Goal: Answer question/provide support

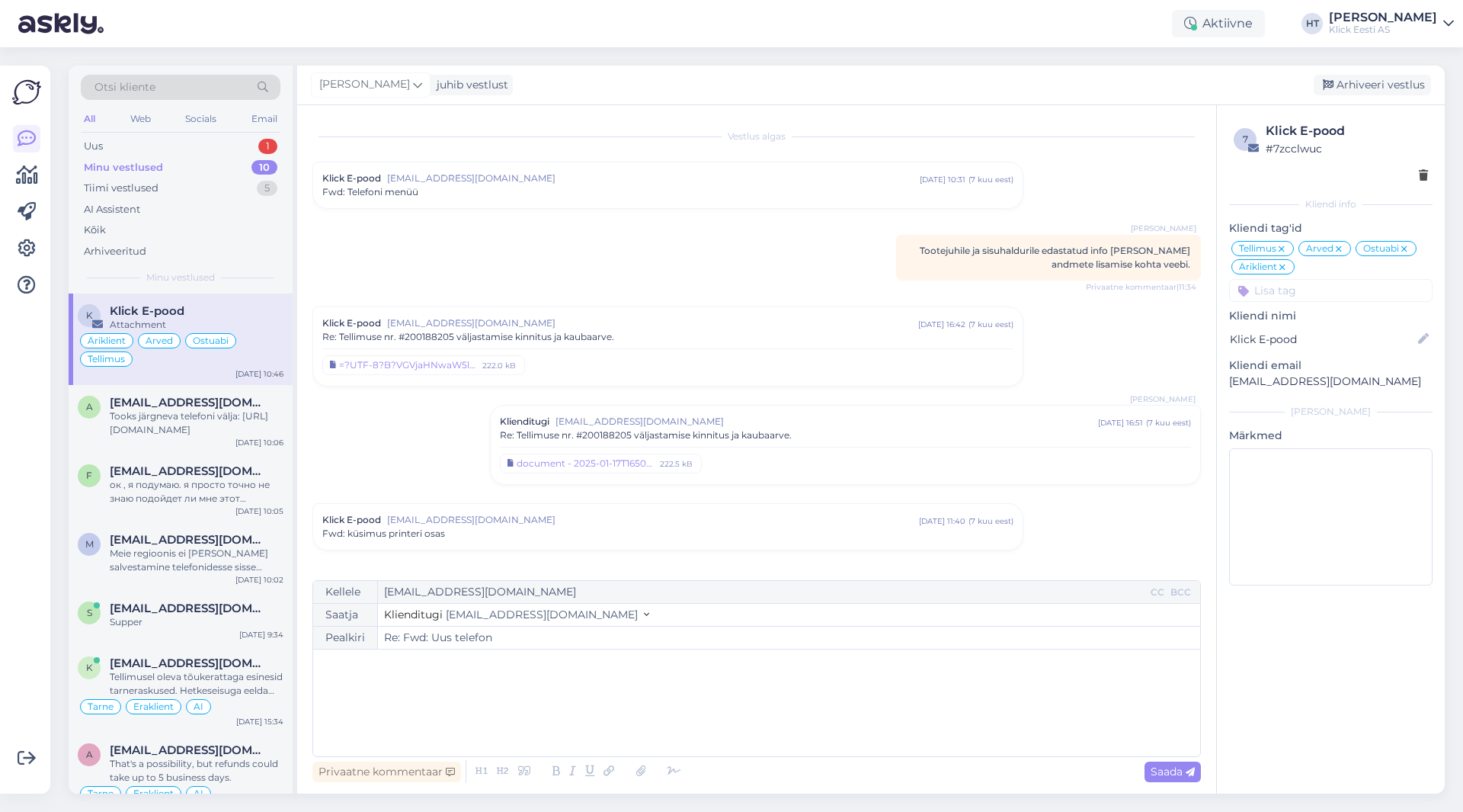
click at [228, 163] on div "Minu vestlused 10" at bounding box center [181, 168] width 200 height 21
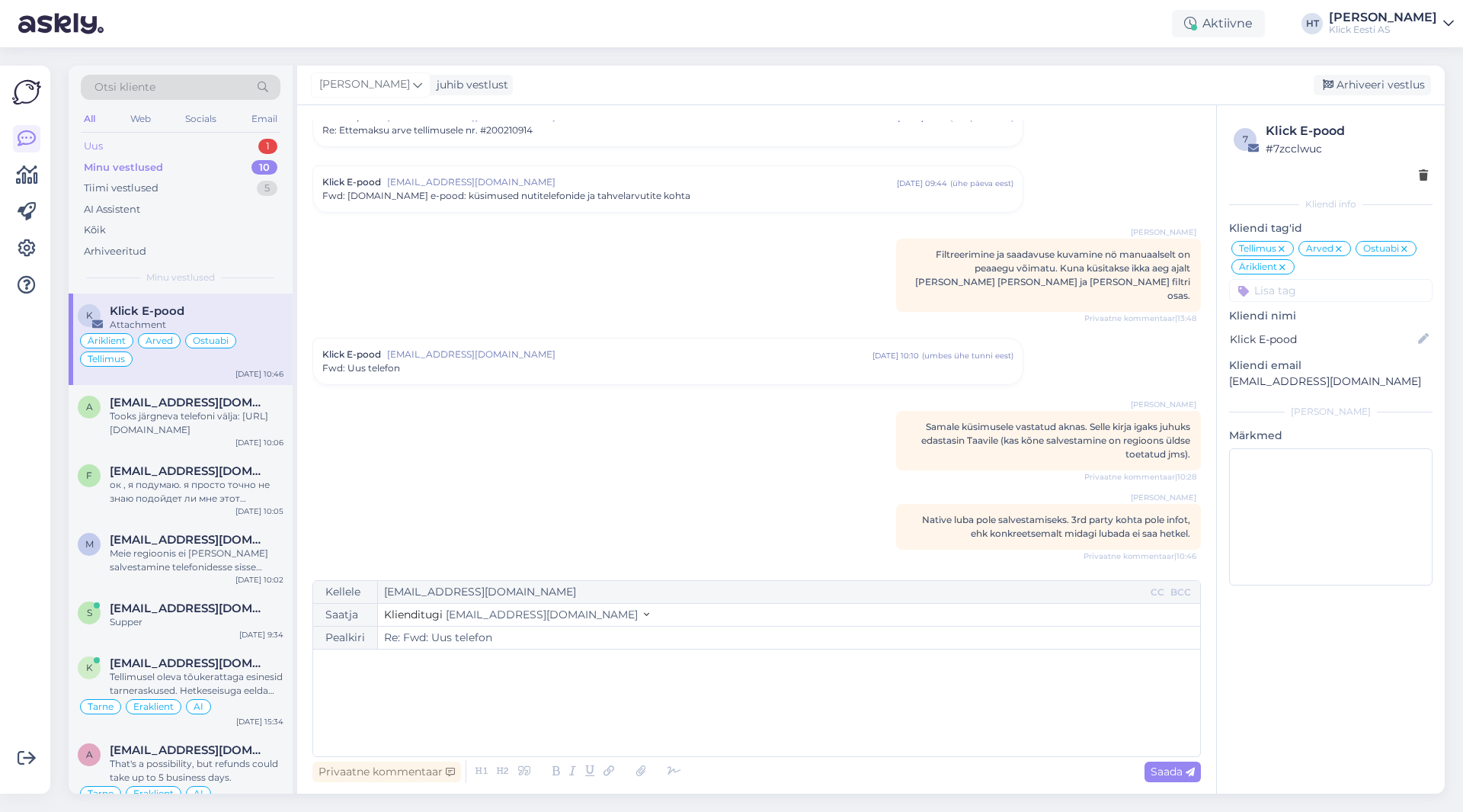
click at [232, 151] on div "Uus 1" at bounding box center [181, 146] width 200 height 21
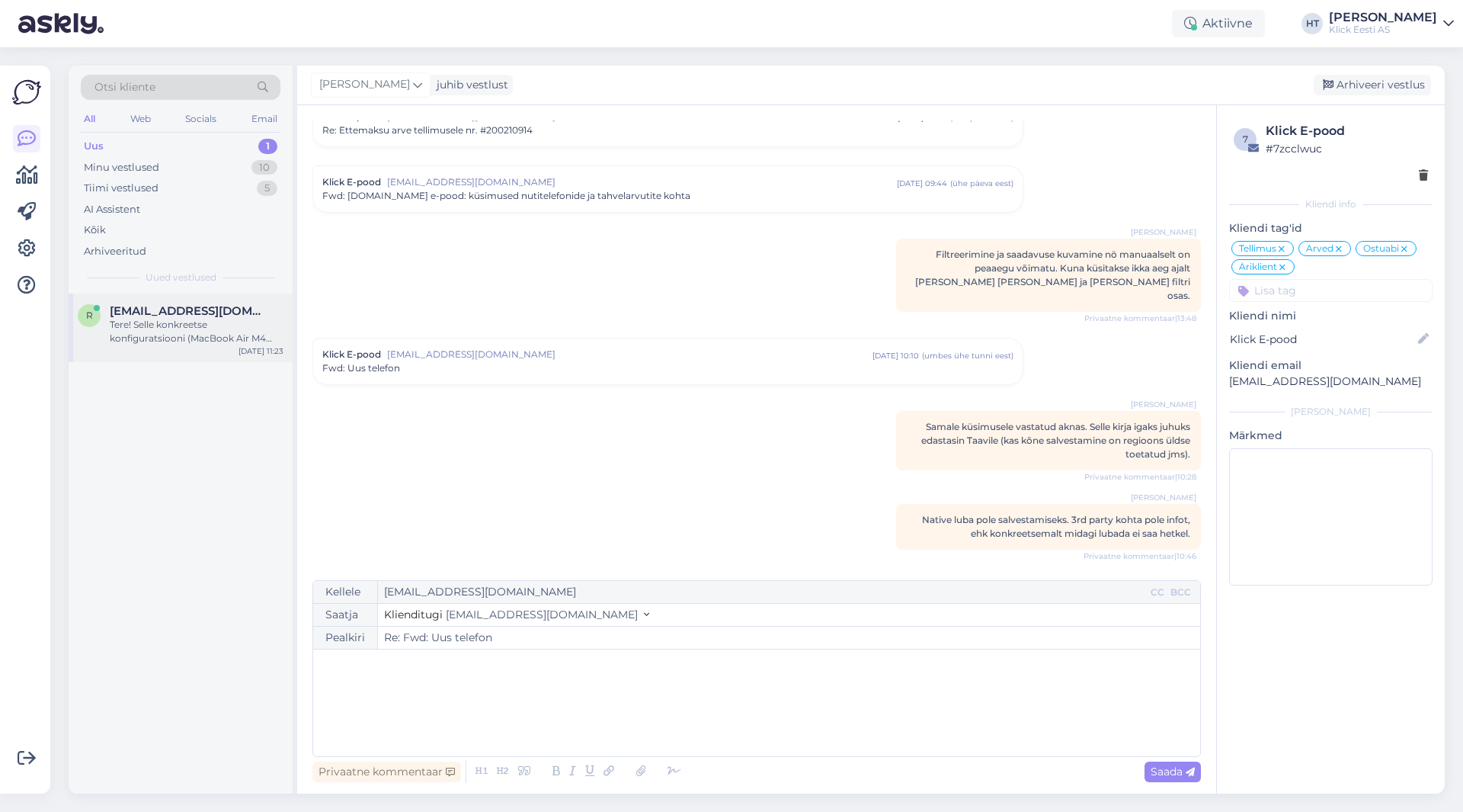
click at [255, 327] on div "Tere! Selle konkreetse konfiguratsiooni (MacBook Air M4 32GB jagatud mäluga) sa…" at bounding box center [196, 332] width 174 height 27
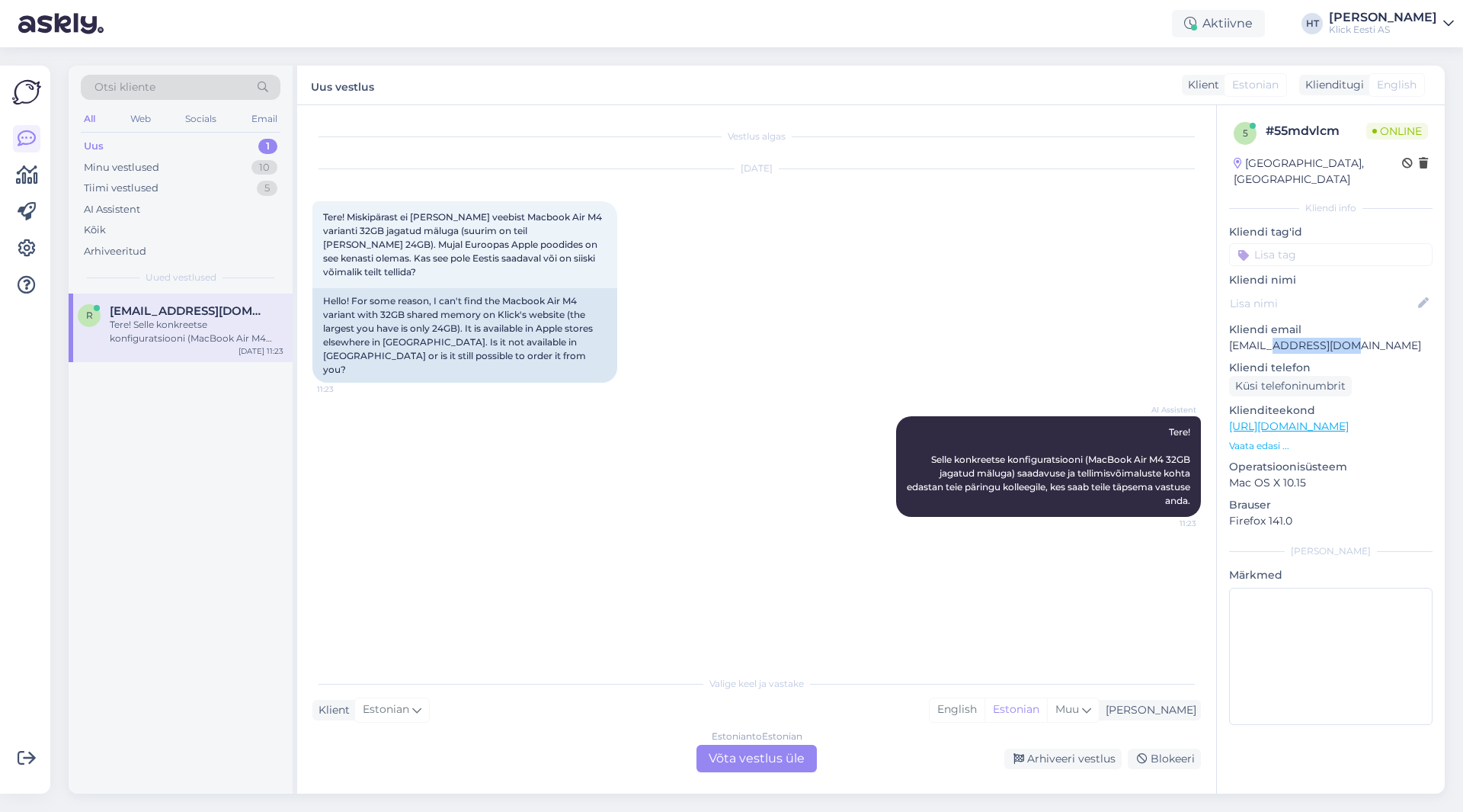
drag, startPoint x: 1373, startPoint y: 330, endPoint x: 1281, endPoint y: 333, distance: 92.0
click at [1281, 338] on p "[EMAIL_ADDRESS][DOMAIN_NAME]" at bounding box center [1330, 345] width 203 height 16
copy p "[DOMAIN_NAME]"
click at [300, 473] on div "Vestlus algas [DATE] Tere! Miskipärast ei [PERSON_NAME] veebist Macbook Air M4 …" at bounding box center [757, 449] width 919 height 688
click at [229, 167] on div "Minu vestlused 10" at bounding box center [181, 168] width 200 height 21
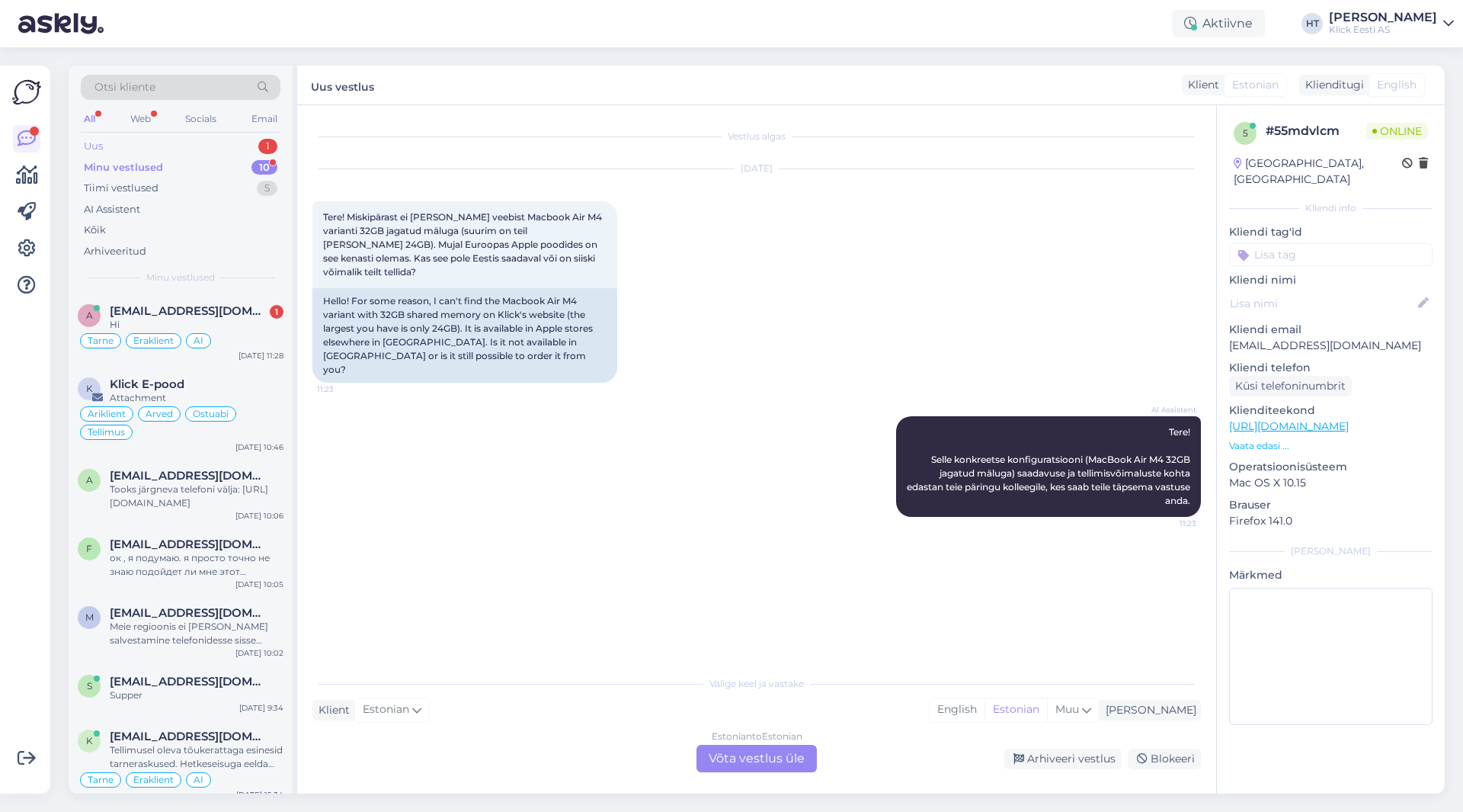
click at [238, 144] on div "Uus 1" at bounding box center [181, 146] width 200 height 21
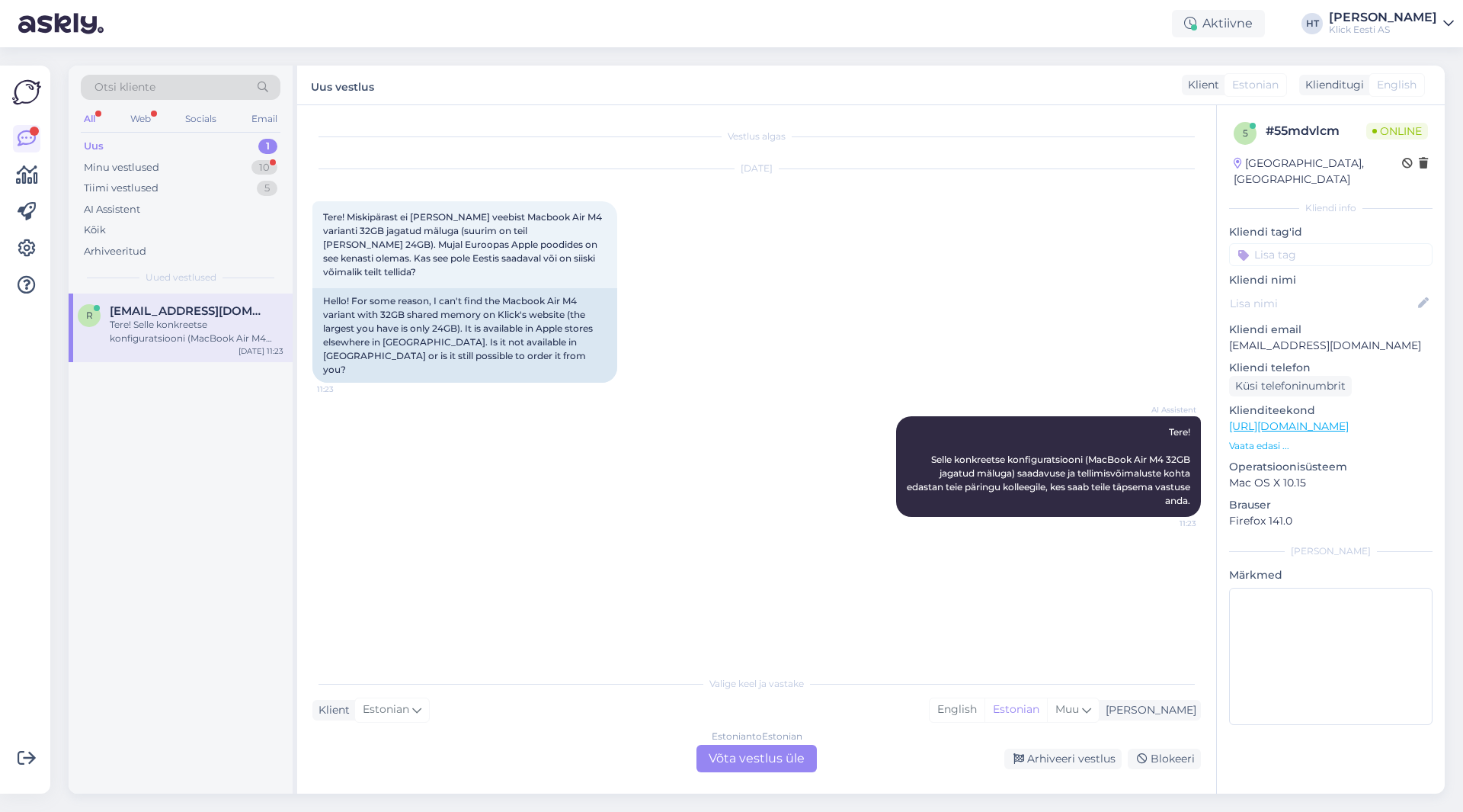
click at [242, 301] on div "r [EMAIL_ADDRESS][DOMAIN_NAME] Tere! Selle konkreetse konfiguratsiooni (MacBook…" at bounding box center [181, 328] width 224 height 68
drag, startPoint x: 467, startPoint y: 311, endPoint x: 608, endPoint y: 338, distance: 143.6
click at [608, 338] on div "Hello! For some reason, I can't find the Macbook Air M4 variant with 32GB share…" at bounding box center [465, 335] width 305 height 95
click at [548, 345] on div "Hello! For some reason, I can't find the Macbook Air M4 variant with 32GB share…" at bounding box center [465, 335] width 305 height 95
click at [752, 752] on div "Estonian to Estonian Võta vestlus üle" at bounding box center [756, 758] width 120 height 27
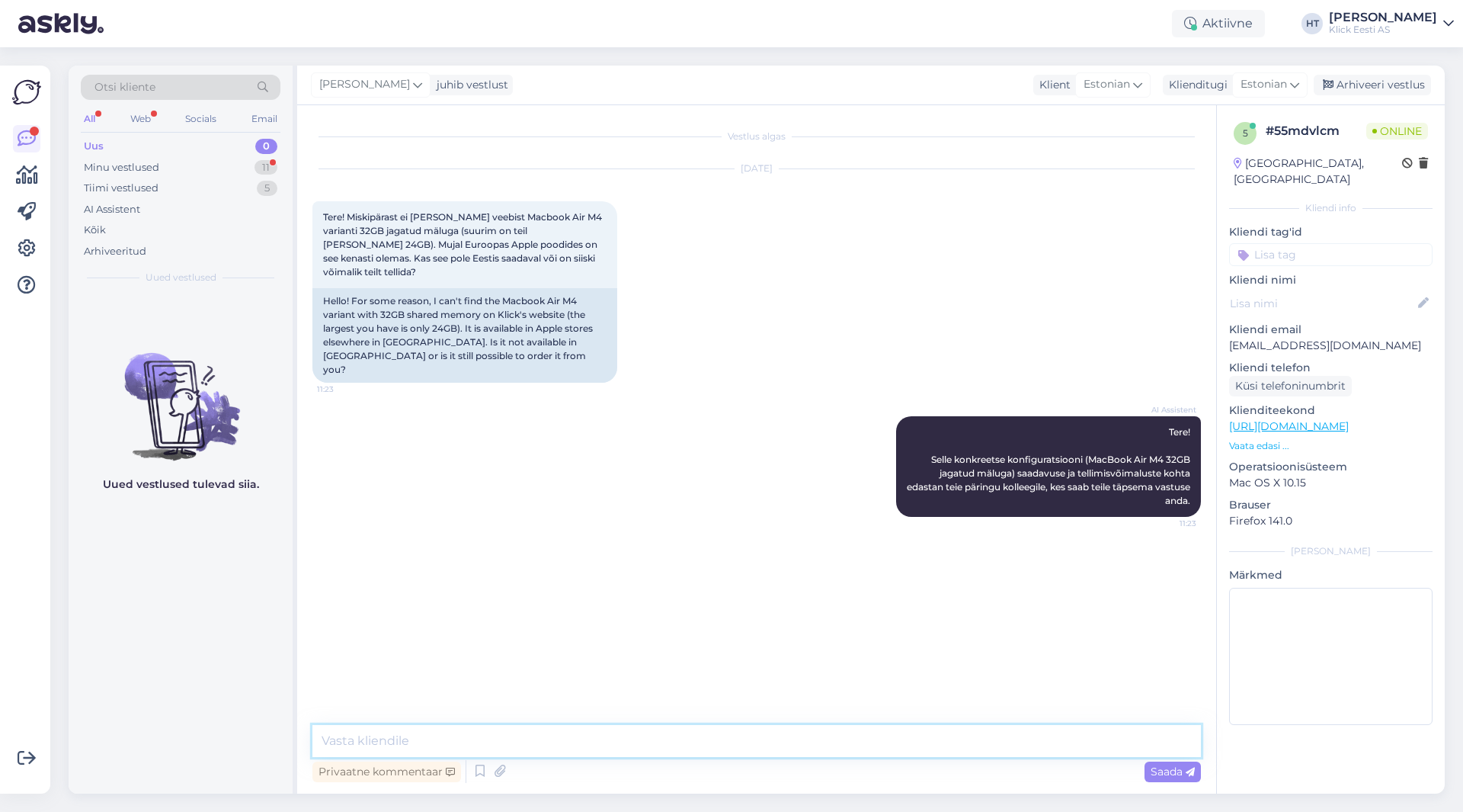
click at [739, 746] on textarea at bounding box center [756, 741] width 888 height 32
type textarea "Meil pole kõrgema mäluga mudeleid kahjuks saadaval."
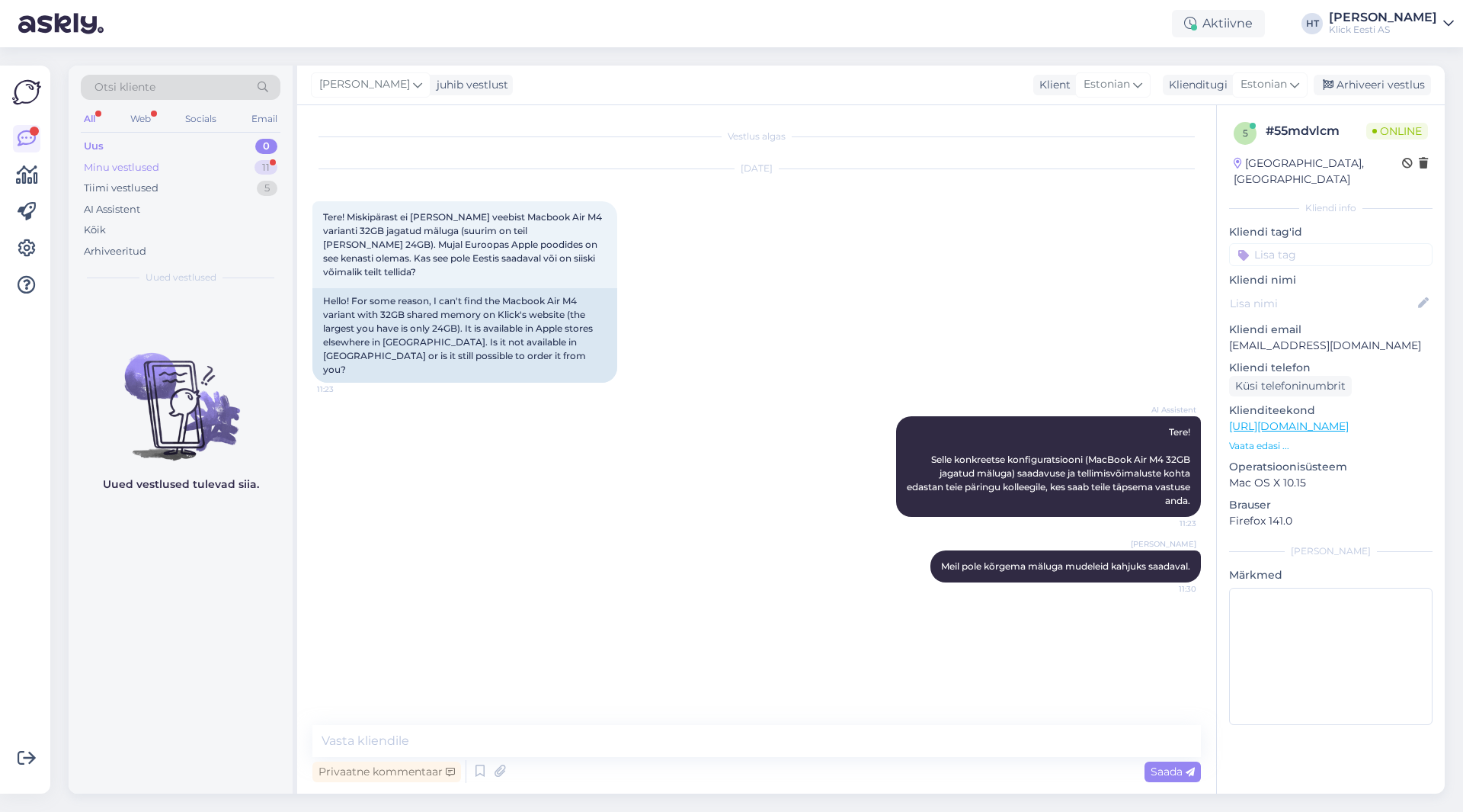
click at [209, 167] on div "Minu vestlused 11" at bounding box center [181, 168] width 200 height 21
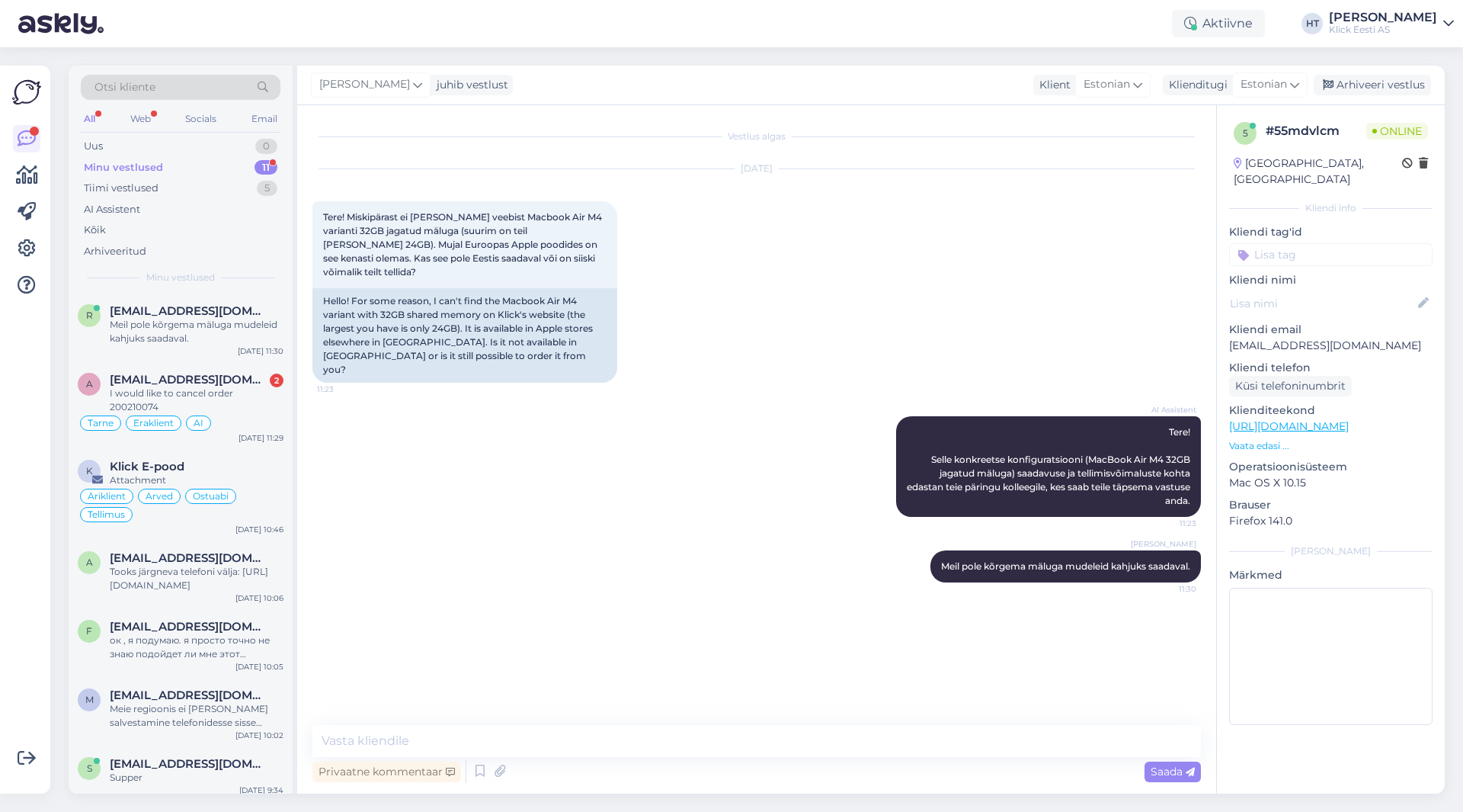
click at [9, 565] on div "Võimalused Veendu, et Askly loob sulle väärtust. Sulge Ühenda FB ja IG sõnumid …" at bounding box center [25, 429] width 51 height 728
click at [523, 399] on div "AI Assistent Tere! Selle konkreetse konfiguratsiooni (MacBook Air M4 32GB jagat…" at bounding box center [756, 466] width 888 height 134
click at [269, 414] on div "Tarne Eraklient AI" at bounding box center [181, 423] width 206 height 19
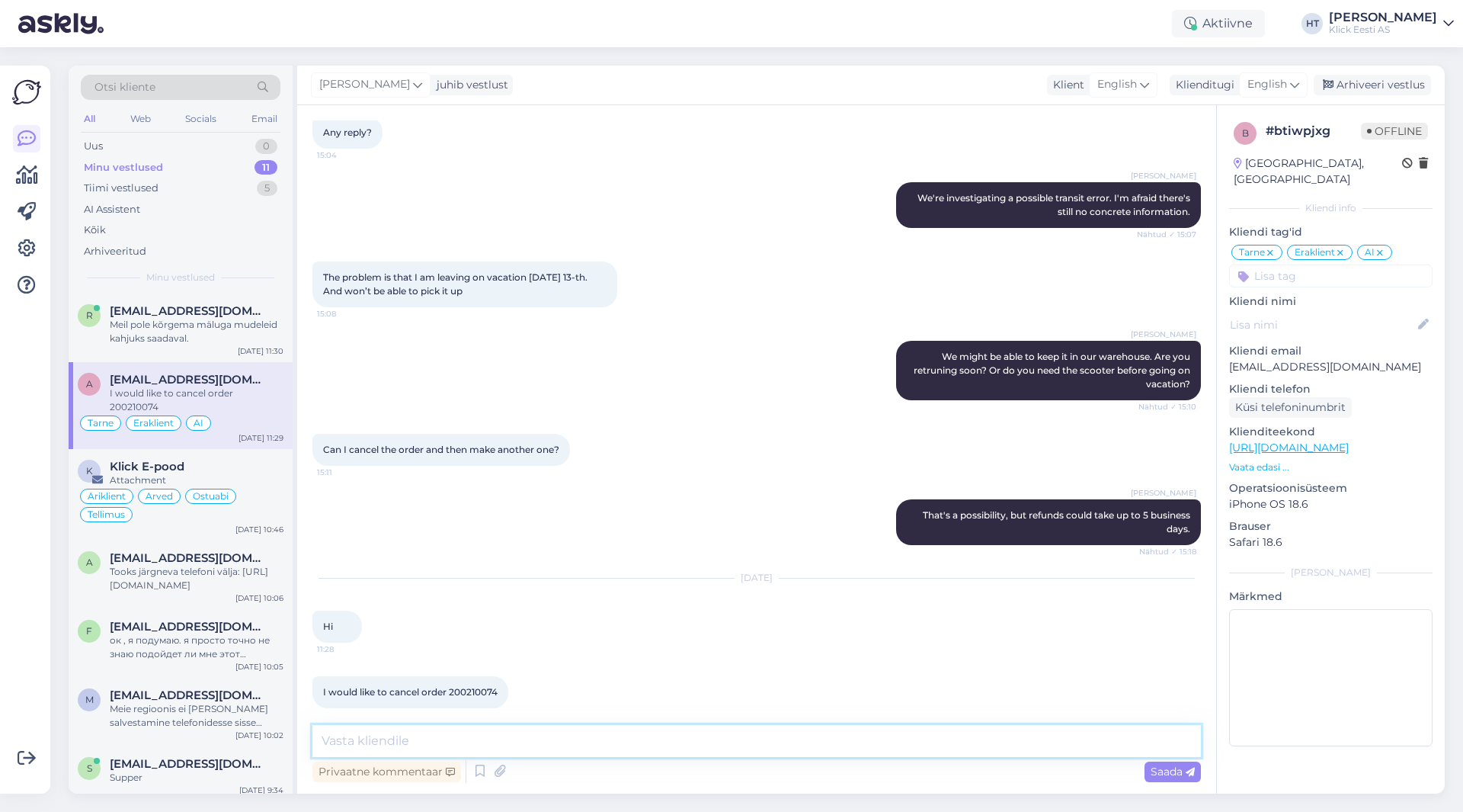
click at [525, 735] on textarea at bounding box center [756, 741] width 888 height 32
type textarea "Hello, that's understandable. I'll forward the info that you wish to cancel."
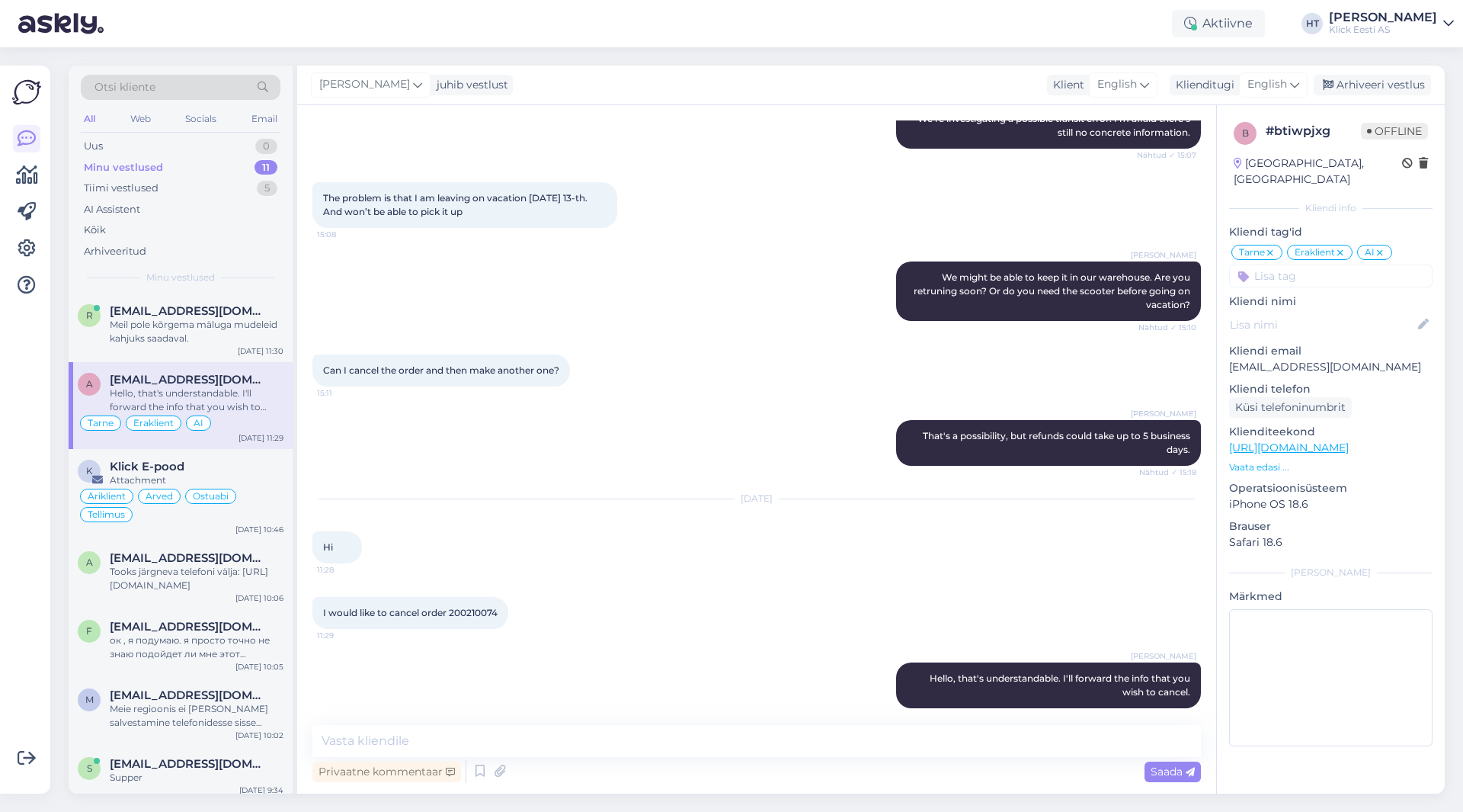
click at [477, 607] on span "I would like to cancel order 200210074" at bounding box center [410, 613] width 175 height 12
copy div "200210074 11:29"
click at [672, 589] on div "I would like to cancel order 200210074 11:29" at bounding box center [756, 612] width 888 height 65
click at [470, 607] on span "I would like to cancel order 200210074" at bounding box center [410, 613] width 175 height 12
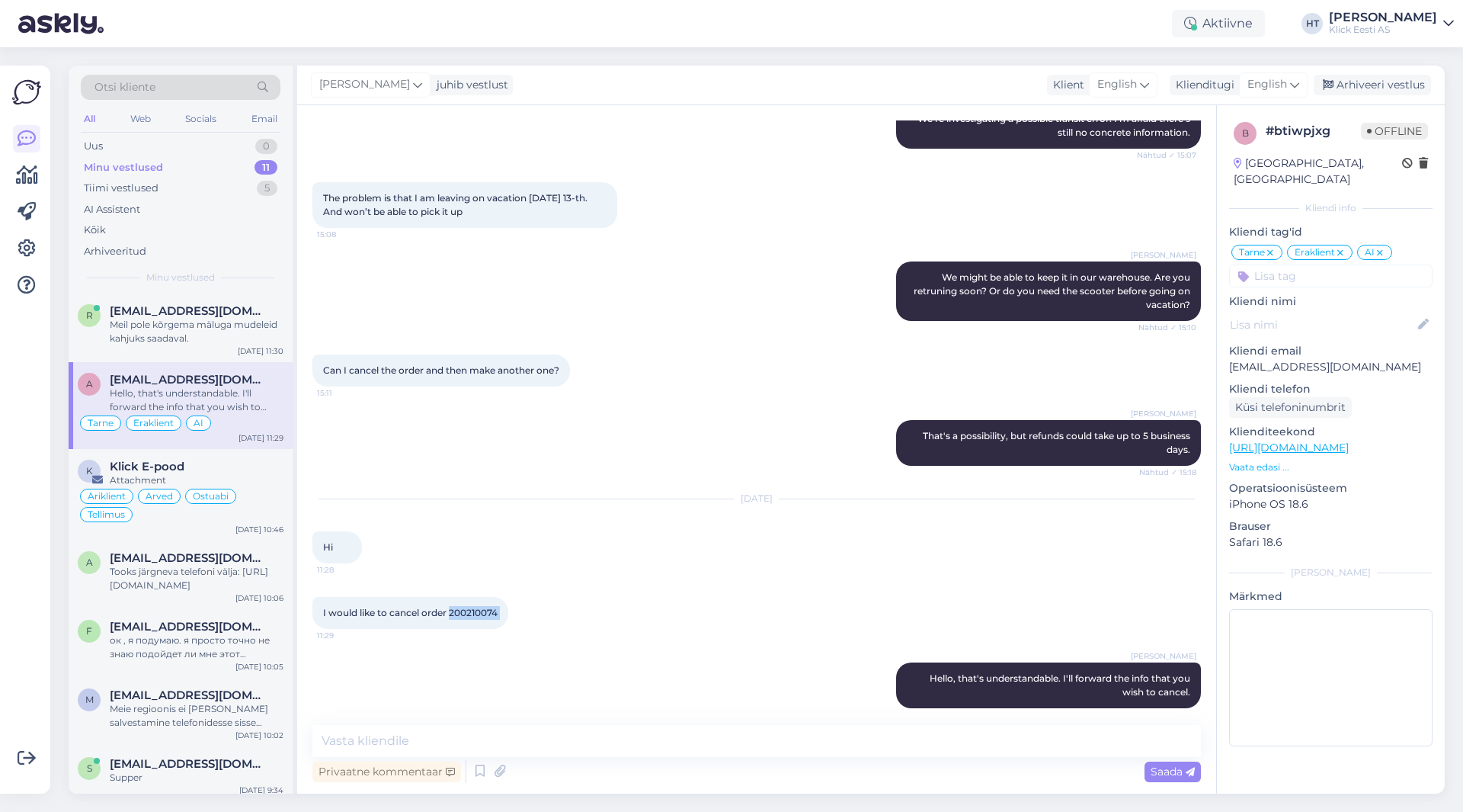
click at [470, 607] on span "I would like to cancel order 200210074" at bounding box center [410, 613] width 175 height 12
copy div "200210074 11:29"
click at [716, 580] on div "I would like to cancel order 200210074 11:29" at bounding box center [756, 612] width 888 height 65
click at [684, 405] on div "[PERSON_NAME] That's a possibility, but refunds could take up to 5 business day…" at bounding box center [756, 442] width 888 height 79
click at [35, 666] on div at bounding box center [26, 429] width 29 height 704
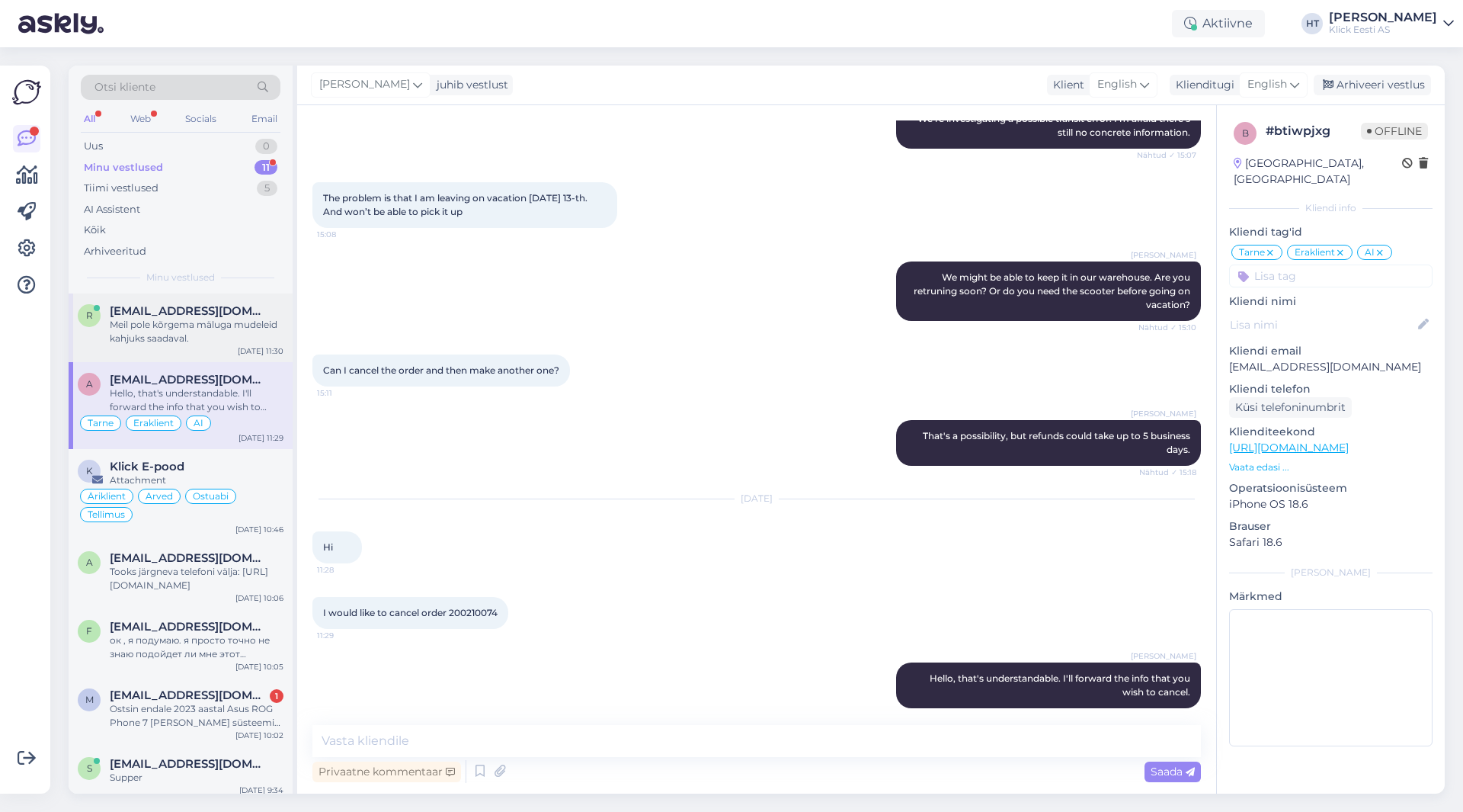
click at [246, 342] on div "Meil pole kõrgema mäluga mudeleid kahjuks saadaval." at bounding box center [196, 332] width 174 height 27
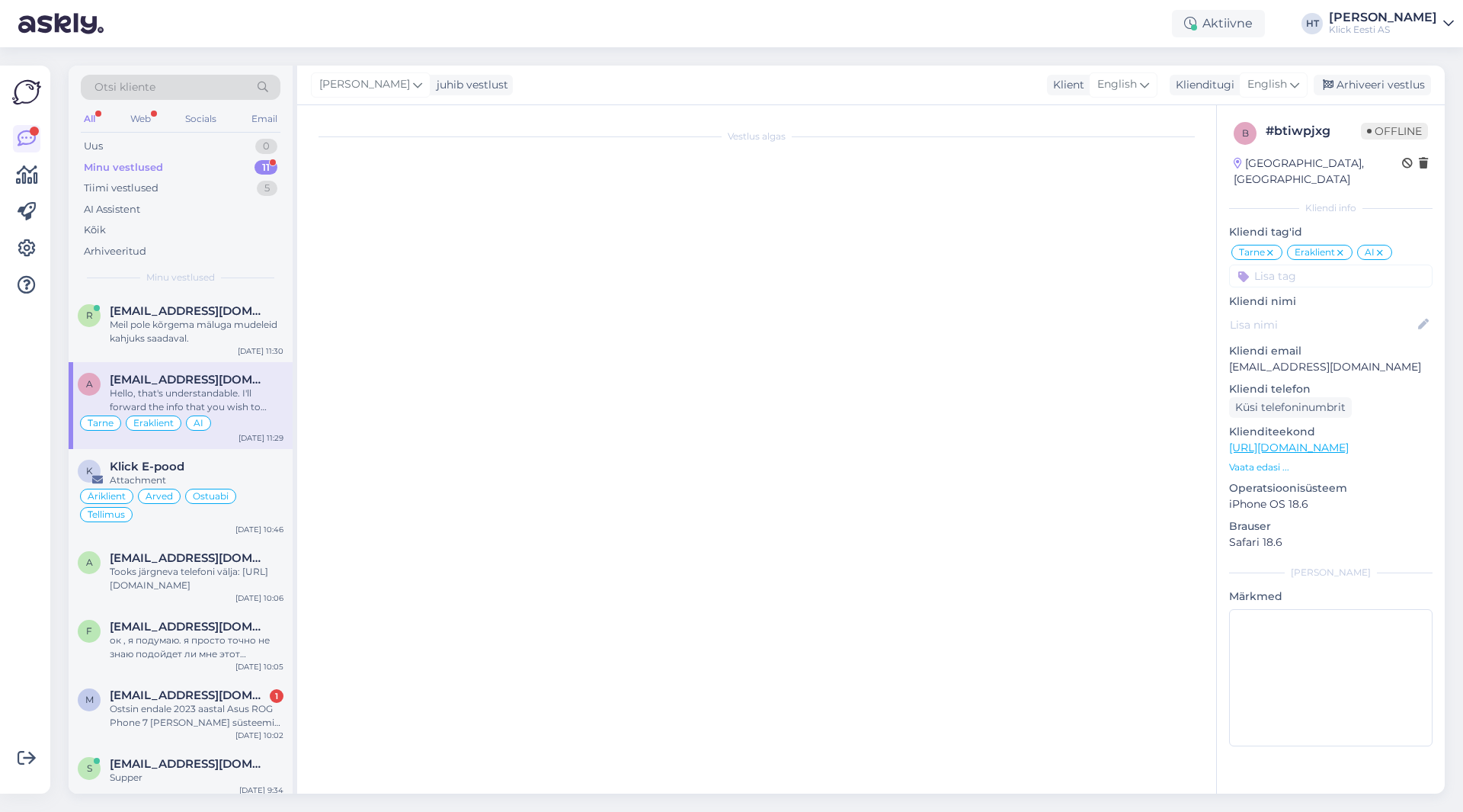
scroll to position [0, 0]
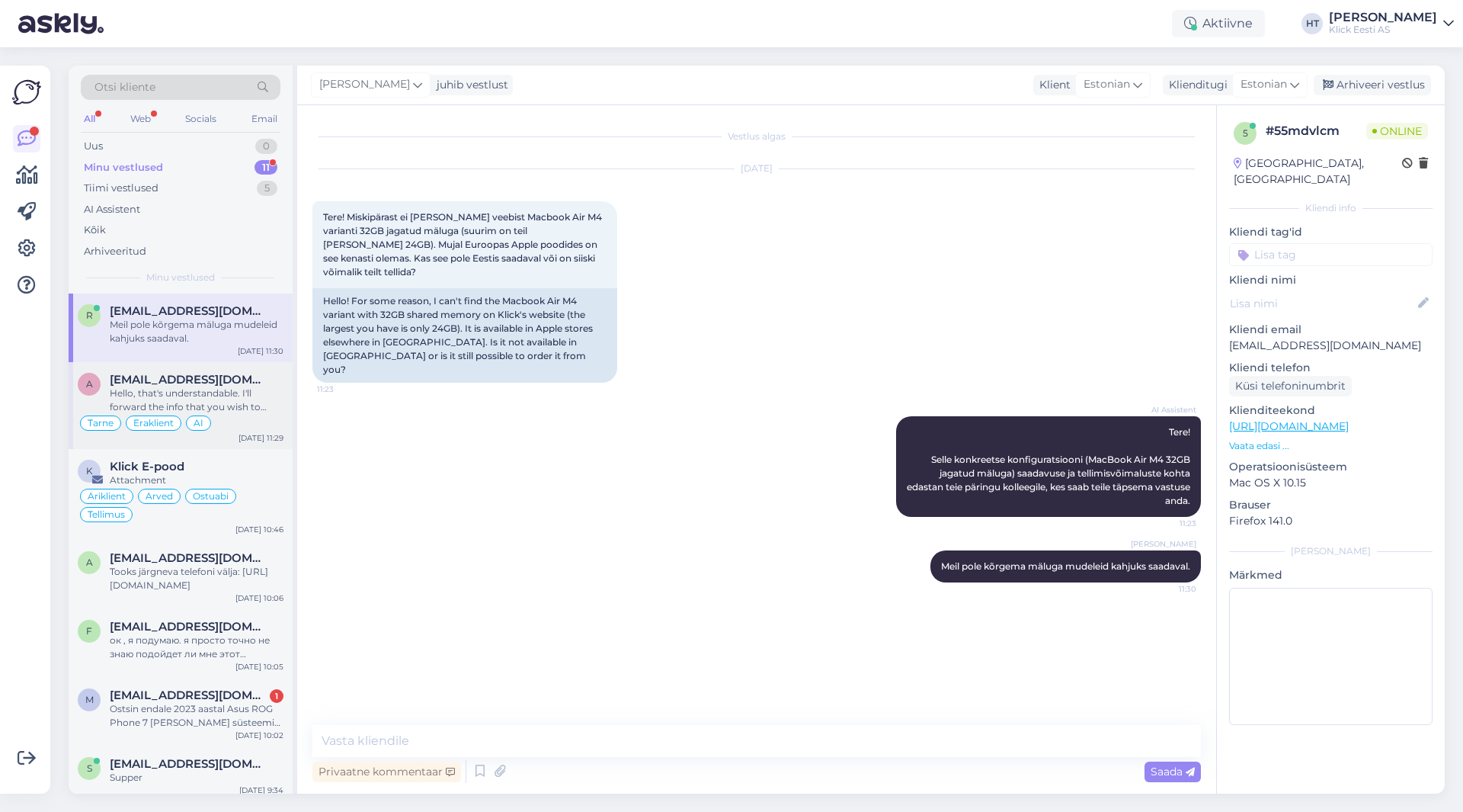
click at [252, 373] on div "[EMAIL_ADDRESS][DOMAIN_NAME]" at bounding box center [196, 380] width 174 height 14
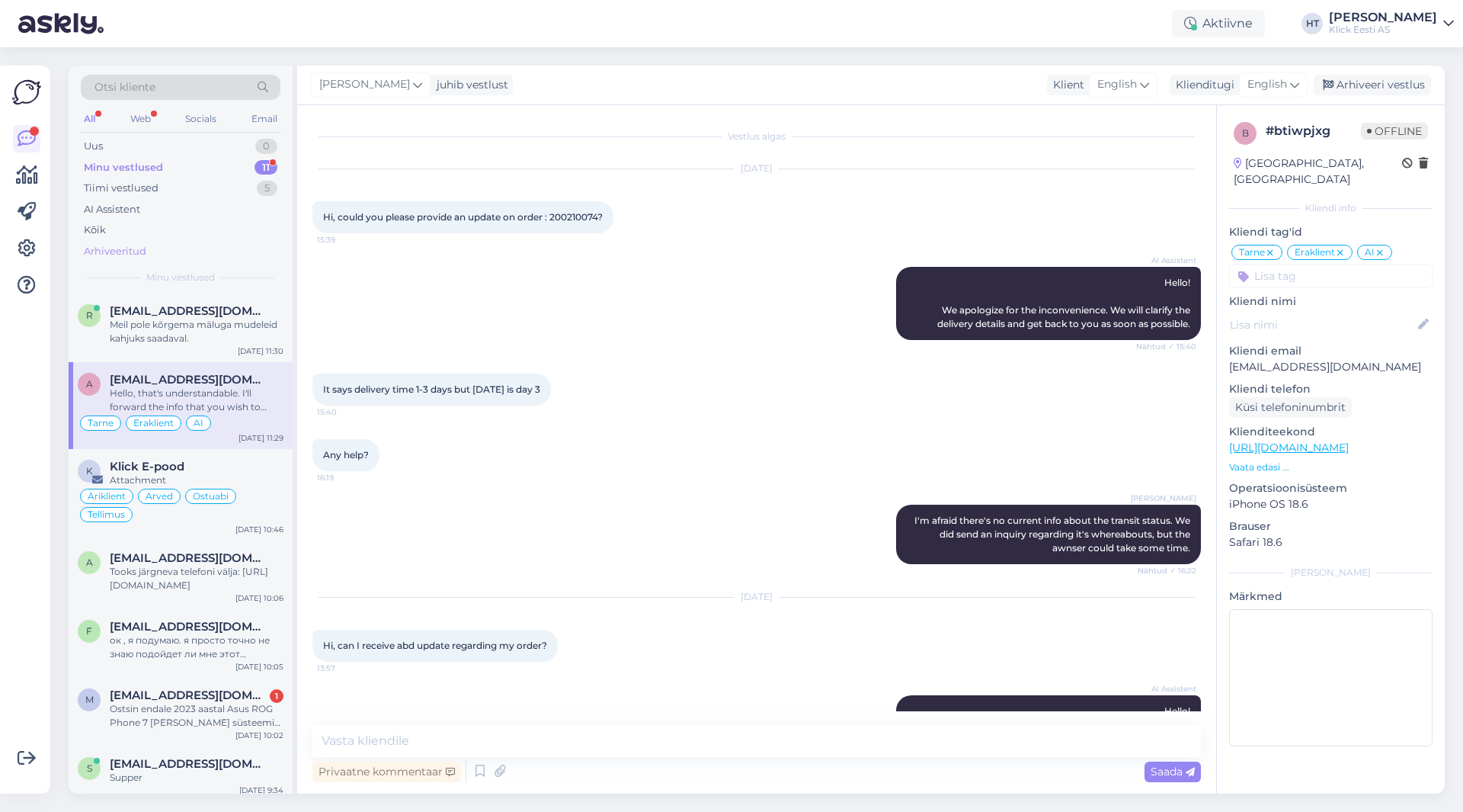
scroll to position [989, 0]
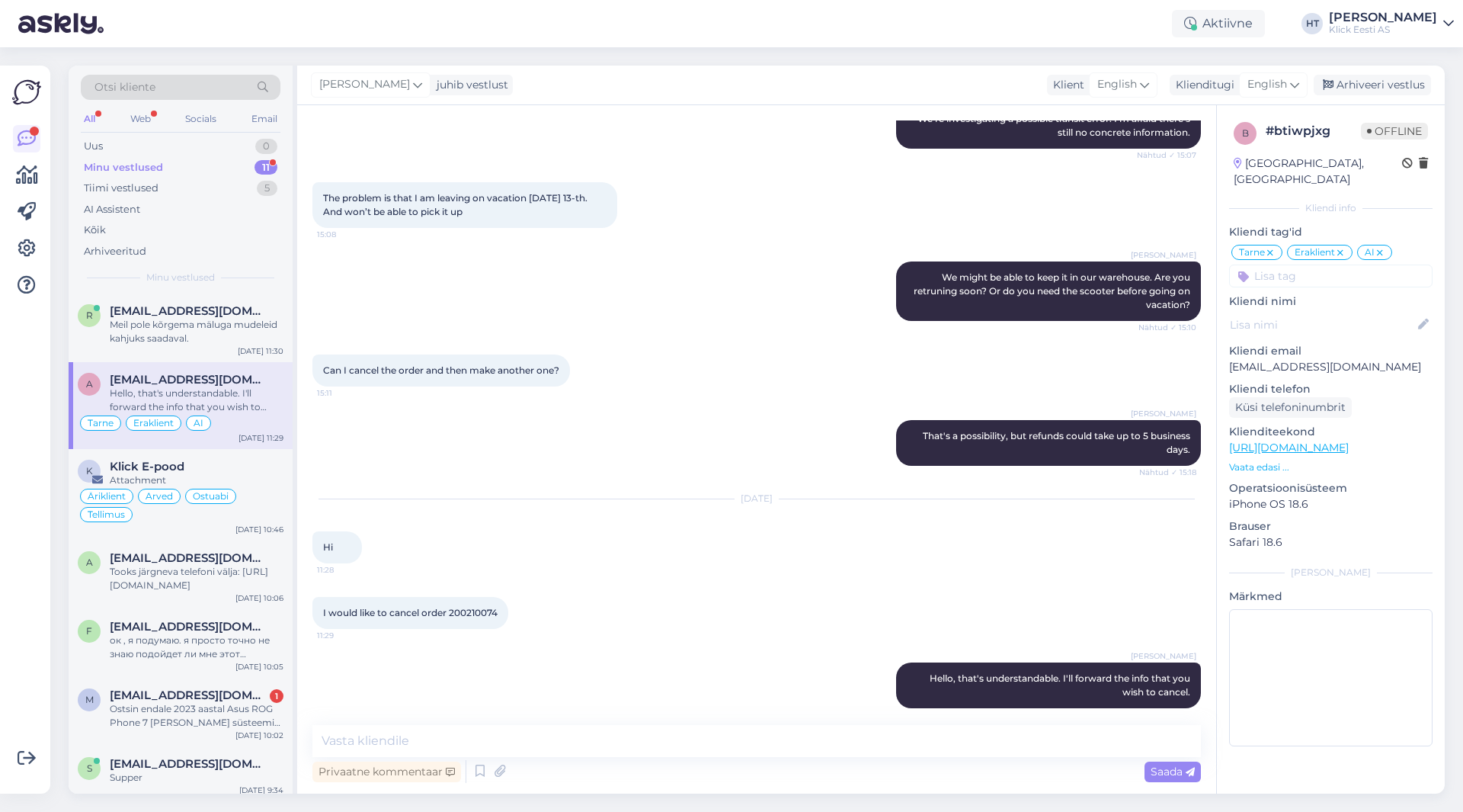
click at [241, 168] on div "Minu vestlused 11" at bounding box center [181, 168] width 200 height 21
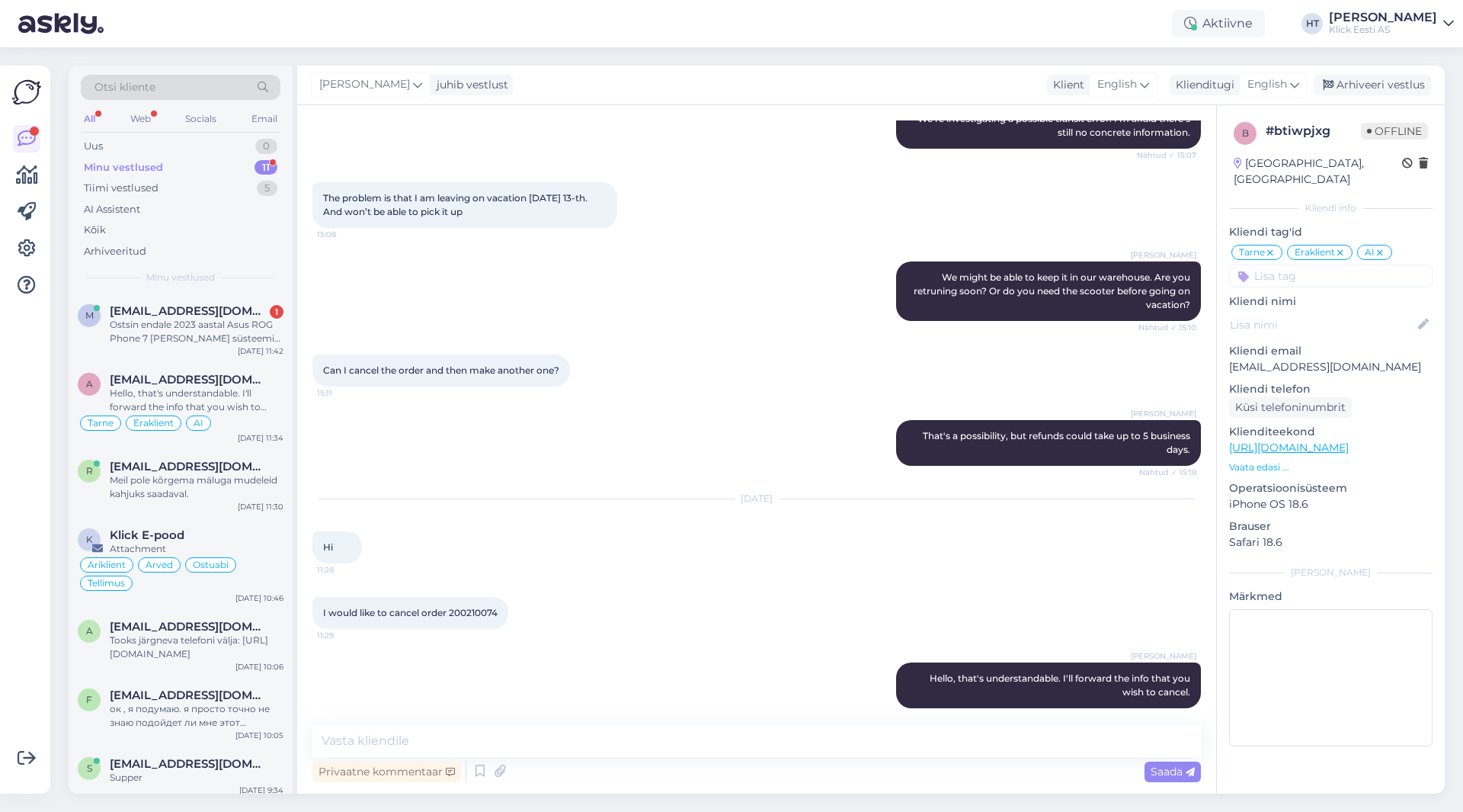
click at [355, 407] on div "[PERSON_NAME] That's a possibility, but refunds could take up to 5 business day…" at bounding box center [756, 442] width 888 height 79
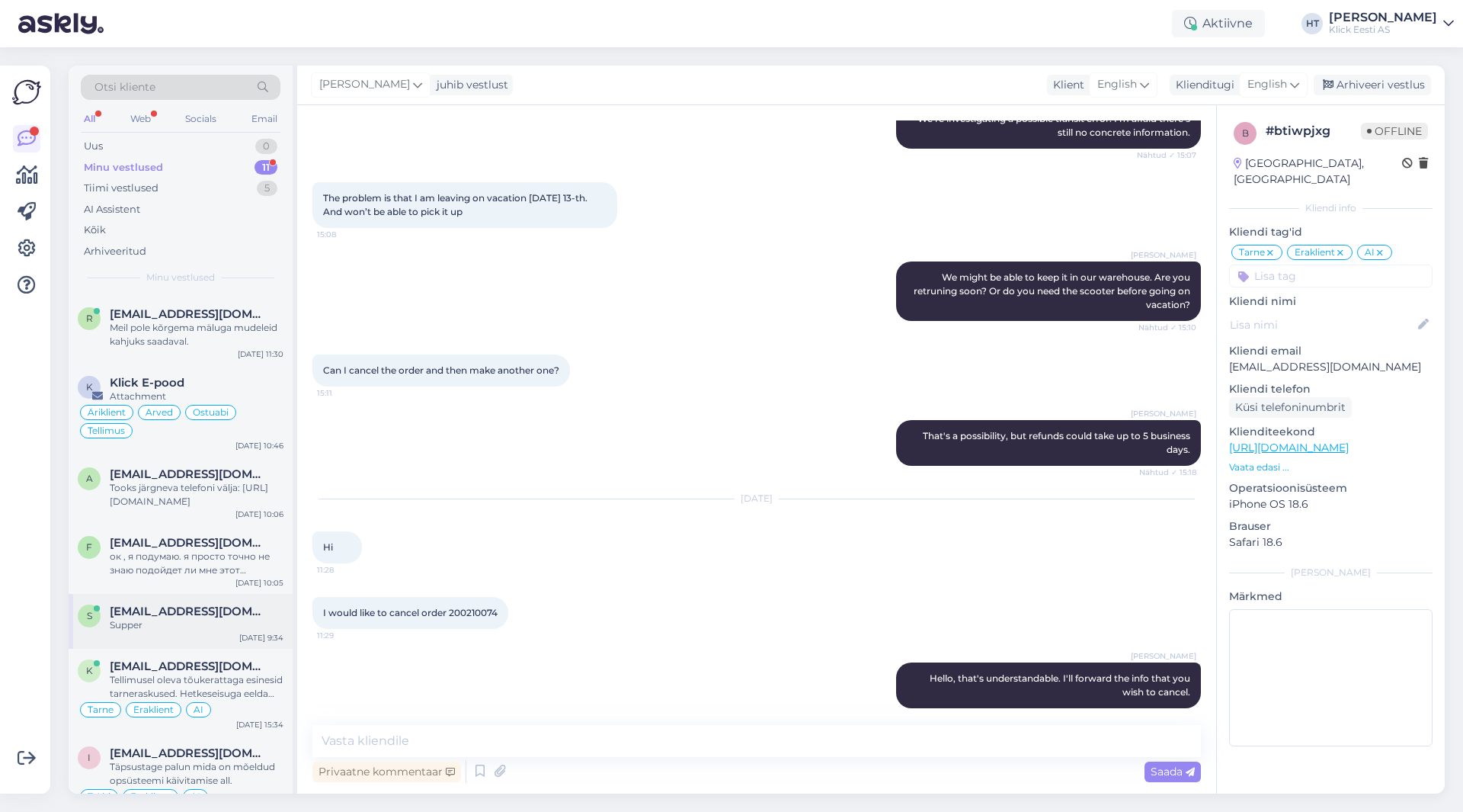
scroll to position [203, 0]
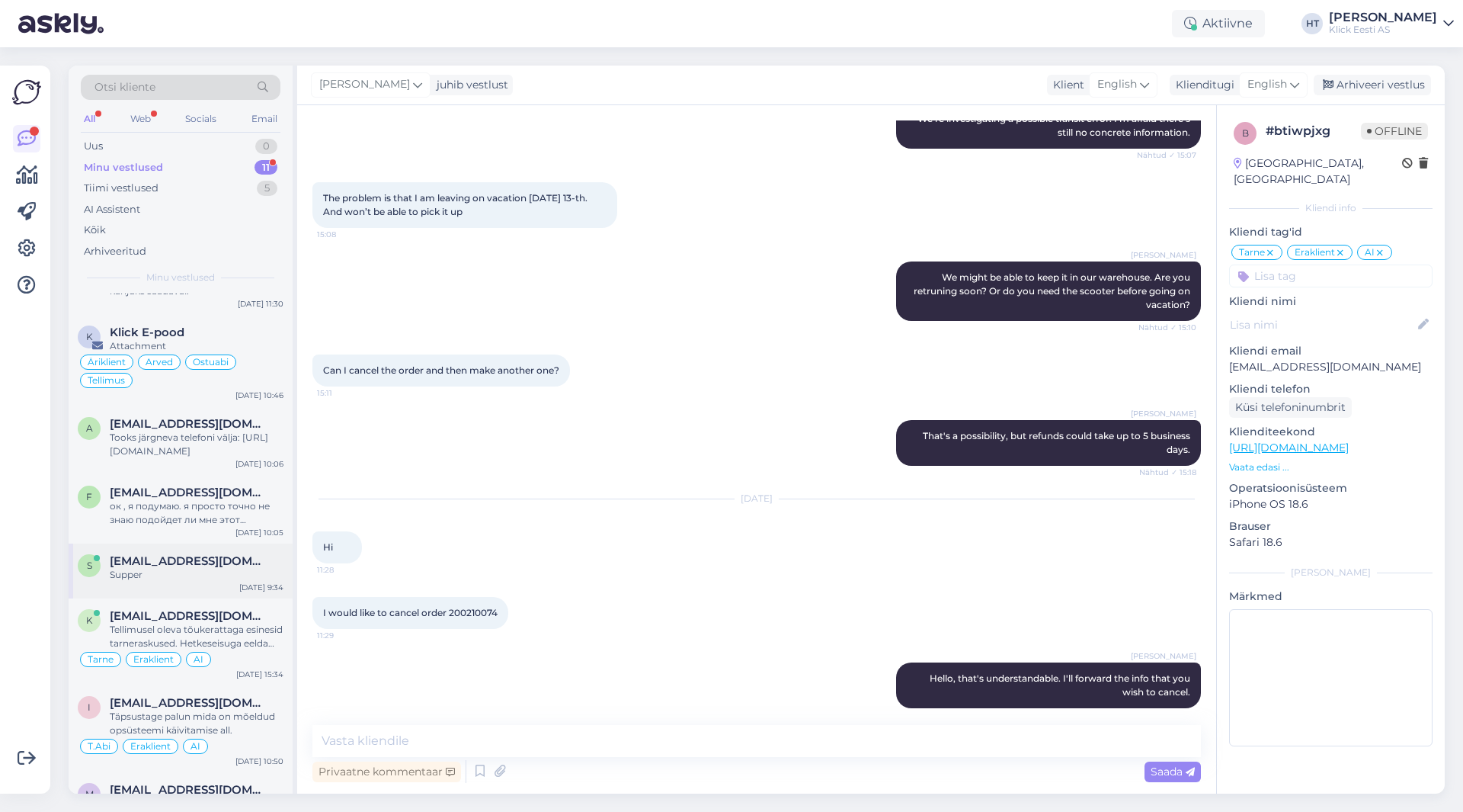
click at [207, 565] on span "[EMAIL_ADDRESS][DOMAIN_NAME]" at bounding box center [188, 561] width 158 height 14
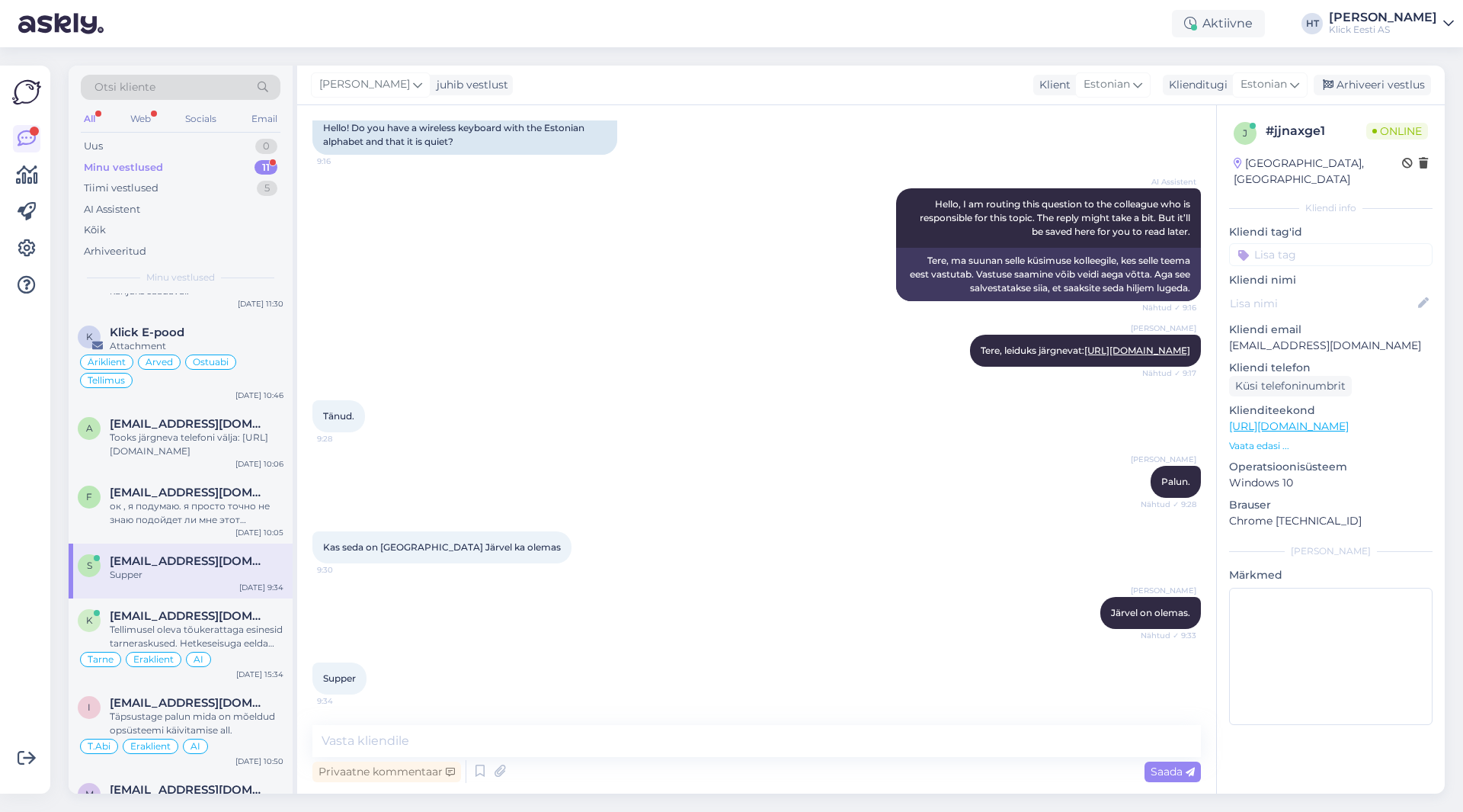
click at [1319, 243] on input at bounding box center [1330, 254] width 203 height 22
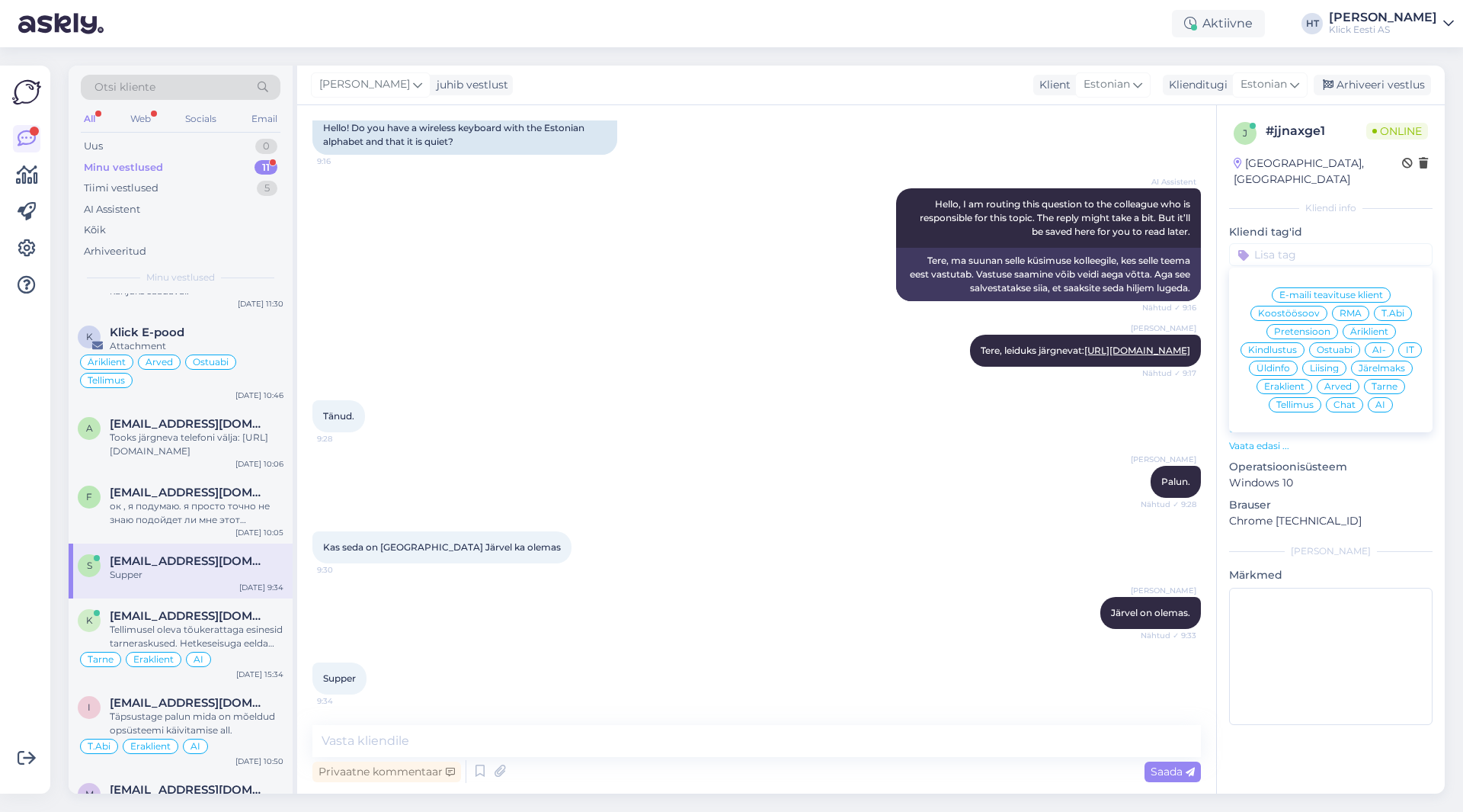
click at [1337, 345] on span "Ostuabi" at bounding box center [1334, 349] width 36 height 9
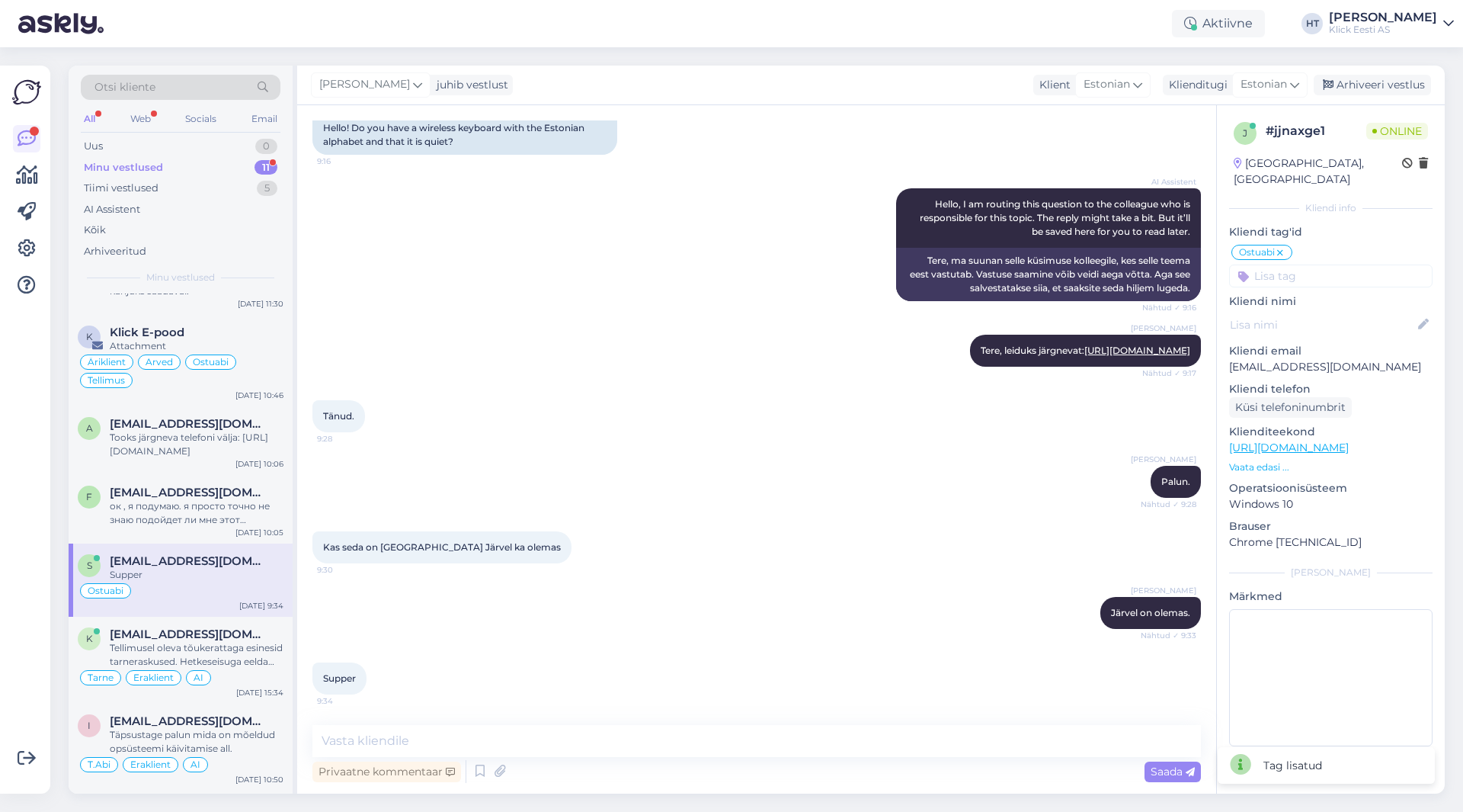
click at [1328, 264] on input at bounding box center [1330, 275] width 203 height 22
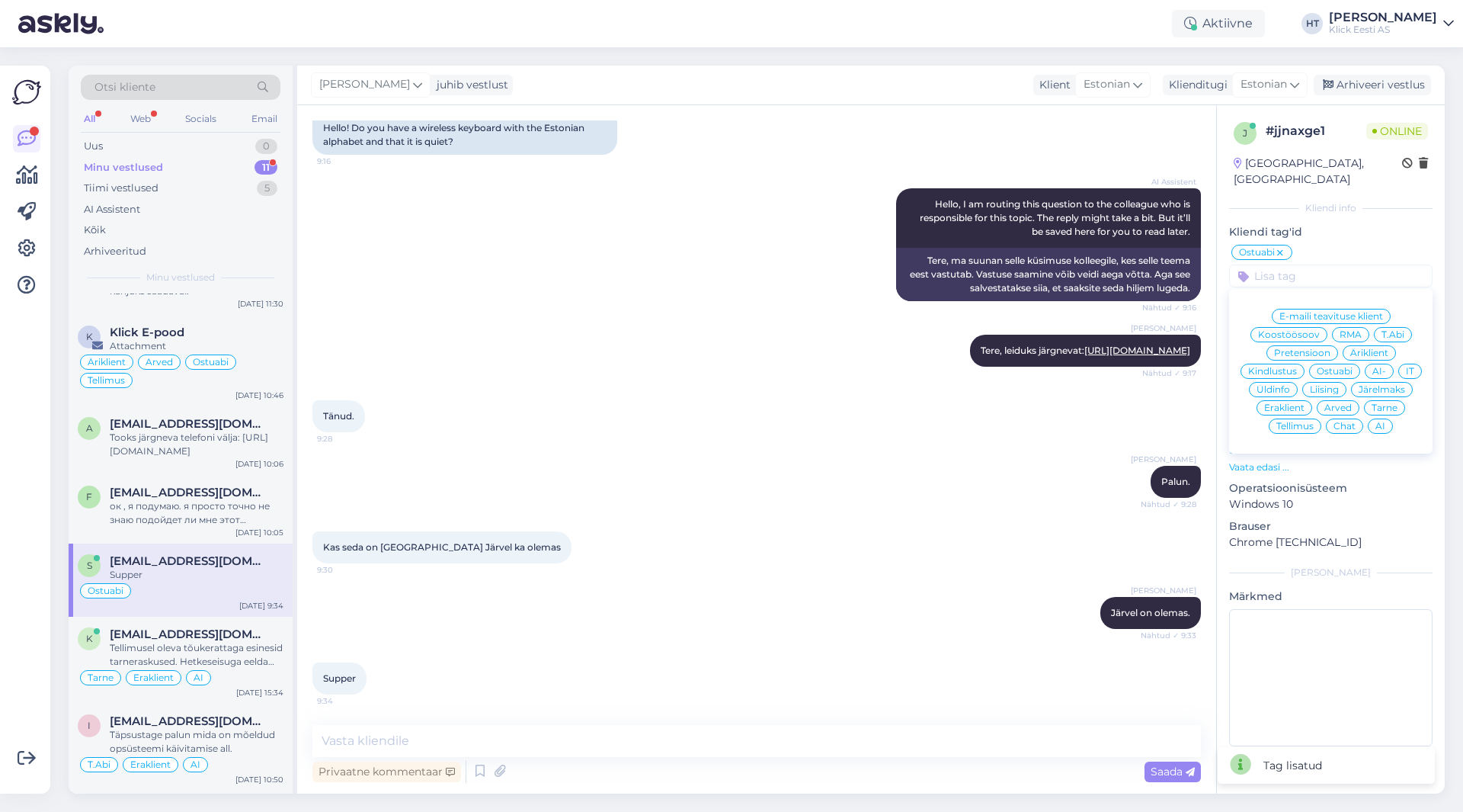
click at [1284, 403] on span "Eraklient" at bounding box center [1283, 407] width 40 height 9
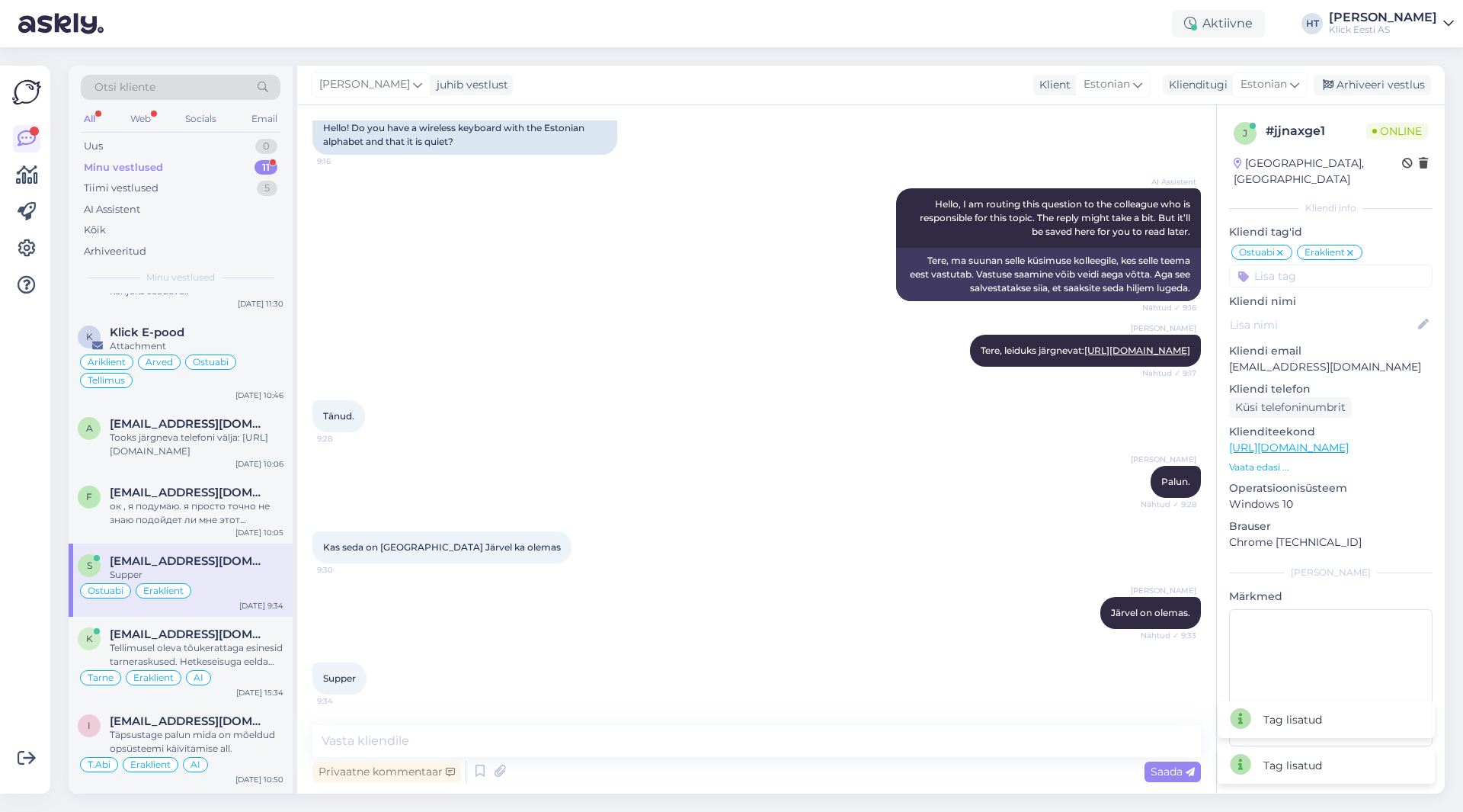
click at [1313, 264] on input at bounding box center [1330, 275] width 203 height 22
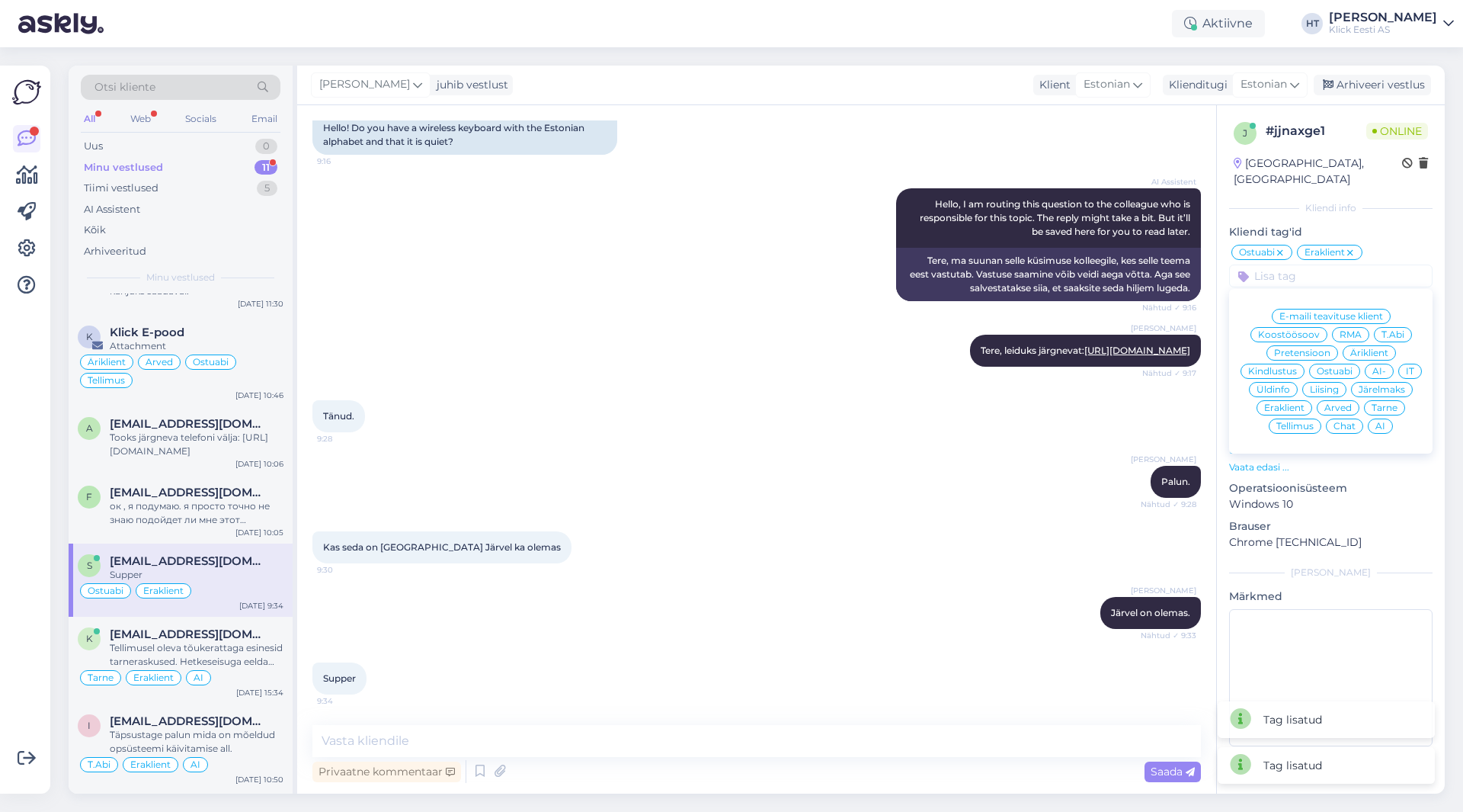
click at [1386, 419] on div "AI" at bounding box center [1381, 426] width 25 height 16
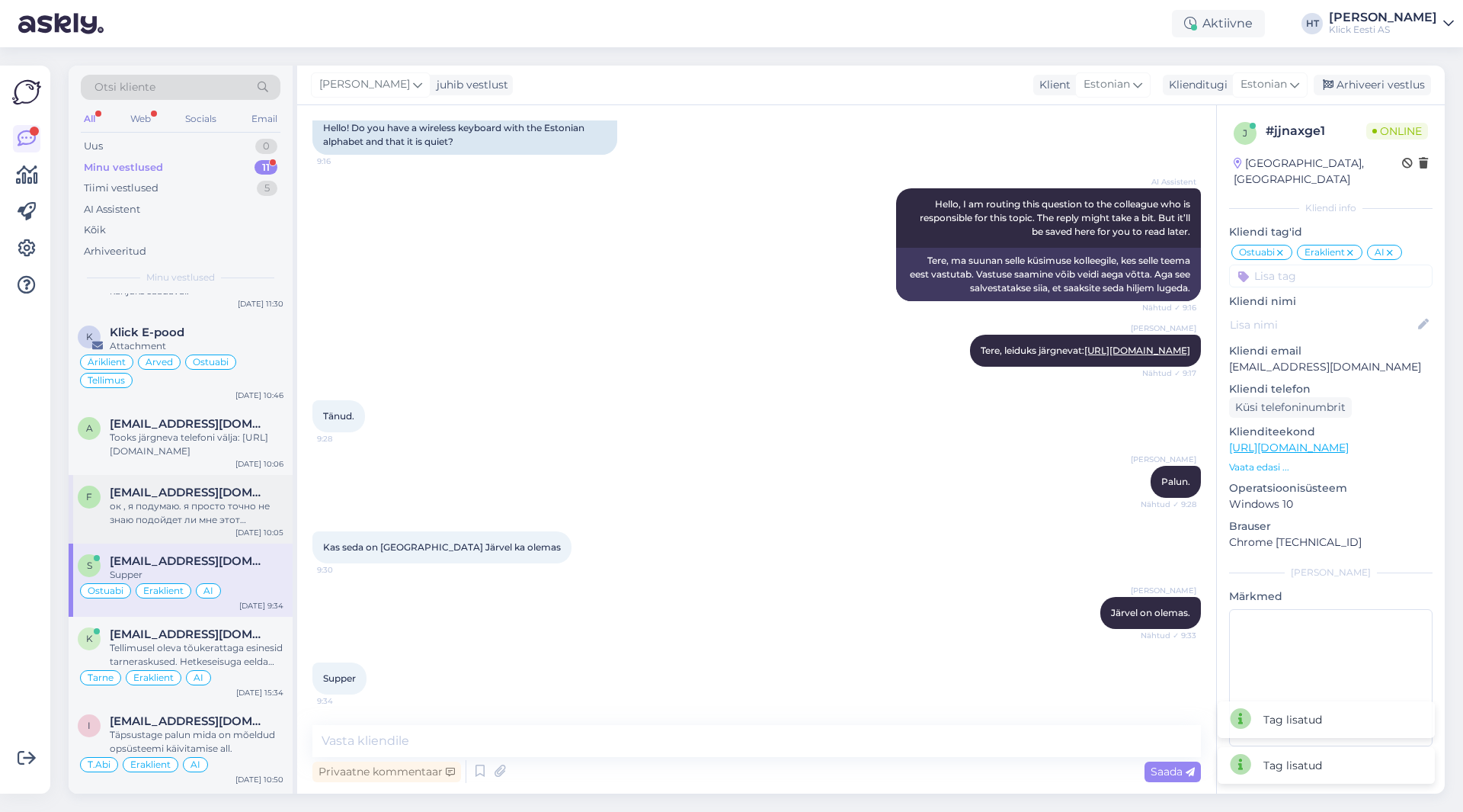
click at [249, 524] on div "ок , я подумаю. я просто точно не знаю подойдет ли мне этот монитор, одно дело …" at bounding box center [196, 512] width 174 height 27
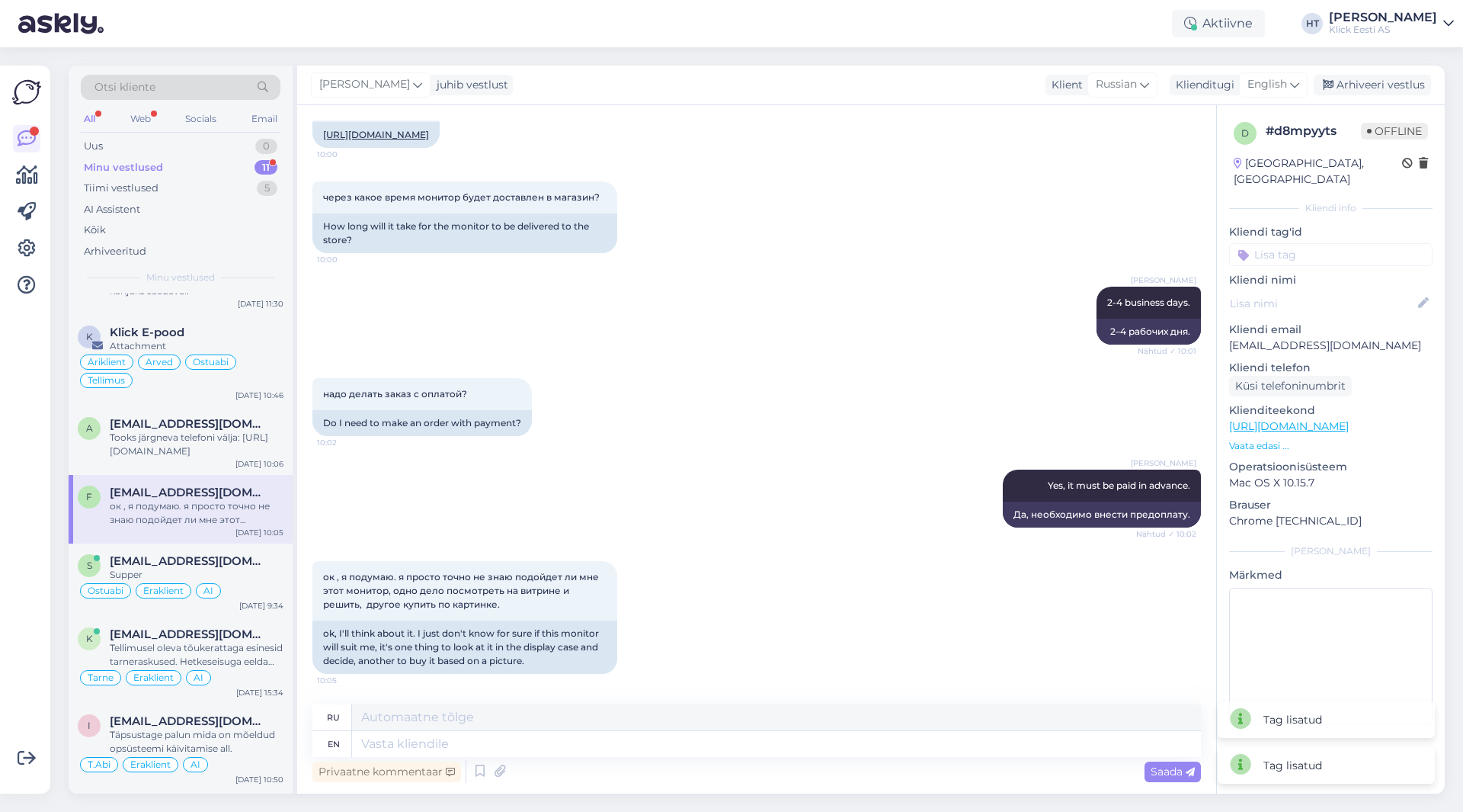
click at [1331, 243] on input at bounding box center [1330, 254] width 203 height 22
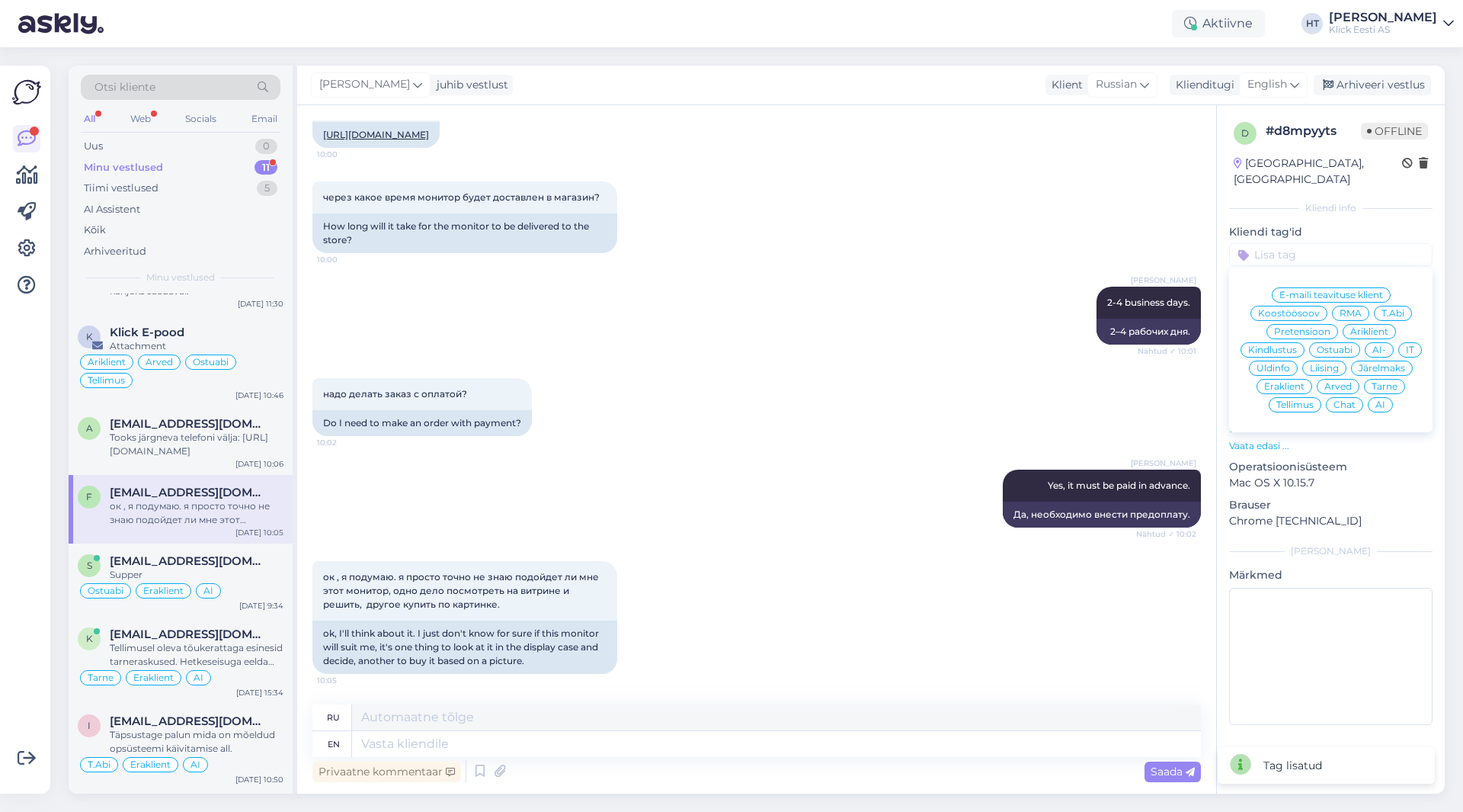
click at [1344, 345] on span "Ostuabi" at bounding box center [1334, 349] width 36 height 9
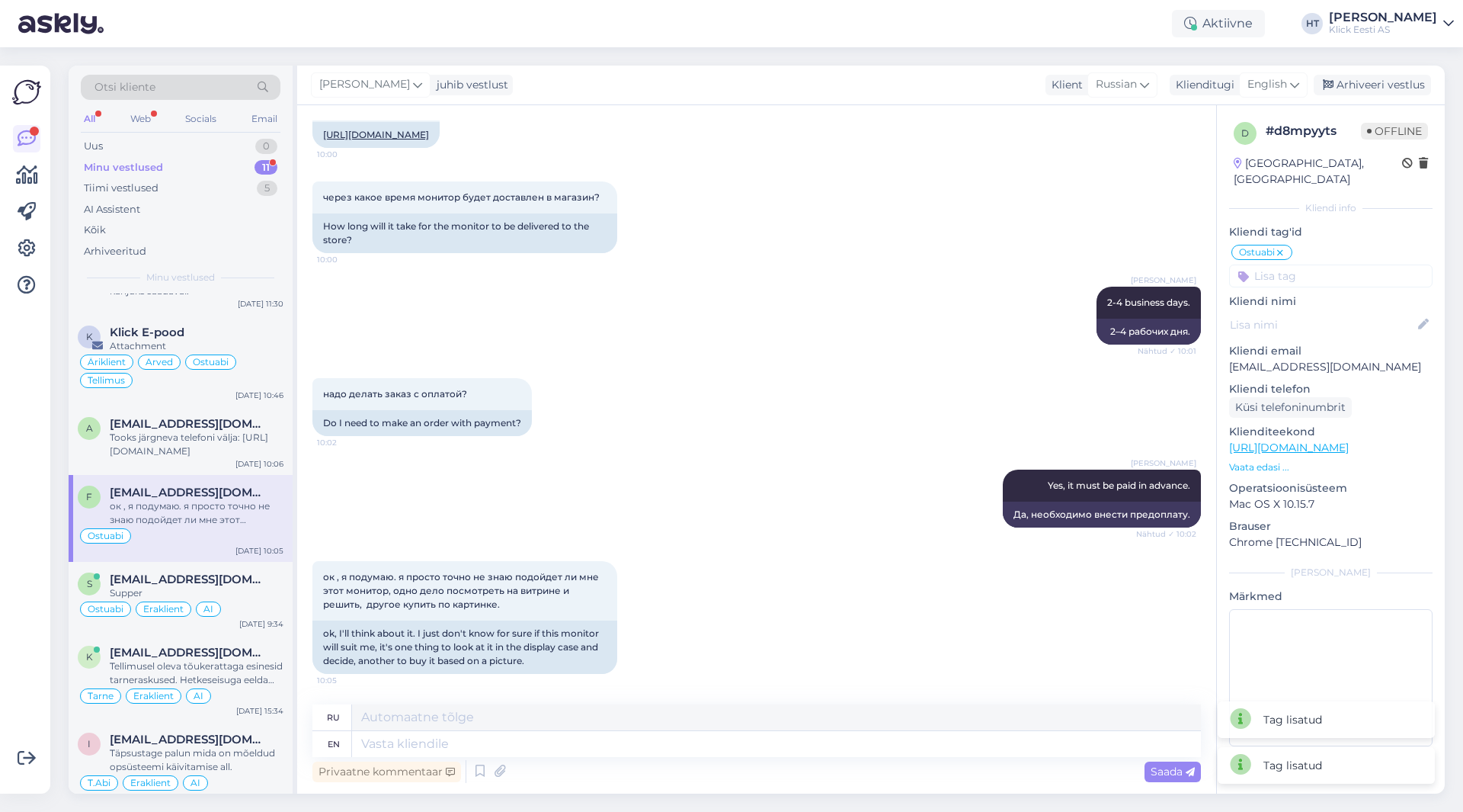
click at [1332, 269] on input at bounding box center [1330, 275] width 203 height 22
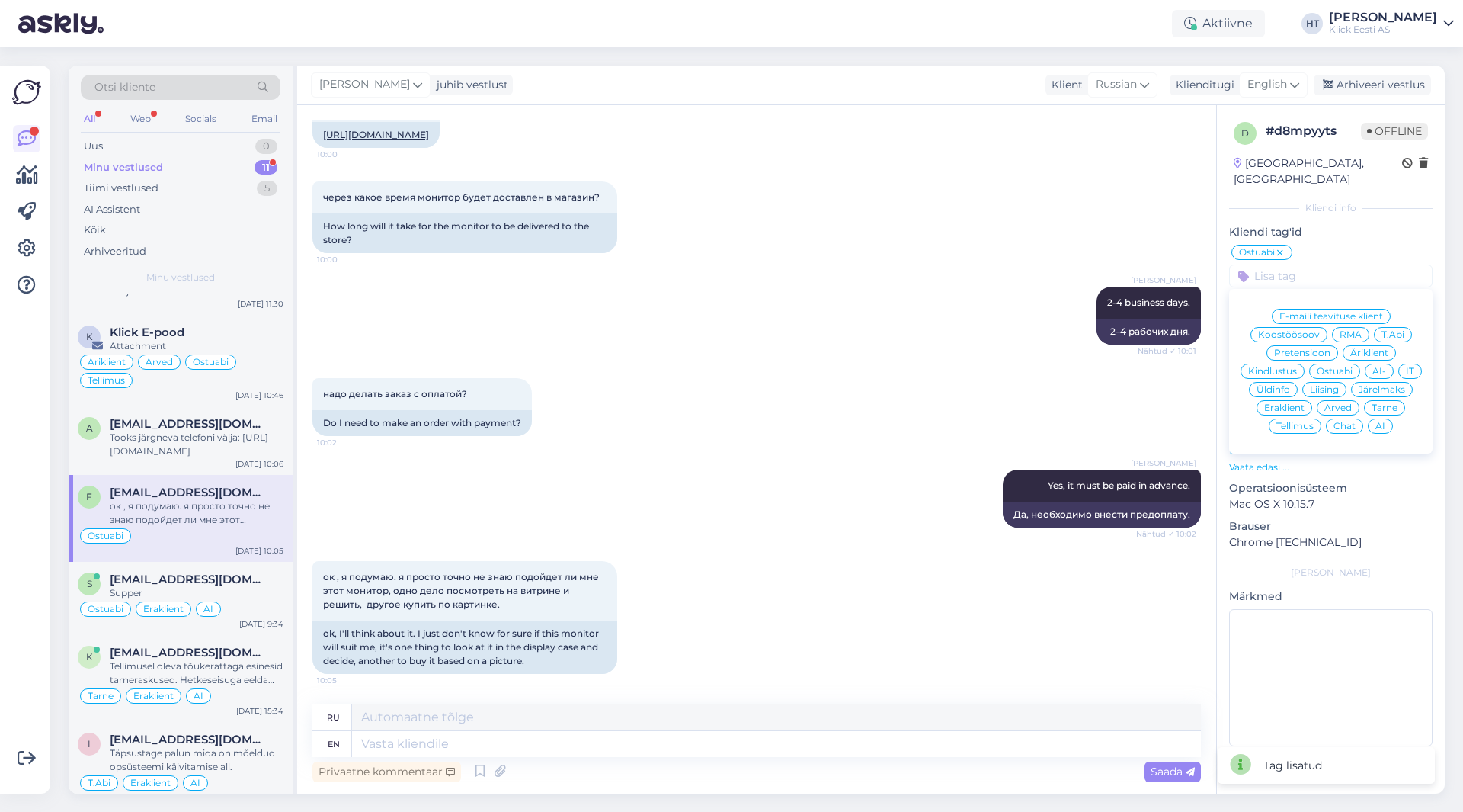
click at [1291, 400] on div "Eraklient" at bounding box center [1284, 408] width 56 height 16
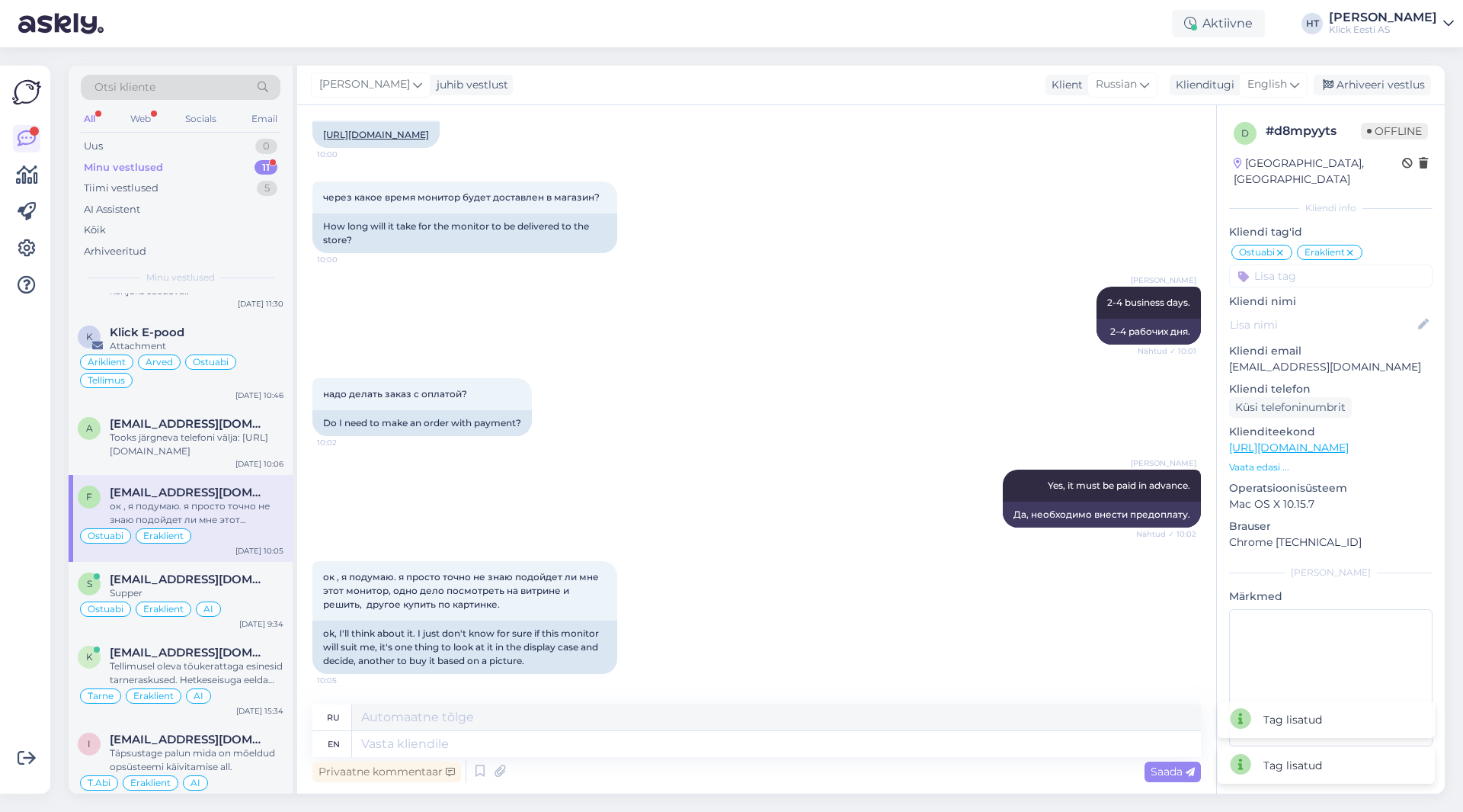
click at [1310, 264] on input at bounding box center [1330, 275] width 203 height 22
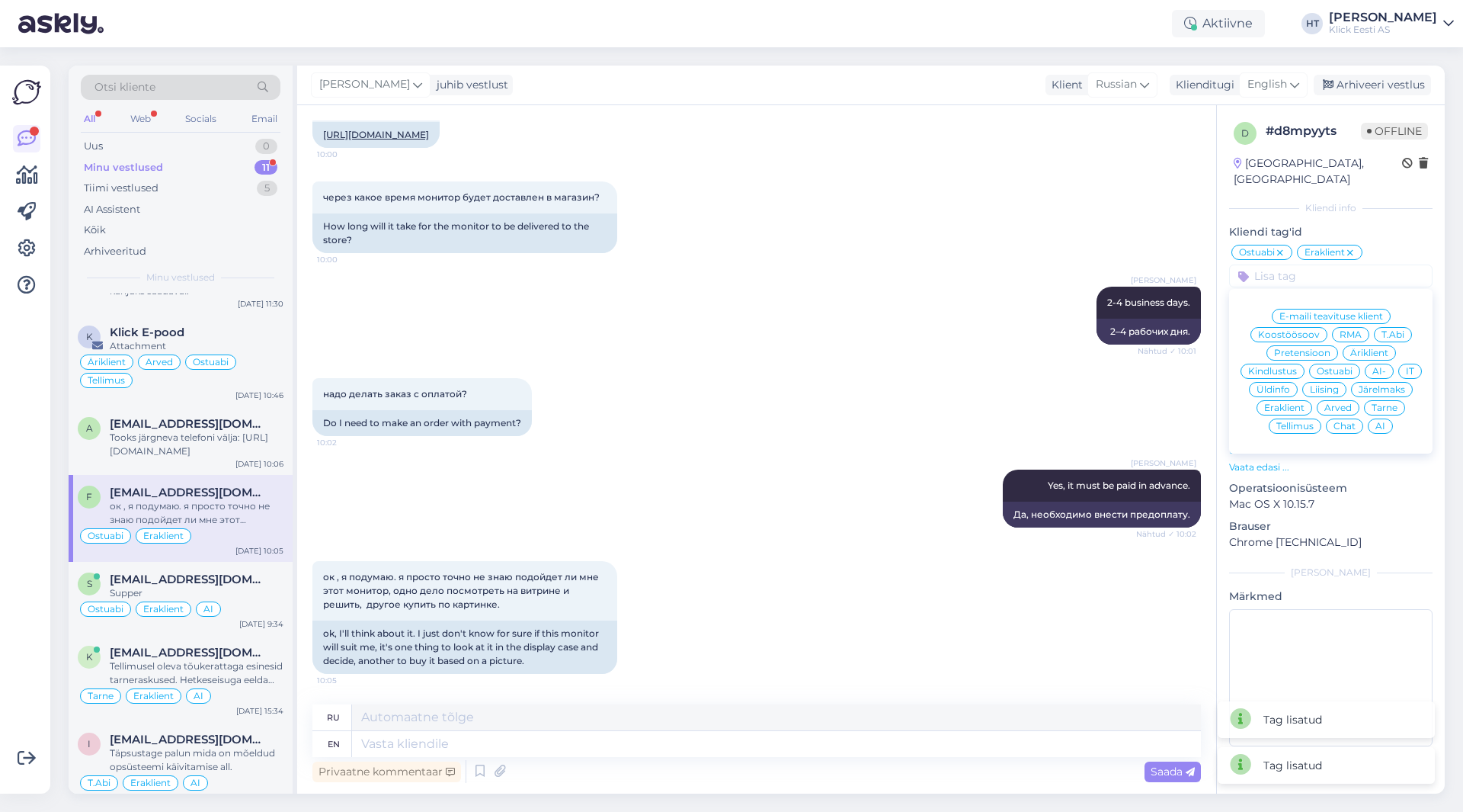
click at [1378, 422] on span "AI" at bounding box center [1380, 426] width 10 height 9
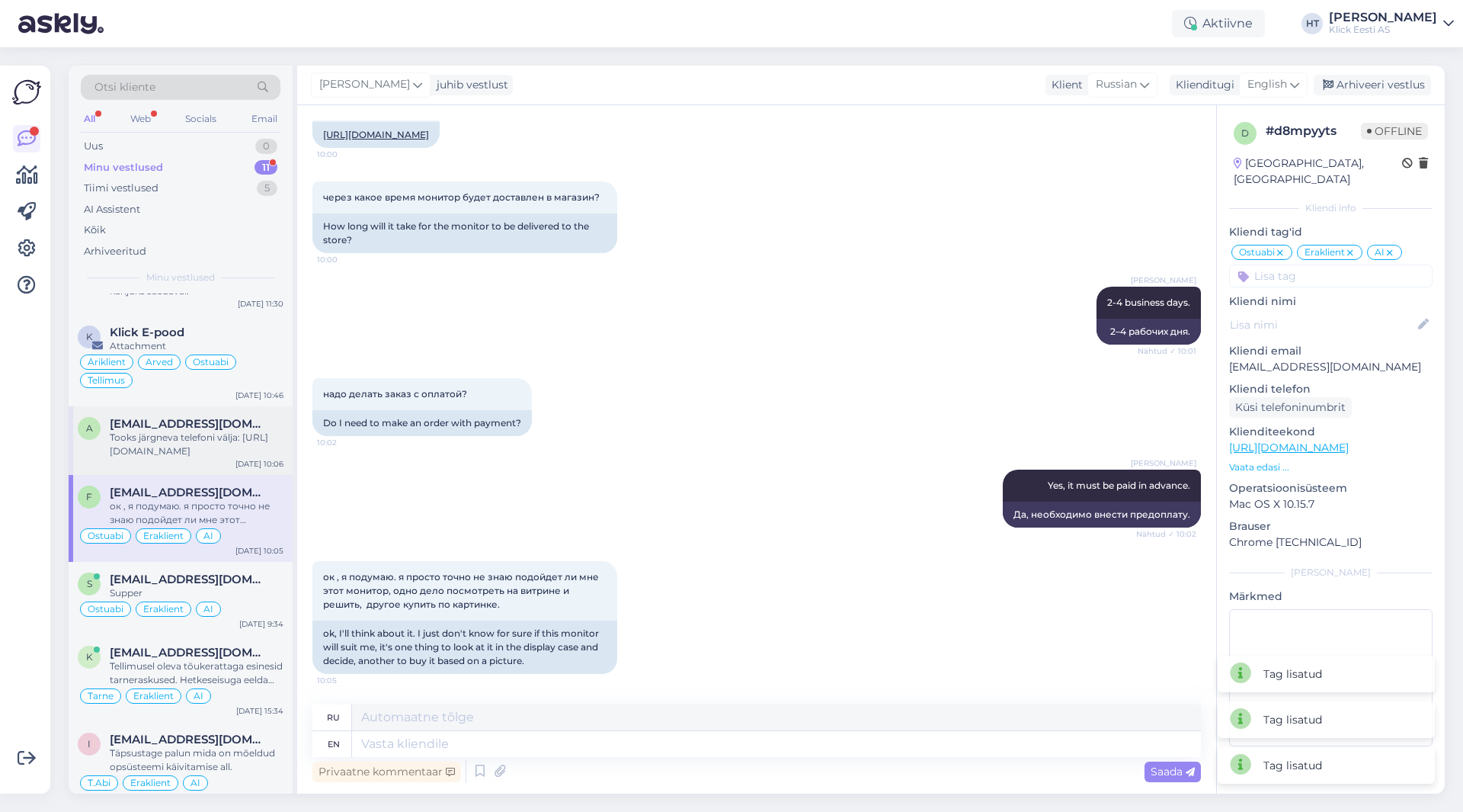
click at [267, 443] on div "Tooks järgneva telefoni välja: [URL][DOMAIN_NAME]" at bounding box center [196, 444] width 174 height 27
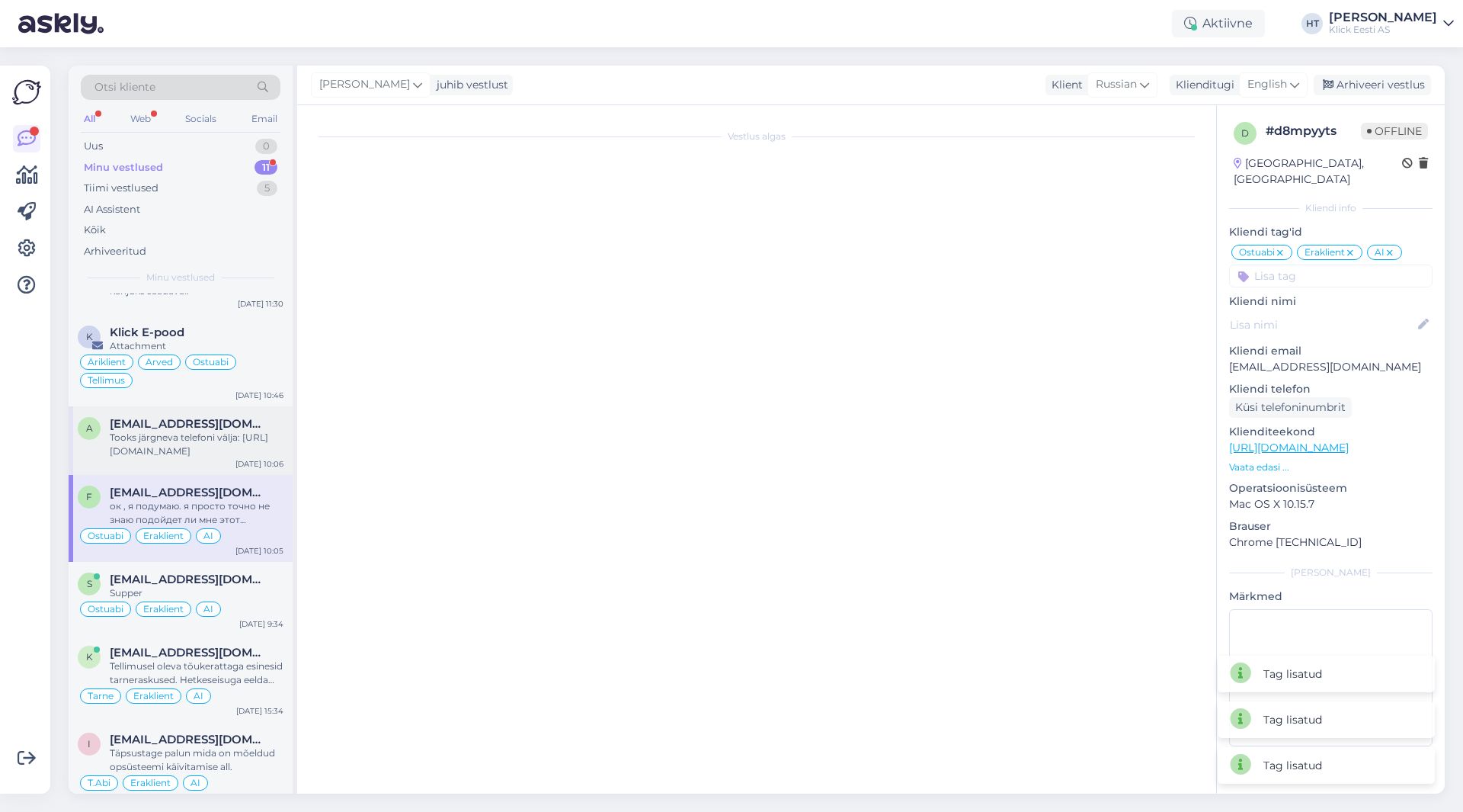
scroll to position [100, 0]
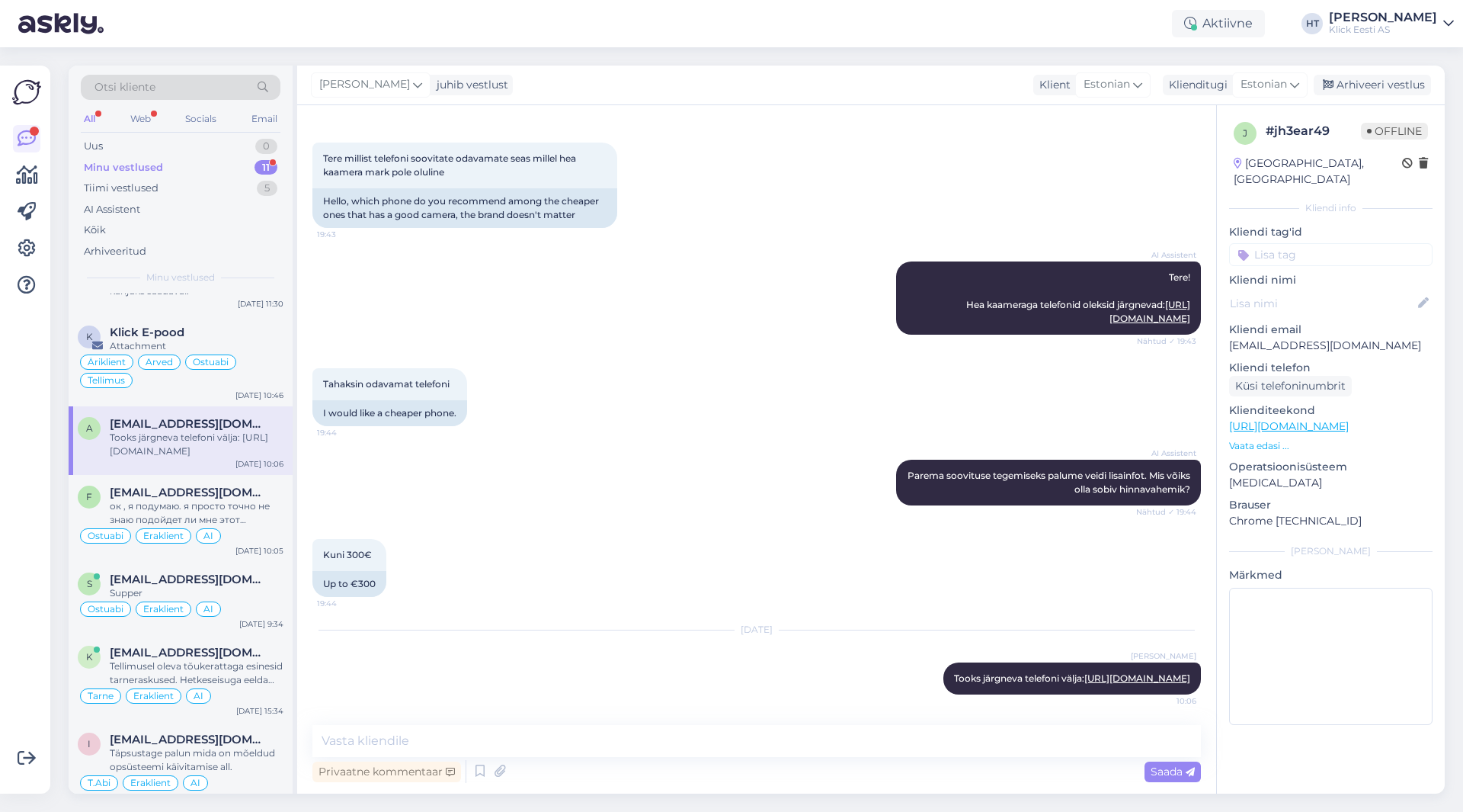
click at [1334, 244] on input at bounding box center [1330, 254] width 203 height 22
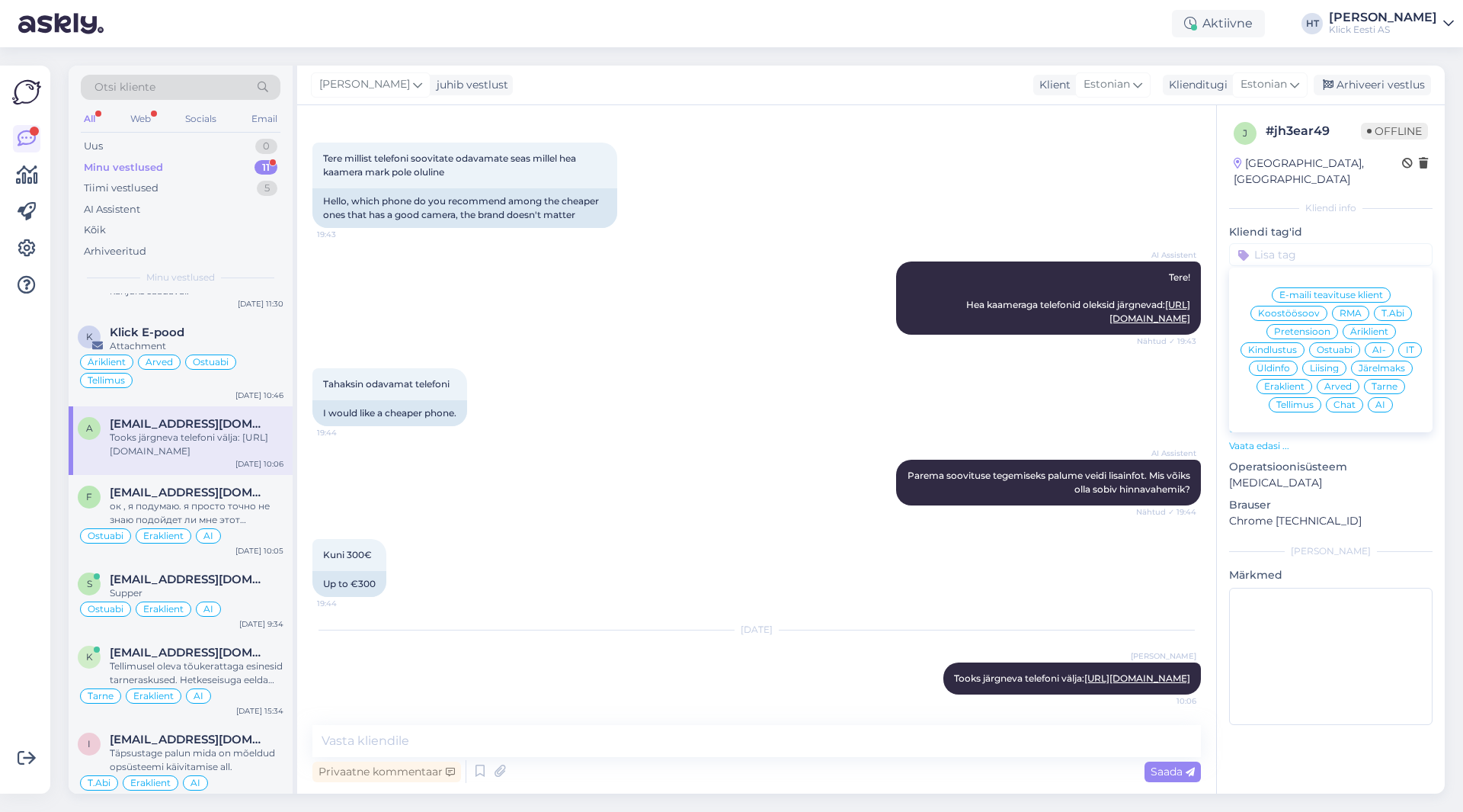
click at [1346, 345] on span "Ostuabi" at bounding box center [1334, 349] width 36 height 9
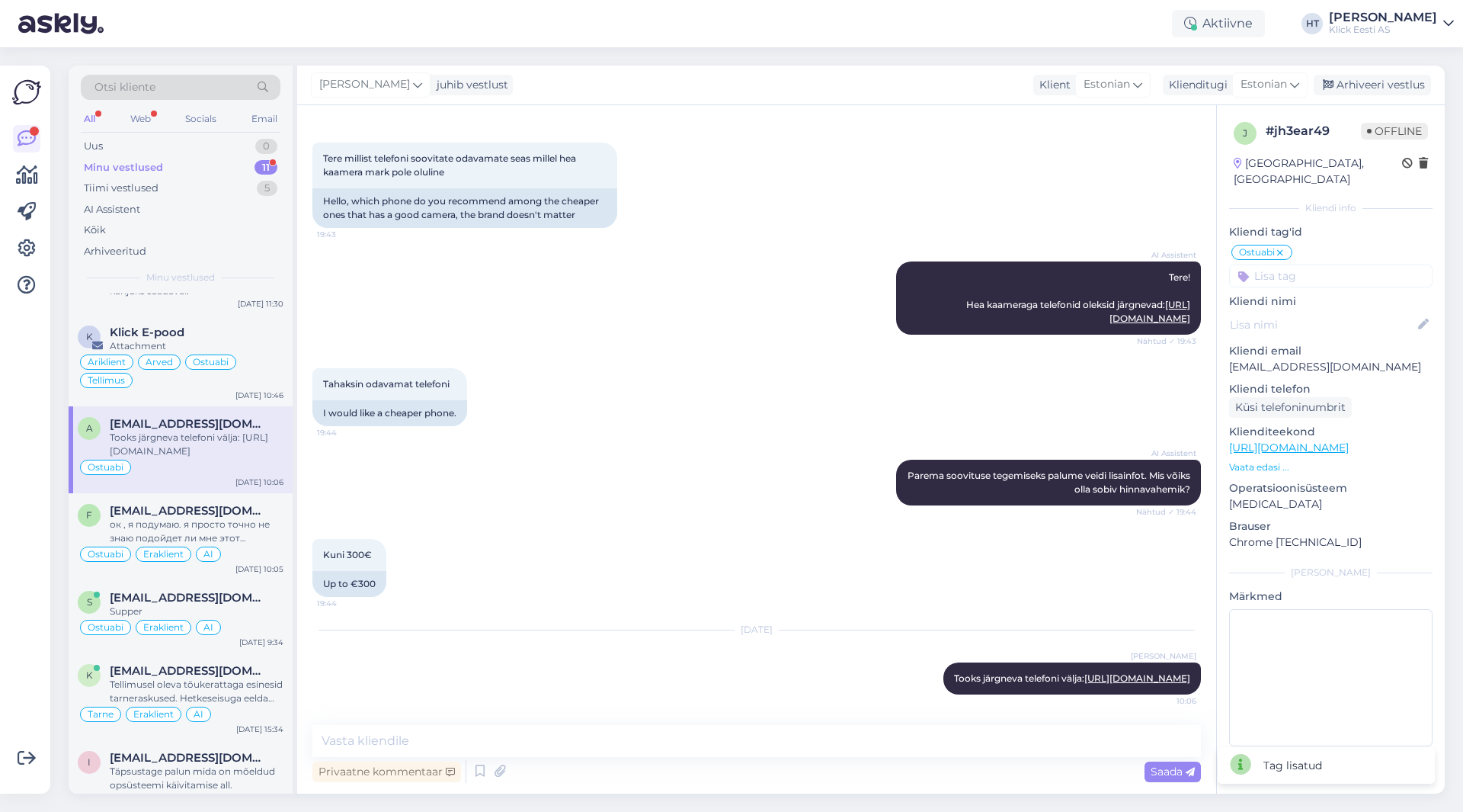
click at [1330, 268] on input at bounding box center [1330, 275] width 203 height 22
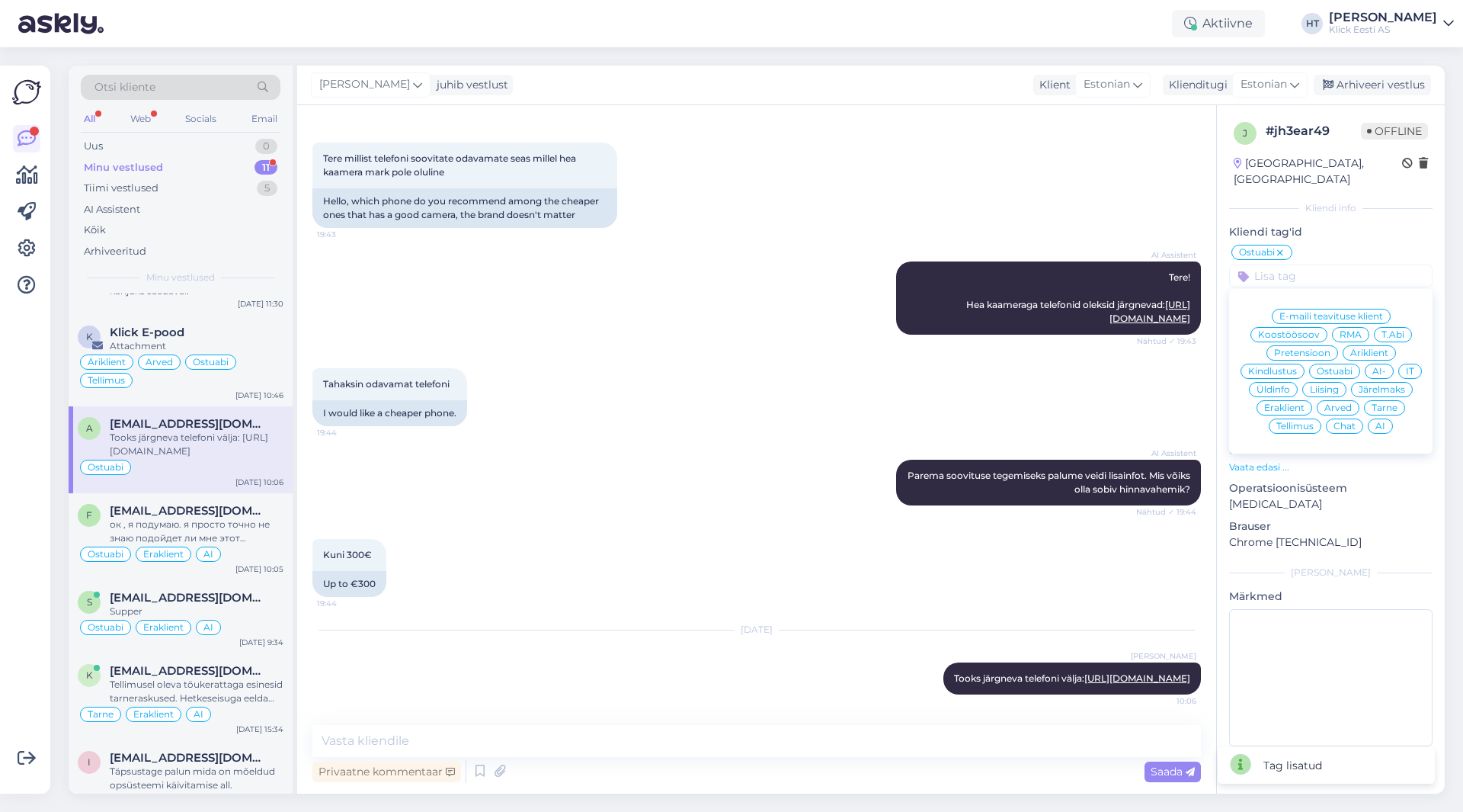
click at [1299, 400] on div "Eraklient" at bounding box center [1284, 408] width 56 height 16
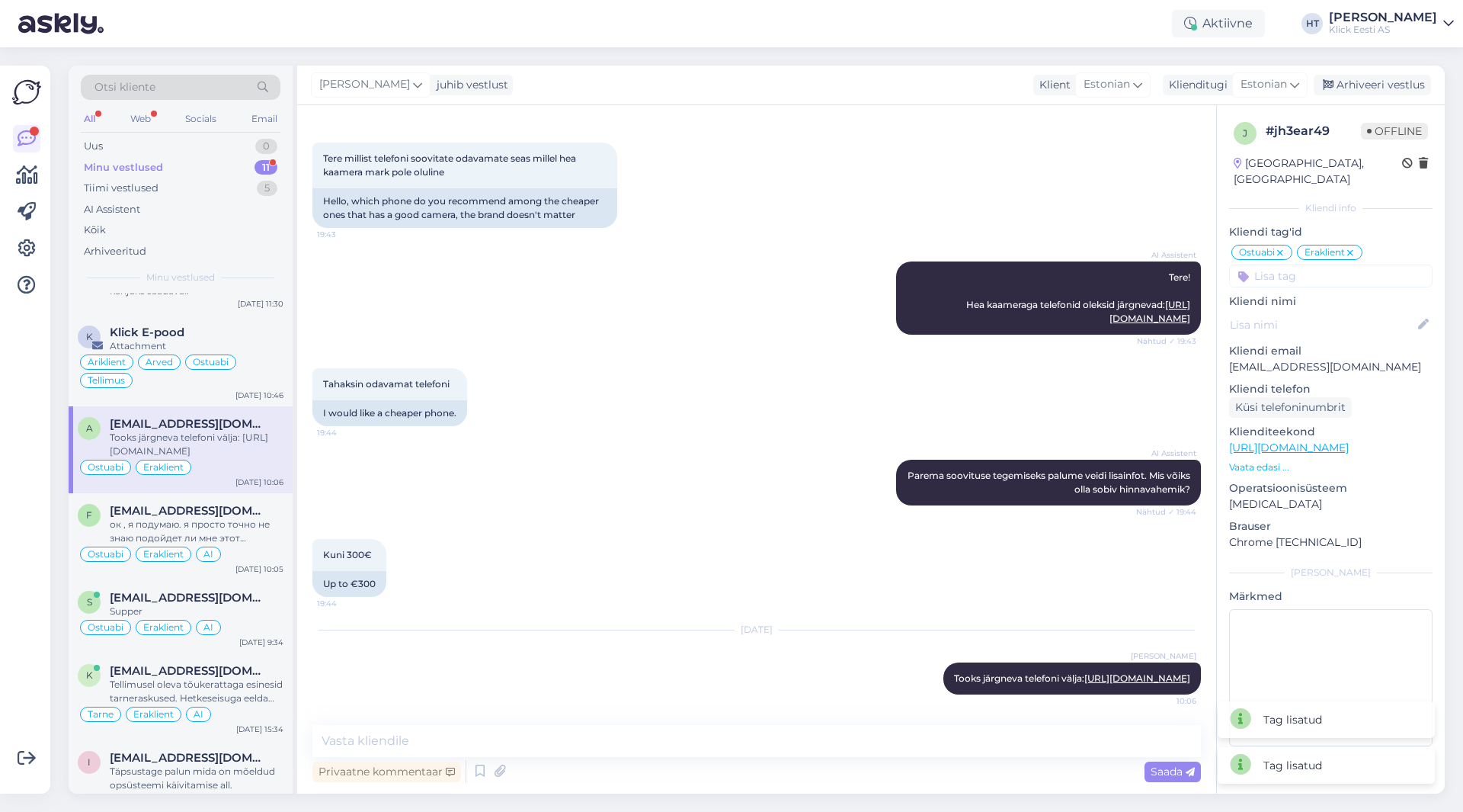
click at [1326, 264] on input at bounding box center [1330, 275] width 203 height 22
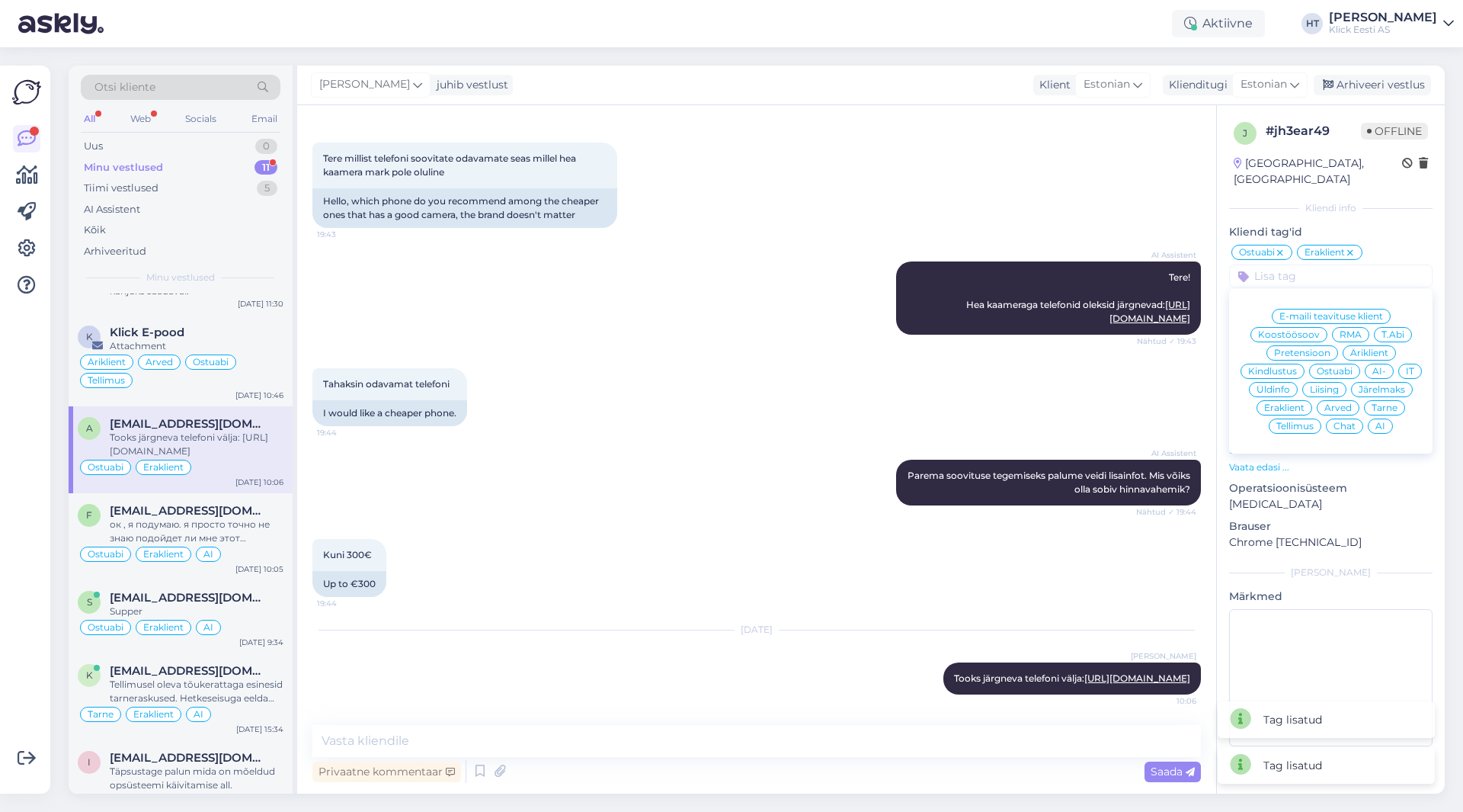
click at [1385, 419] on div "AI" at bounding box center [1381, 426] width 25 height 16
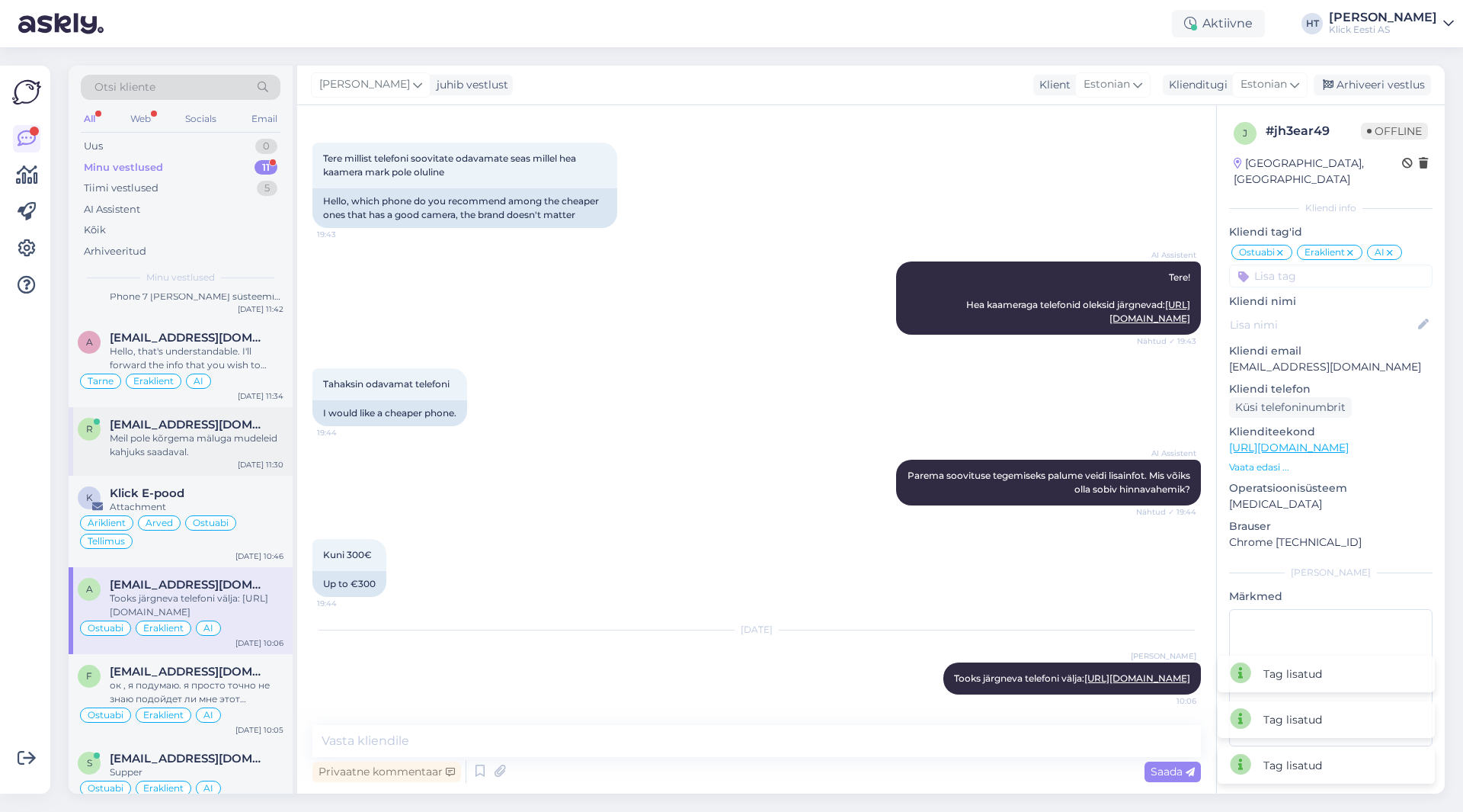
scroll to position [0, 0]
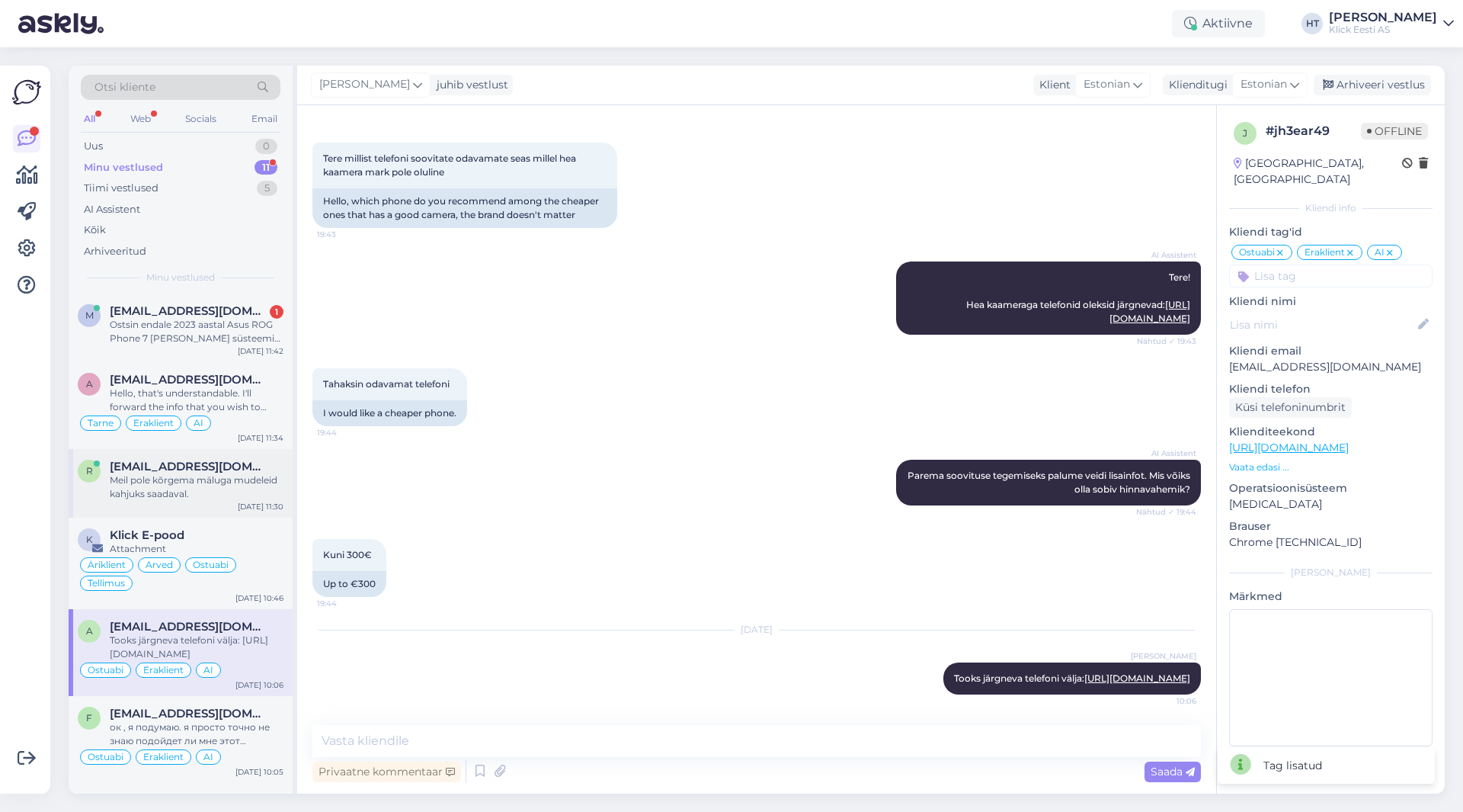
click at [250, 494] on div "Meil pole kõrgema mäluga mudeleid kahjuks saadaval." at bounding box center [196, 487] width 174 height 27
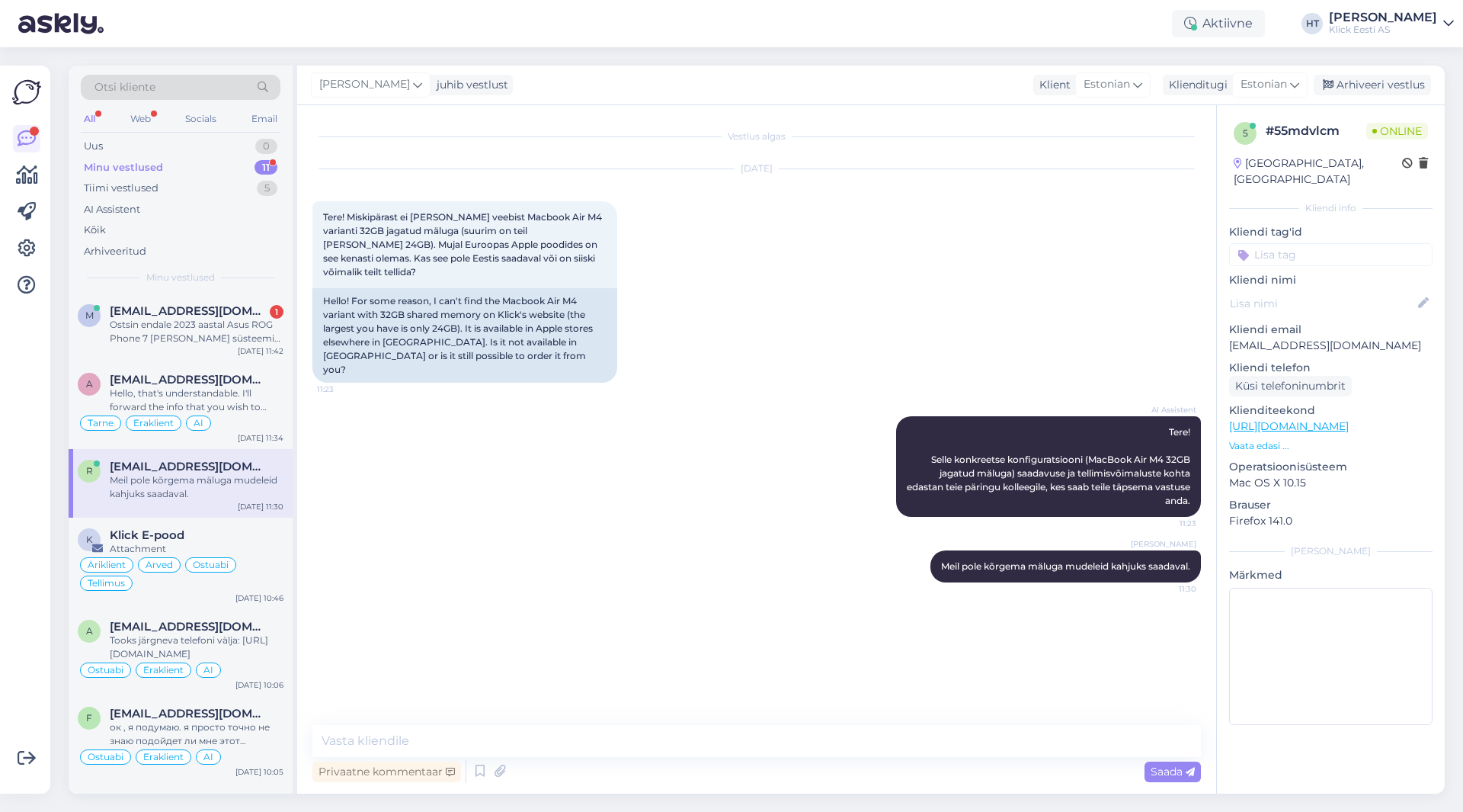
click at [1335, 243] on input at bounding box center [1330, 254] width 203 height 22
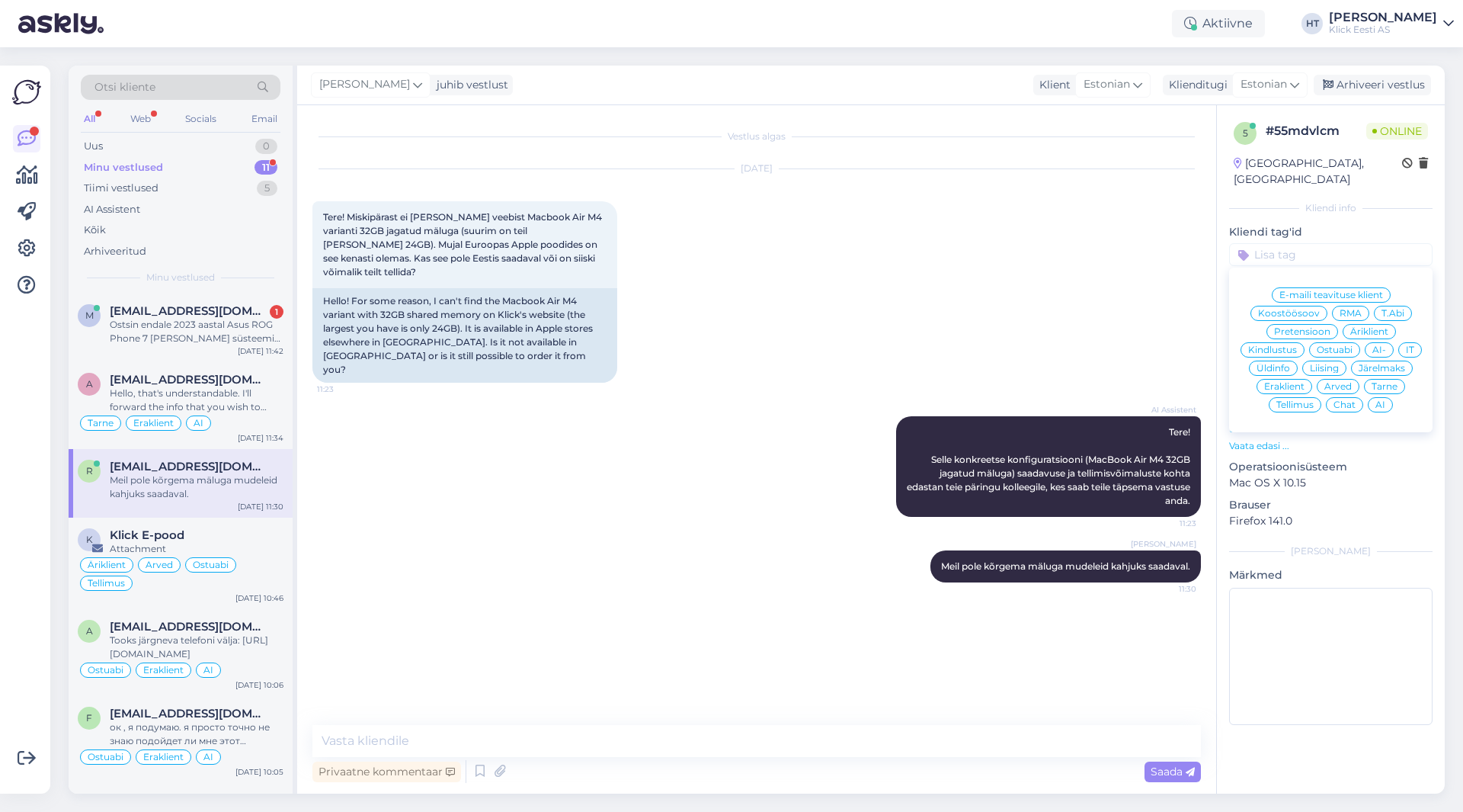
click at [1337, 345] on span "Ostuabi" at bounding box center [1334, 349] width 36 height 9
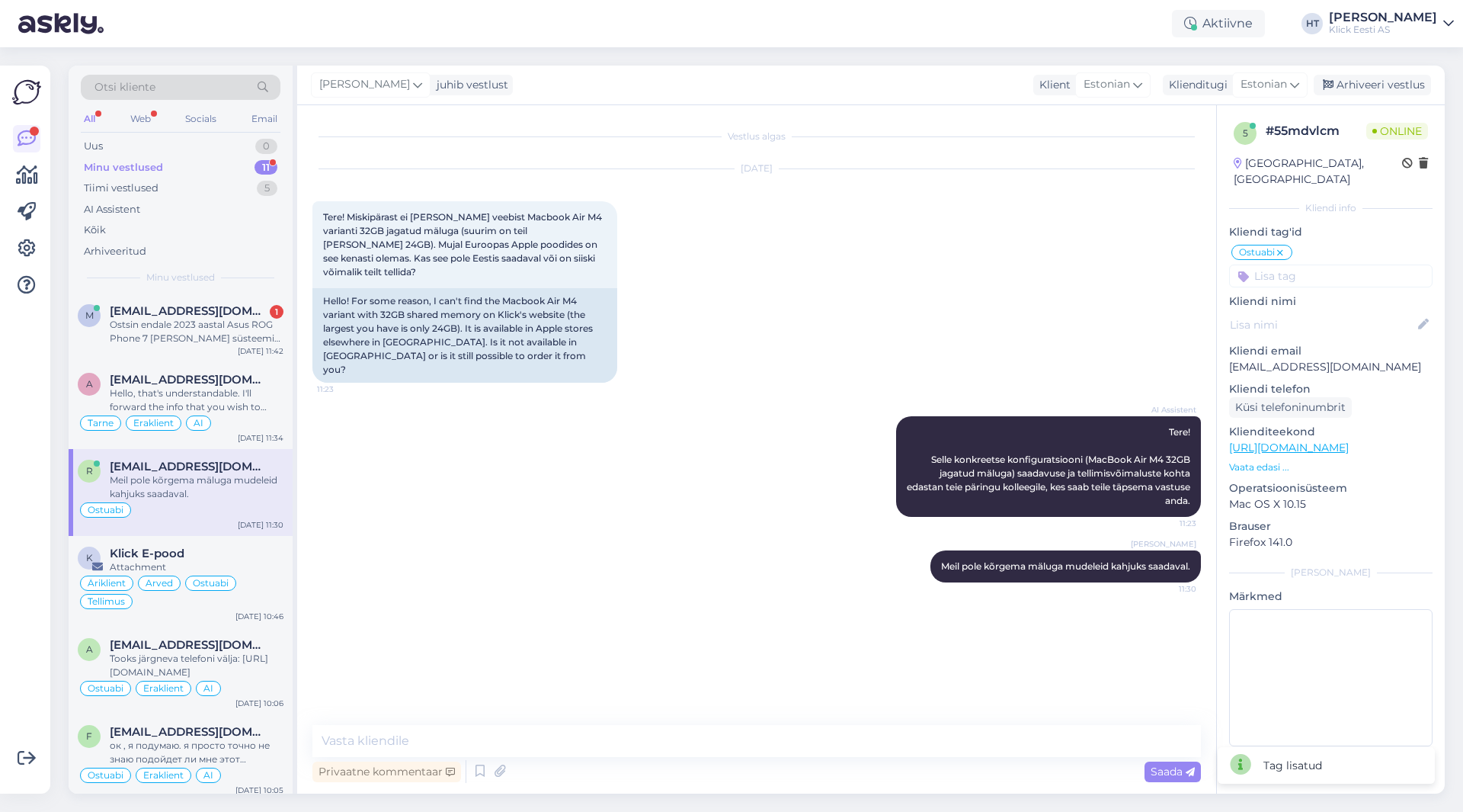
click at [1319, 264] on input at bounding box center [1330, 275] width 203 height 22
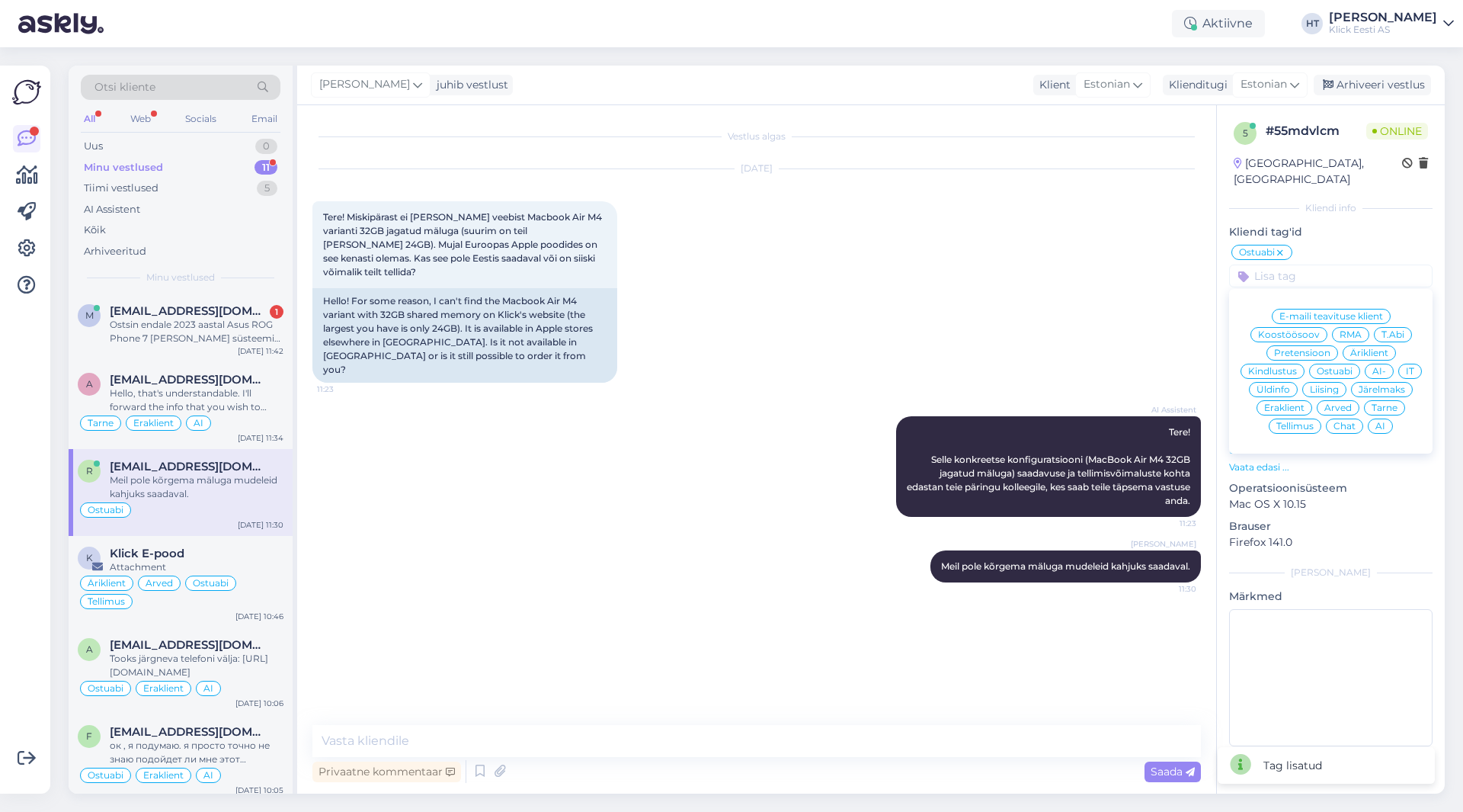
click at [1368, 348] on span "Äriklient" at bounding box center [1369, 352] width 38 height 9
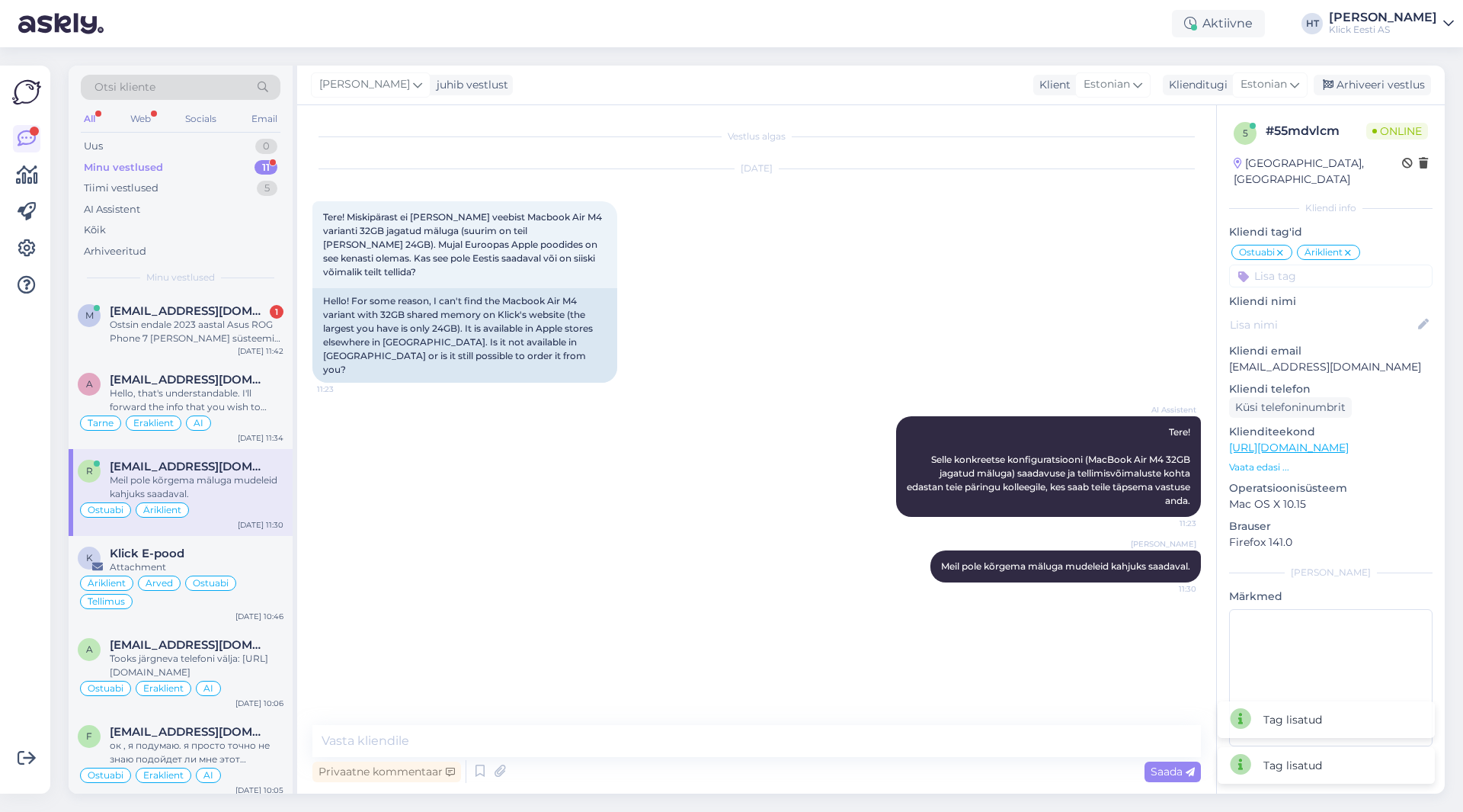
click at [1319, 264] on input at bounding box center [1330, 275] width 203 height 22
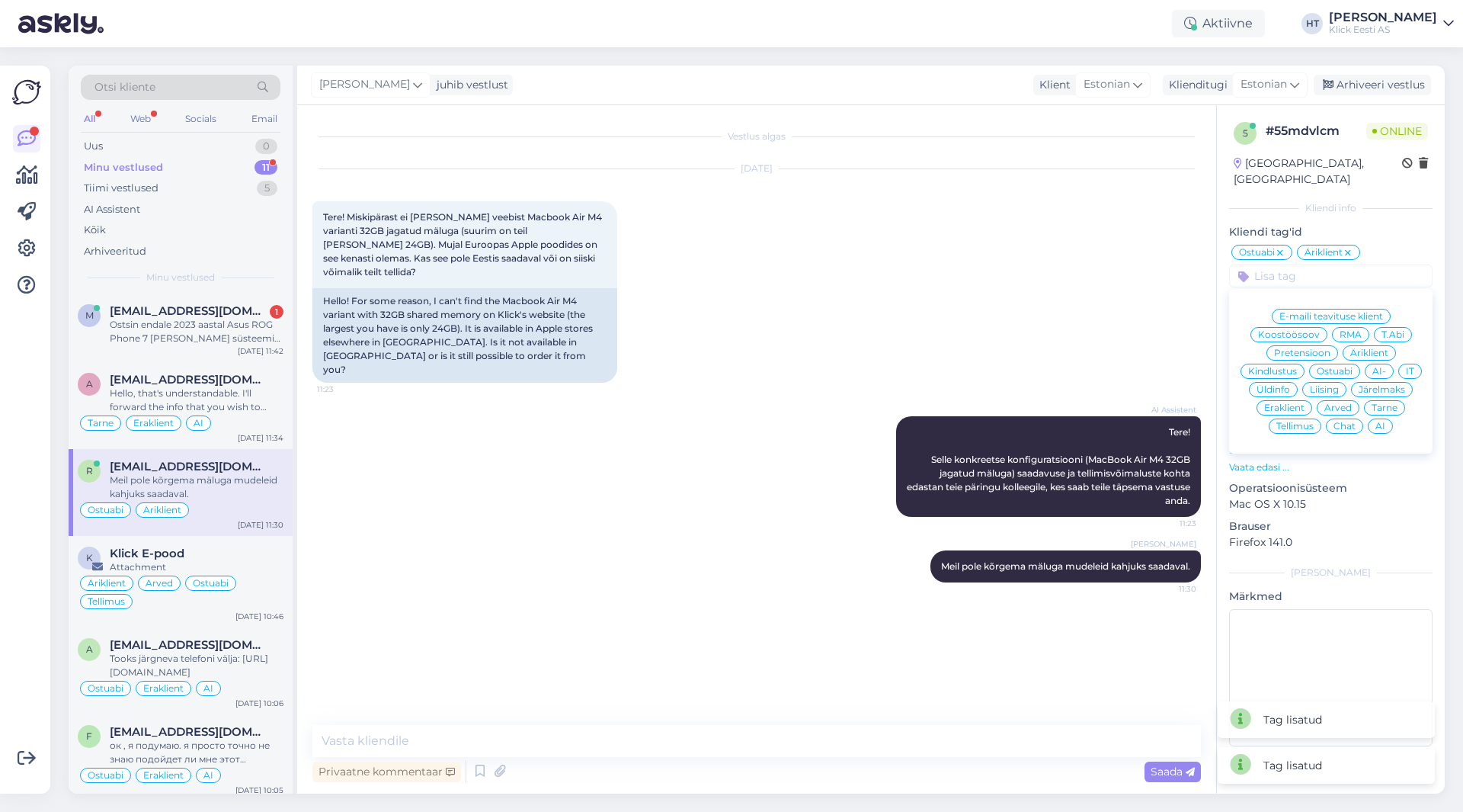
click at [1375, 422] on span "AI" at bounding box center [1380, 426] width 10 height 9
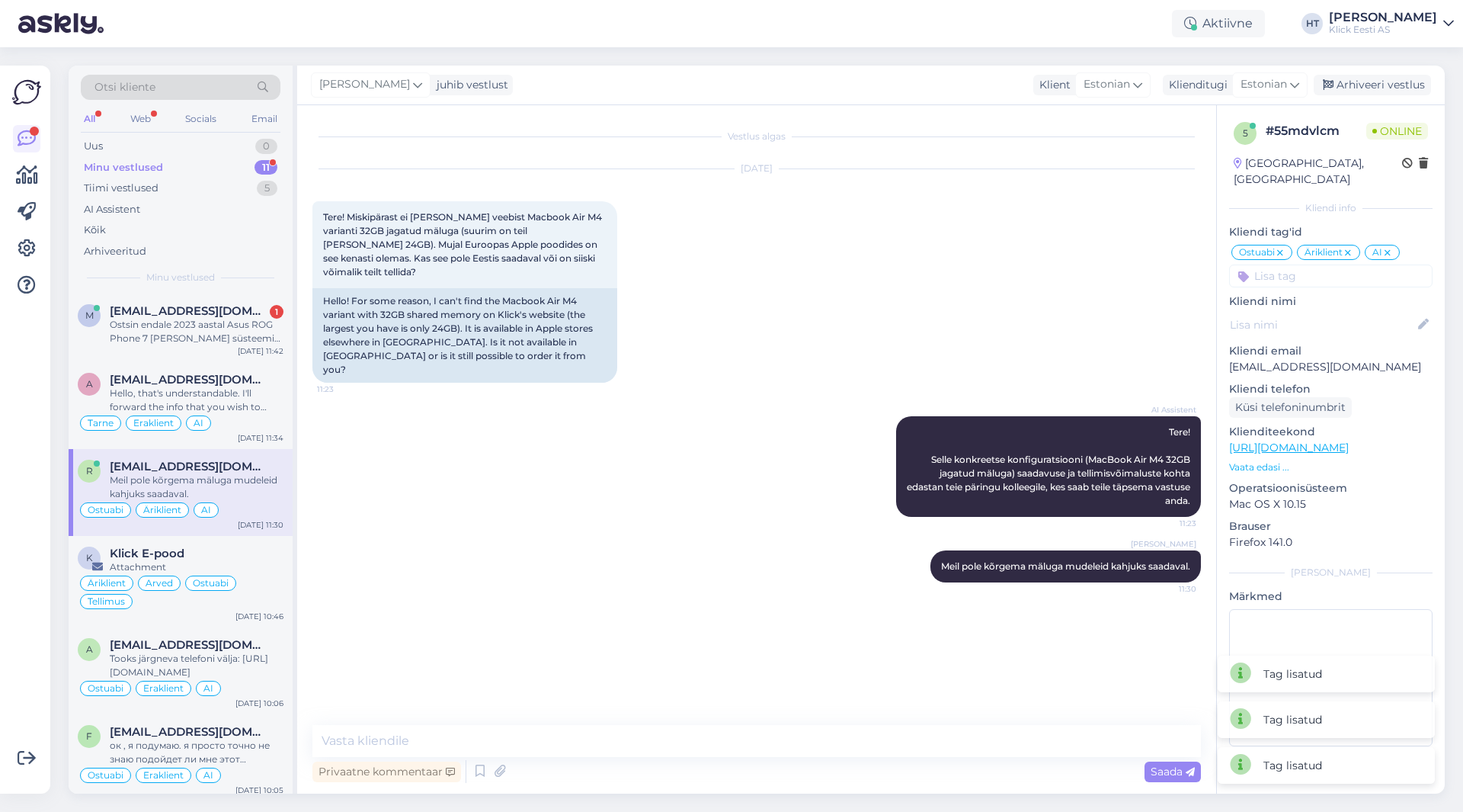
click at [1003, 269] on div "[DATE] Tere! Miskipärast ei [PERSON_NAME] veebist Macbook Air M4 varianti 32GB …" at bounding box center [756, 275] width 888 height 247
click at [241, 400] on div "Hello, that's understandable. I'll forward the info that you wish to cancel." at bounding box center [196, 400] width 174 height 27
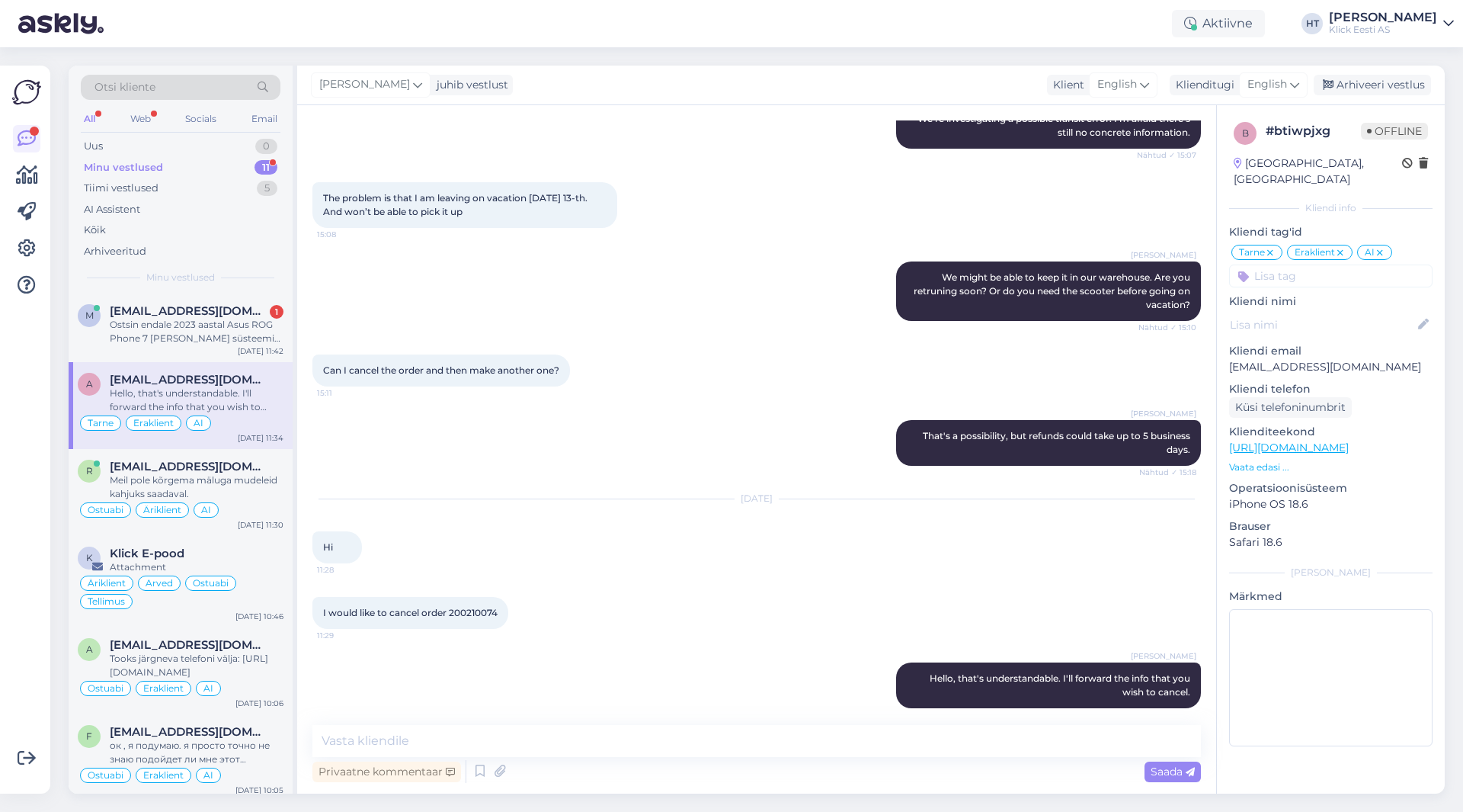
click at [476, 434] on div "[PERSON_NAME] That's a possibility, but refunds could take up to 5 business day…" at bounding box center [756, 442] width 888 height 79
click at [362, 422] on div "[PERSON_NAME] That's a possibility, but refunds could take up to 5 business day…" at bounding box center [756, 442] width 888 height 79
drag, startPoint x: 200, startPoint y: 329, endPoint x: 564, endPoint y: 521, distance: 411.5
click at [564, 521] on div "[DATE] Hi 11:28" at bounding box center [756, 531] width 888 height 98
click at [259, 170] on div "11" at bounding box center [265, 168] width 22 height 16
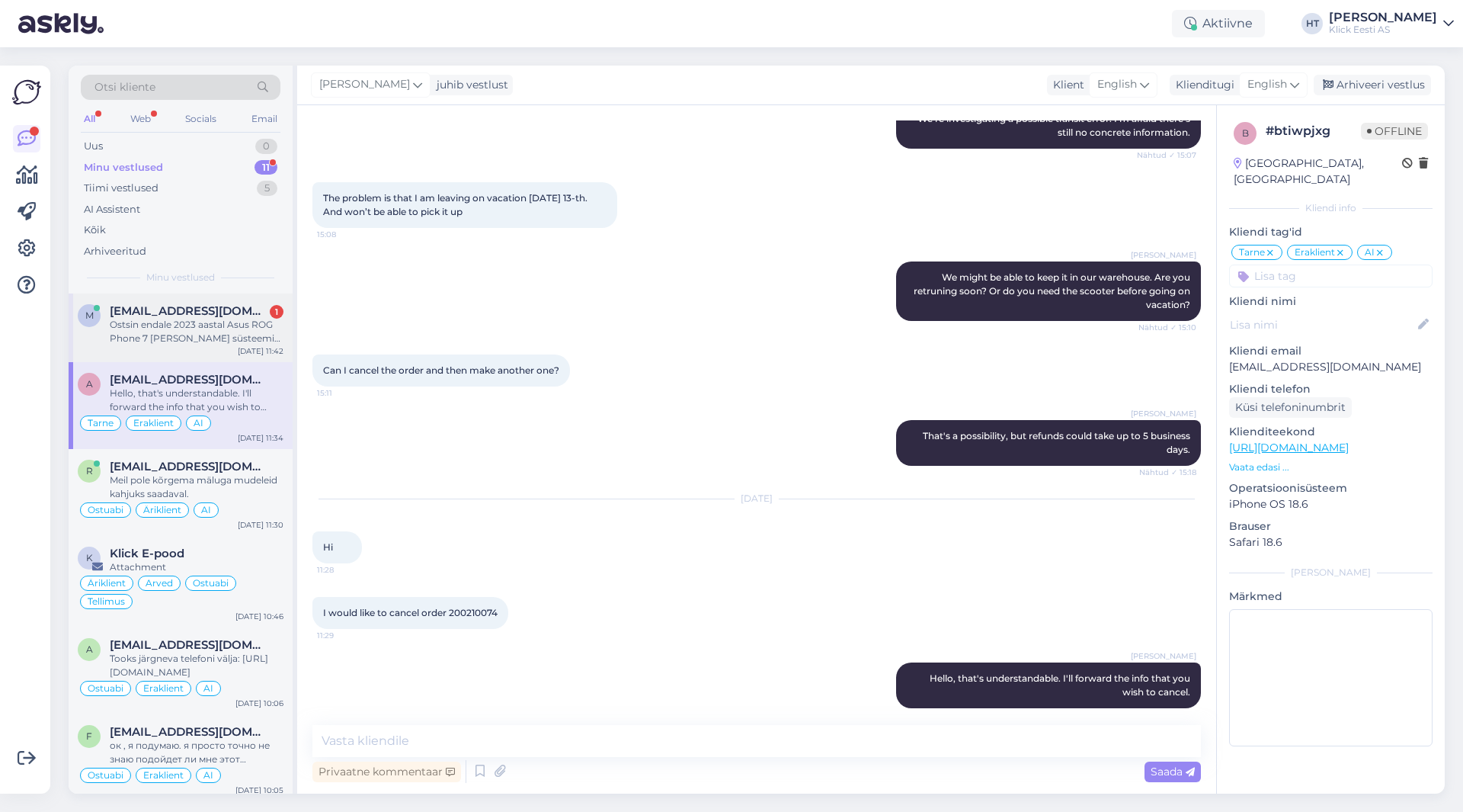
click at [264, 304] on div "[EMAIL_ADDRESS][DOMAIN_NAME] 1" at bounding box center [196, 311] width 174 height 14
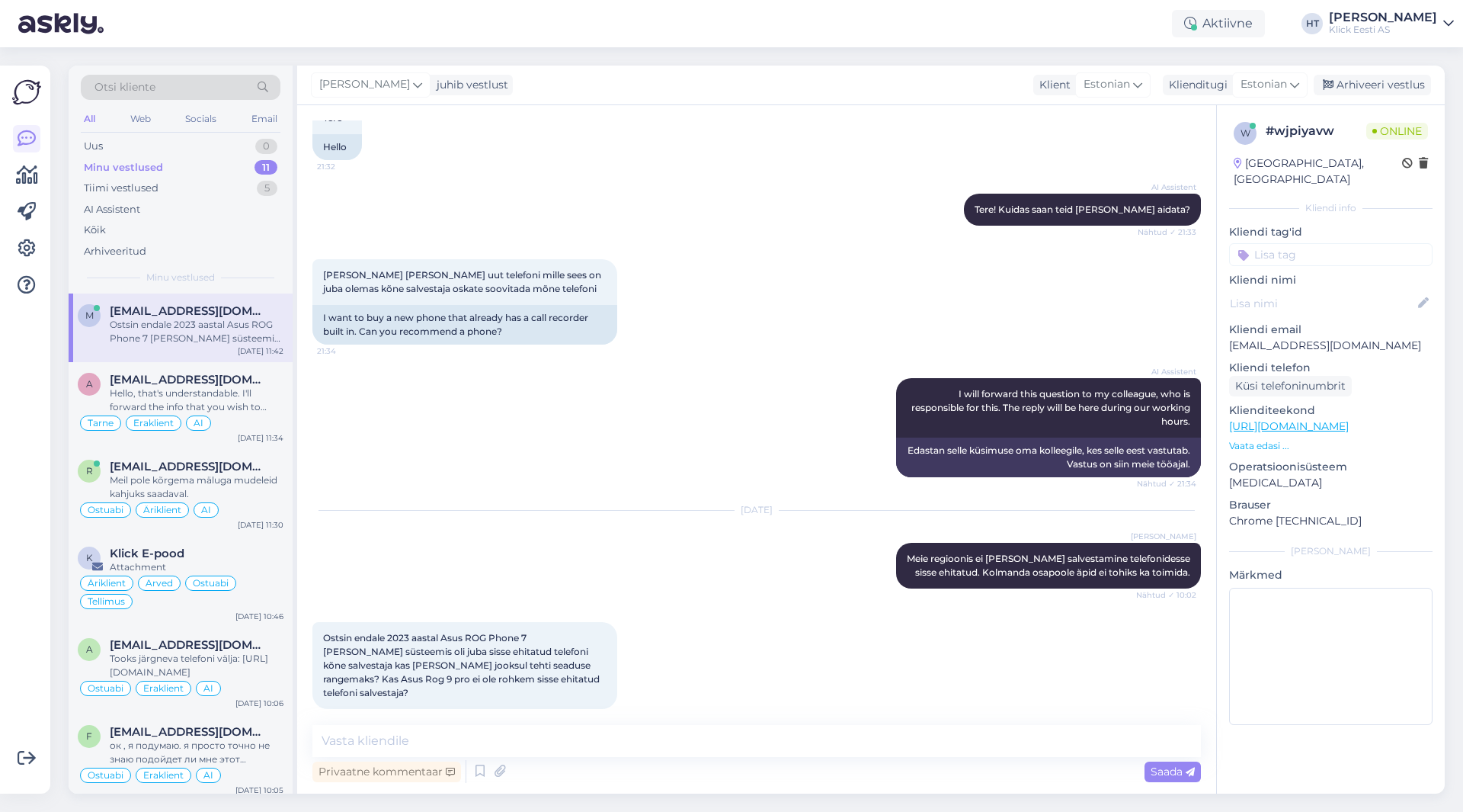
scroll to position [100, 0]
click at [206, 411] on div "Hello, that's understandable. I'll forward the info that you wish to cancel." at bounding box center [196, 400] width 174 height 27
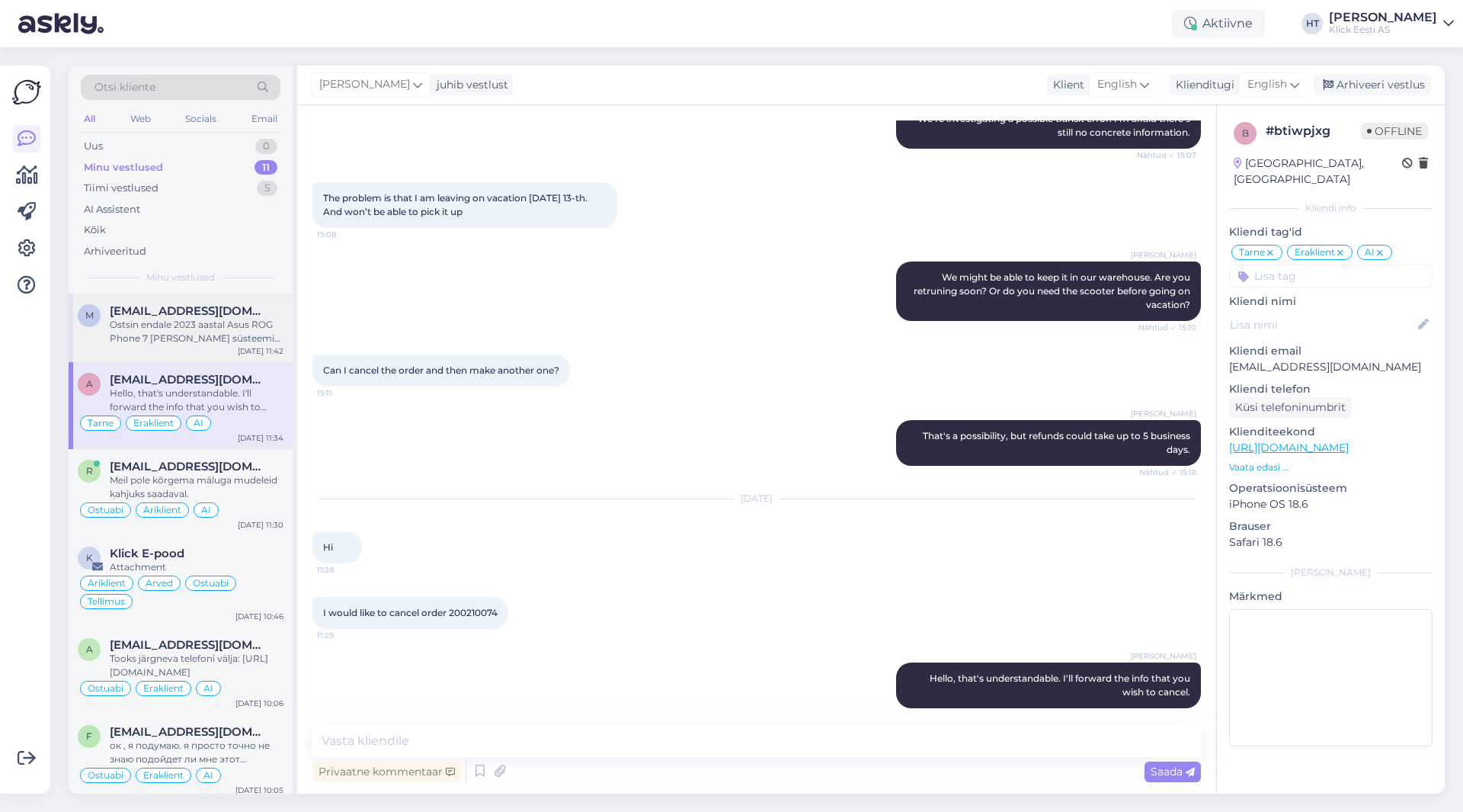
click at [226, 330] on div "Ostsin endale 2023 aastal Asus ROG Phone 7 [PERSON_NAME] süsteemis oli juba sis…" at bounding box center [196, 332] width 174 height 27
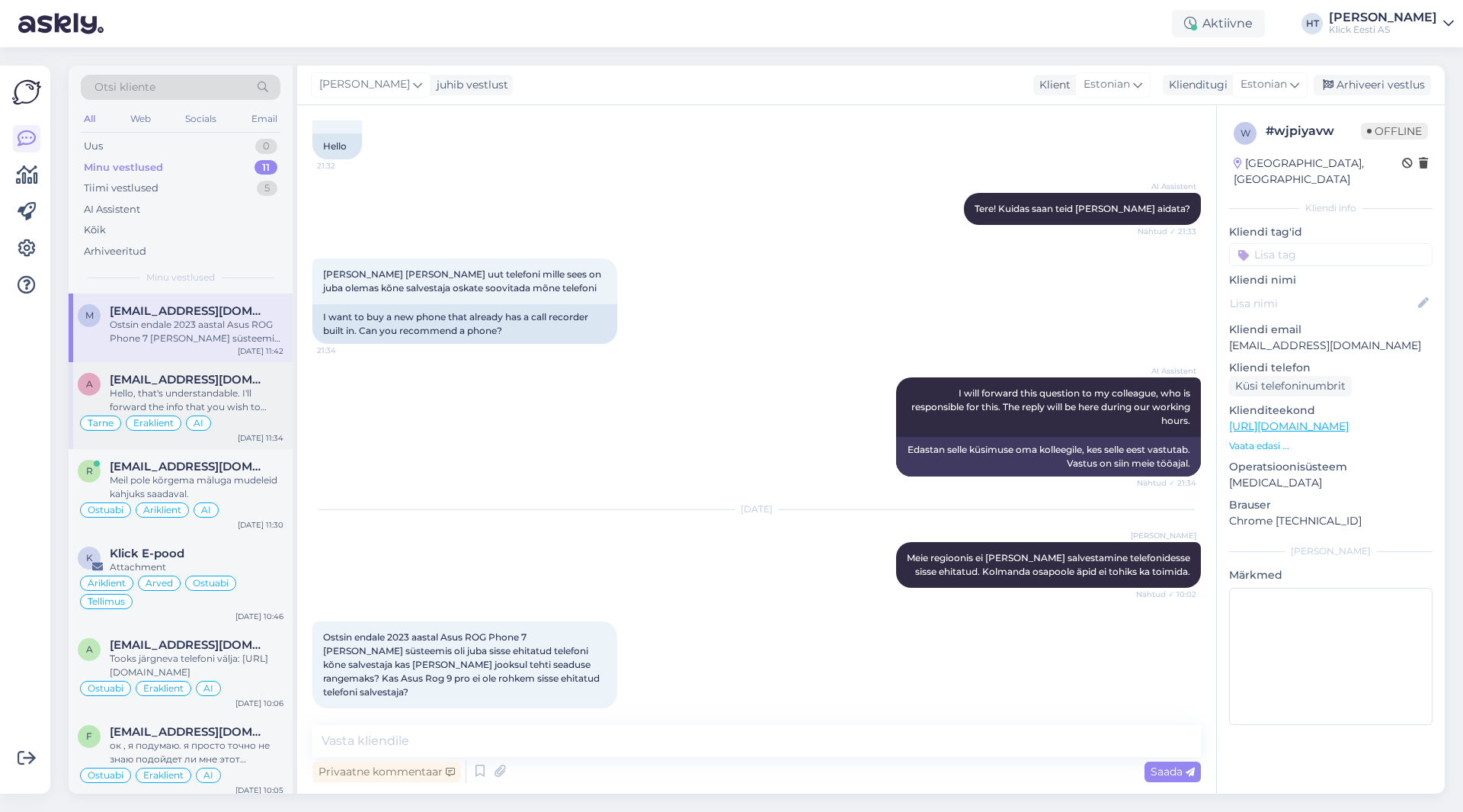
click at [243, 400] on div "Hello, that's understandable. I'll forward the info that you wish to cancel." at bounding box center [196, 400] width 174 height 27
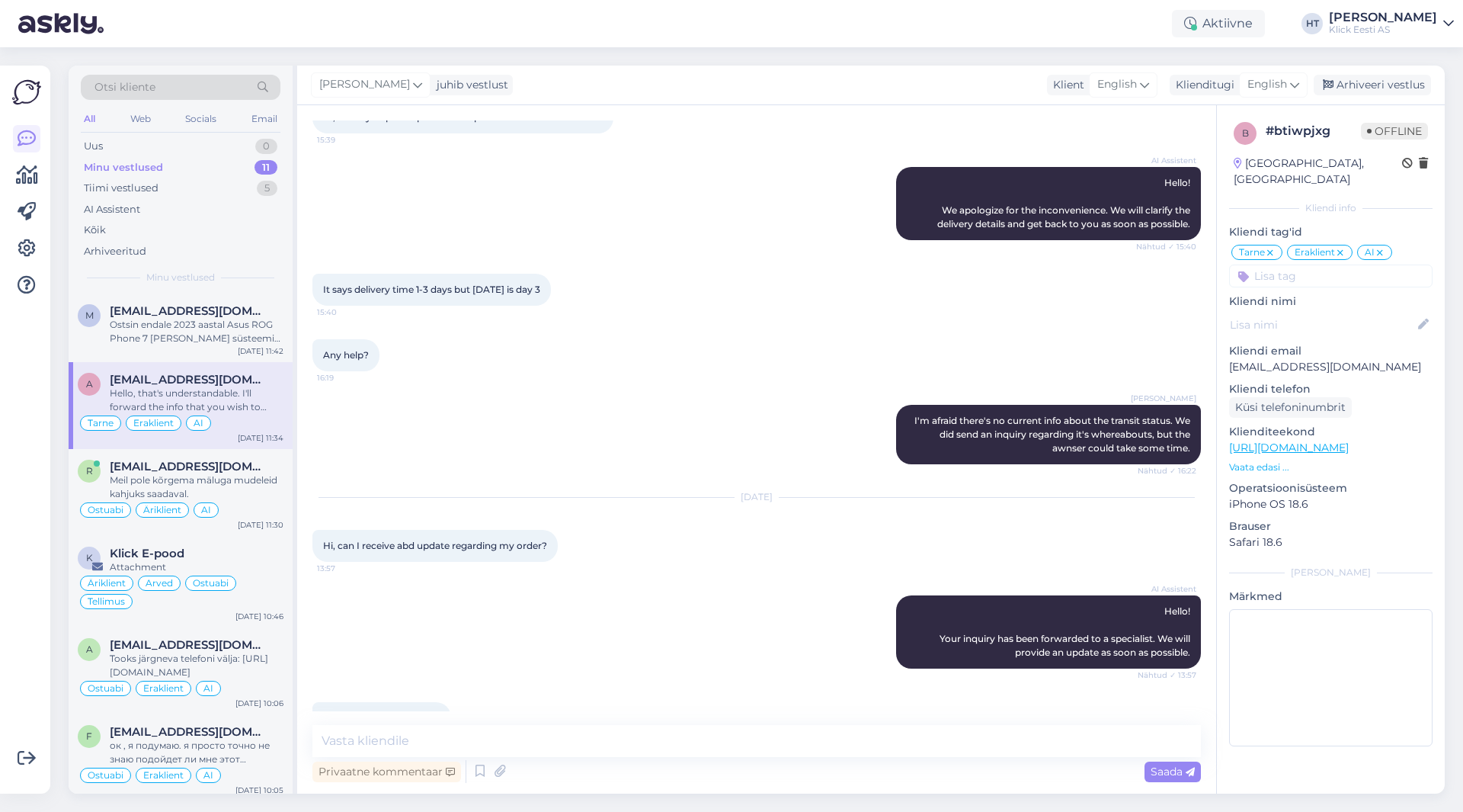
scroll to position [989, 0]
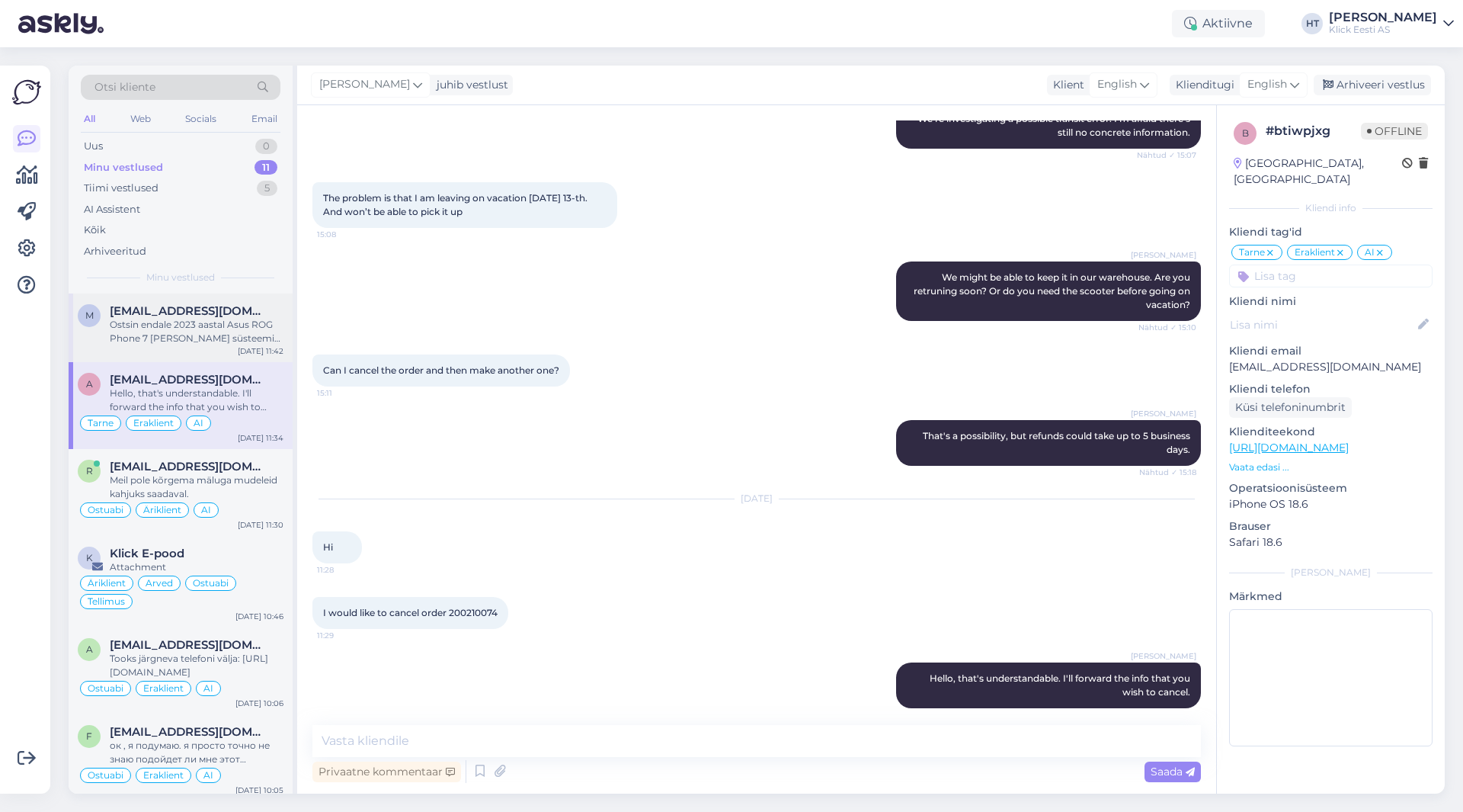
click at [205, 336] on div "Ostsin endale 2023 aastal Asus ROG Phone 7 [PERSON_NAME] süsteemis oli juba sis…" at bounding box center [196, 332] width 174 height 27
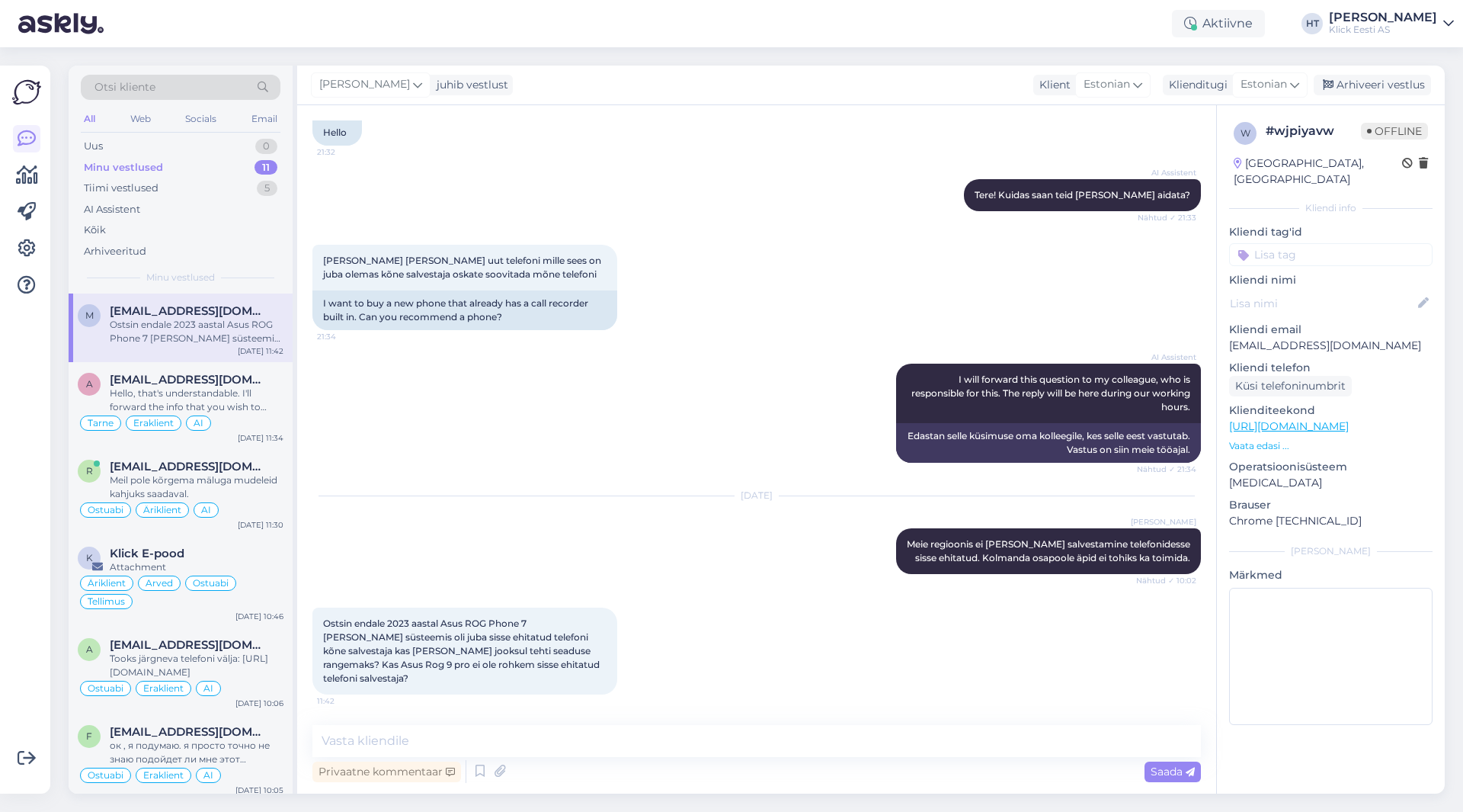
scroll to position [100, 0]
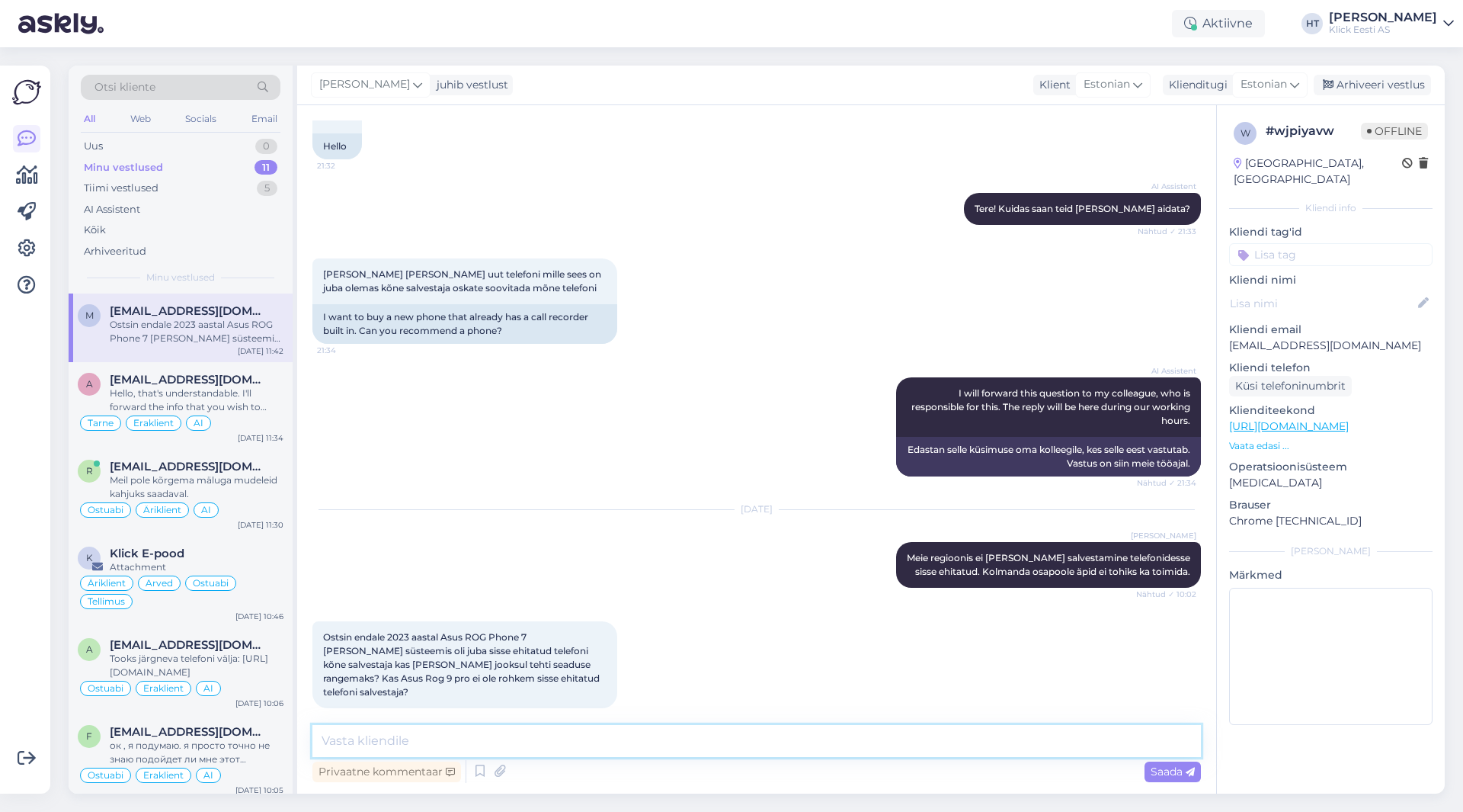
click at [444, 746] on textarea at bounding box center [756, 741] width 888 height 32
type textarea "[PERSON_NAME] uuemates Android ja iOS versioonides ei ole native salvestust lub…"
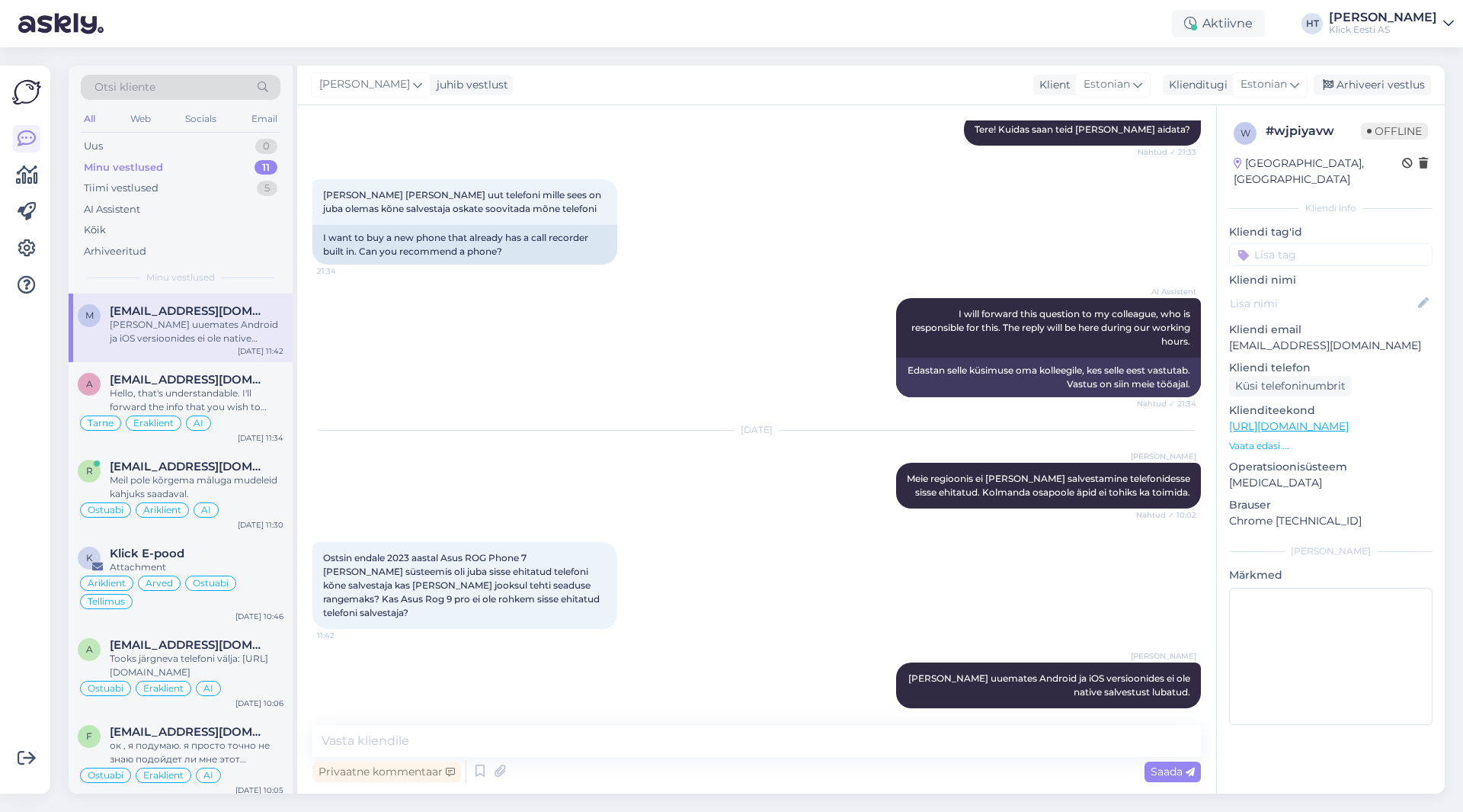
click at [1313, 250] on div "w # wjpiyavw Offline [GEOGRAPHIC_DATA], [GEOGRAPHIC_DATA] Kliendi info Kliendi …" at bounding box center [1330, 426] width 227 height 642
click at [1314, 243] on input at bounding box center [1330, 254] width 203 height 22
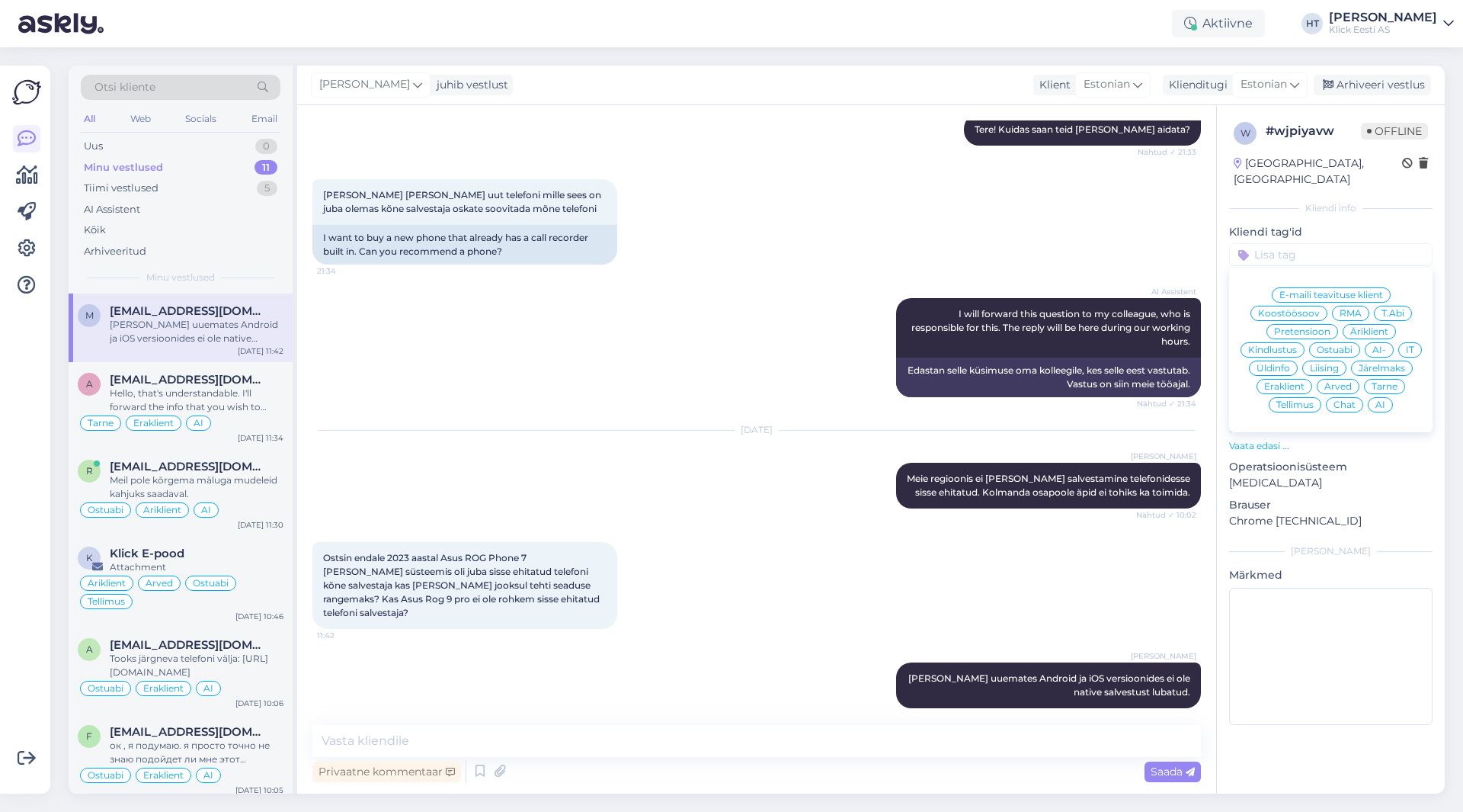
click at [1338, 345] on span "Ostuabi" at bounding box center [1334, 349] width 36 height 9
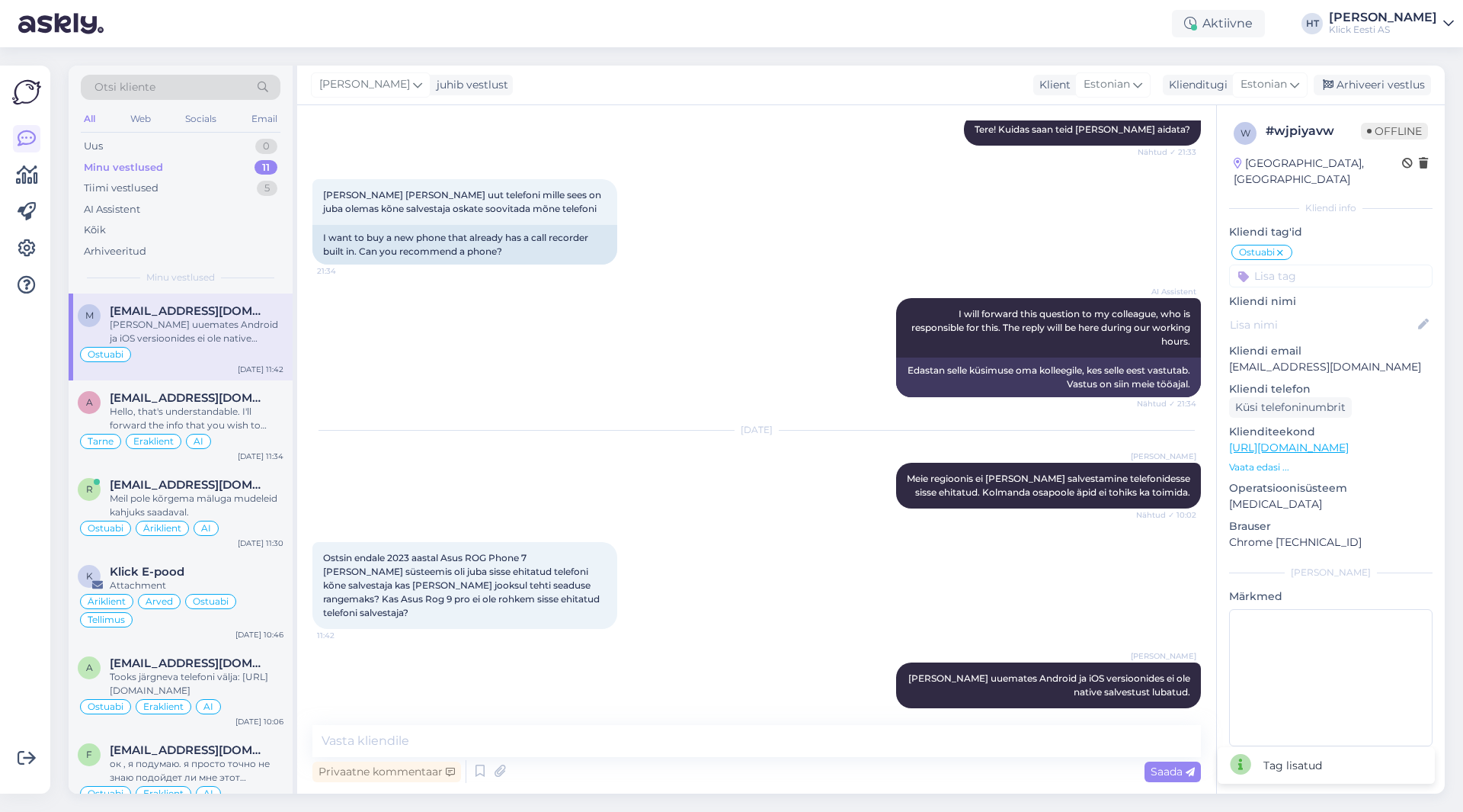
click at [1324, 265] on input at bounding box center [1330, 275] width 203 height 22
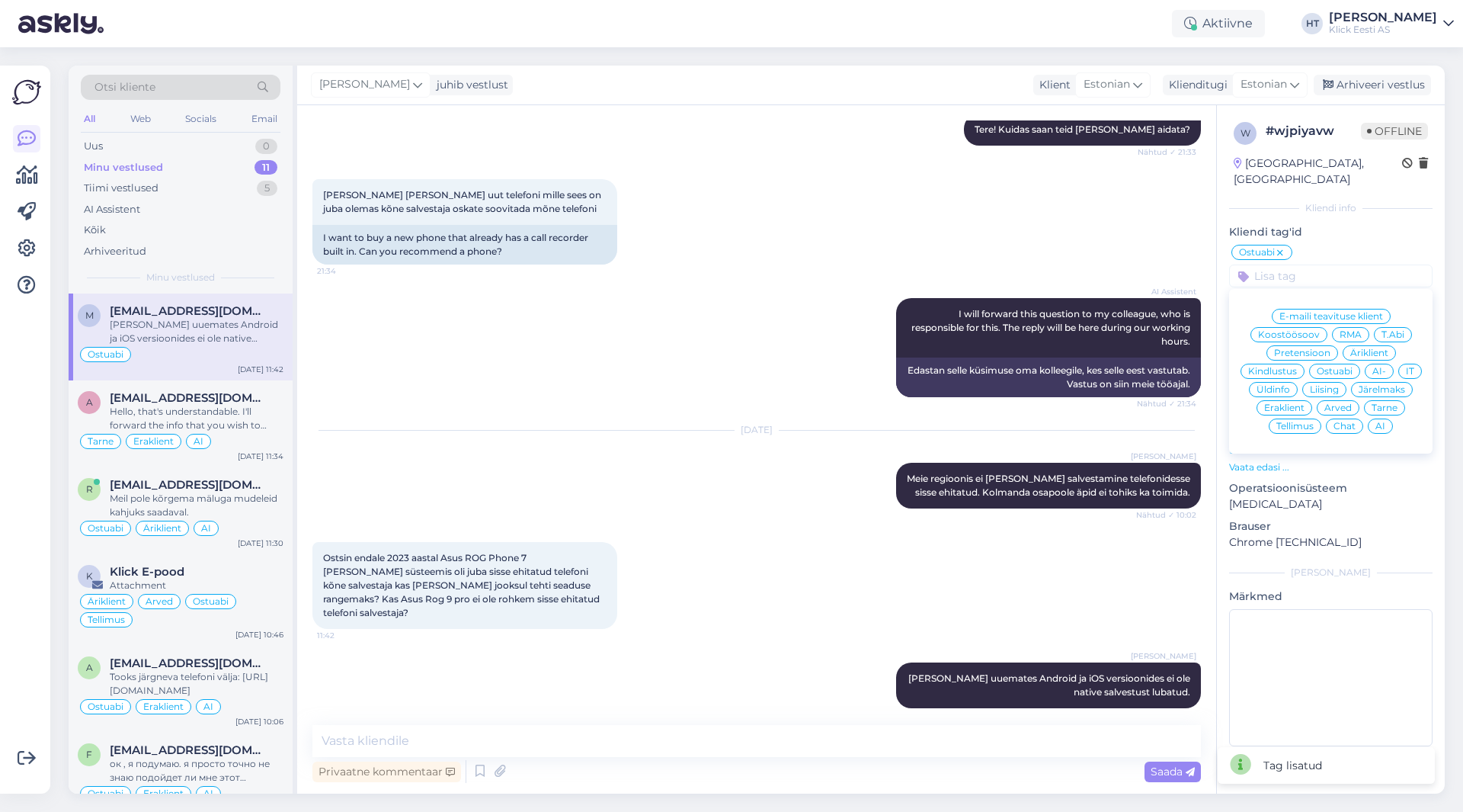
click at [1295, 403] on span "Eraklient" at bounding box center [1283, 407] width 40 height 9
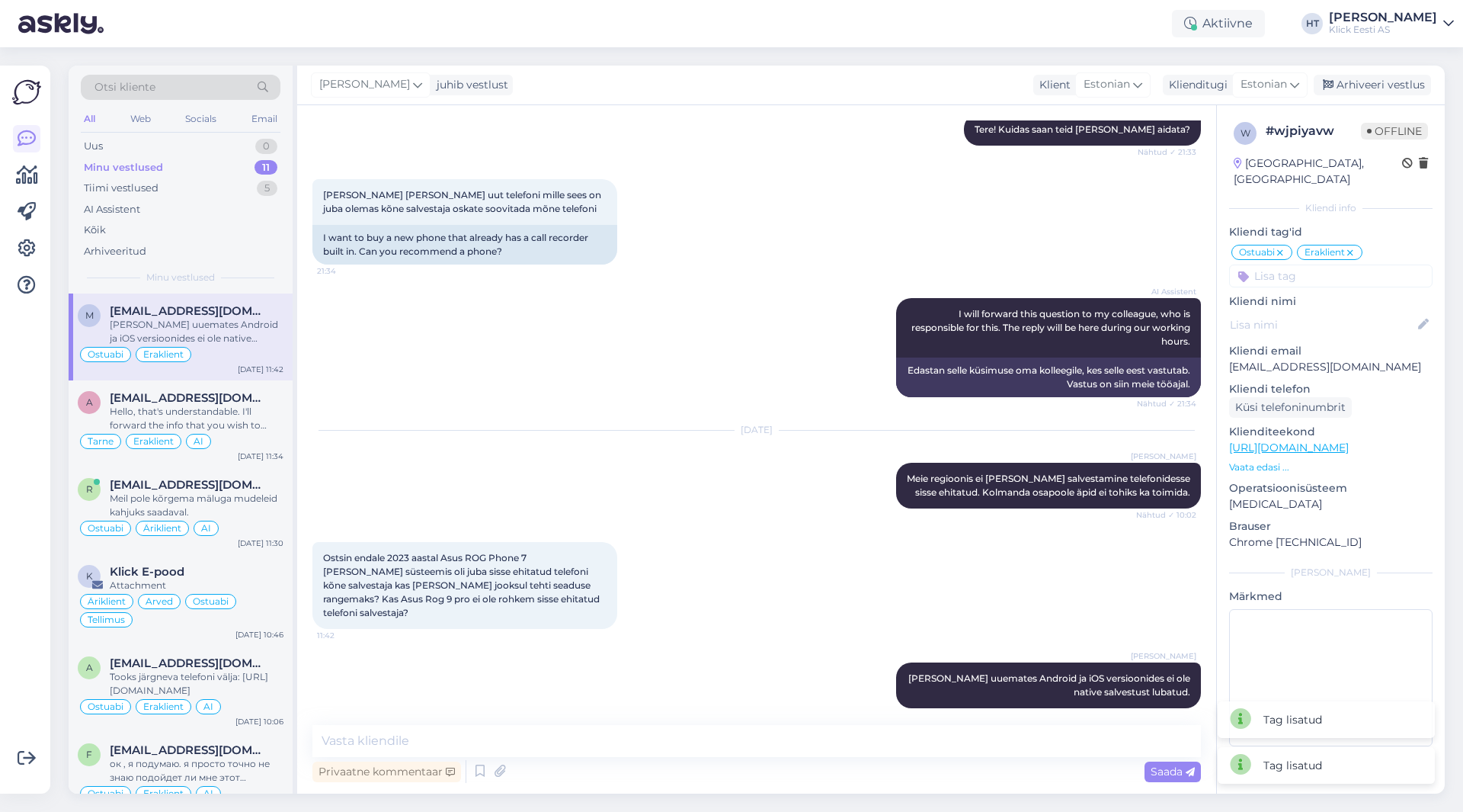
click at [1333, 264] on input at bounding box center [1330, 275] width 203 height 22
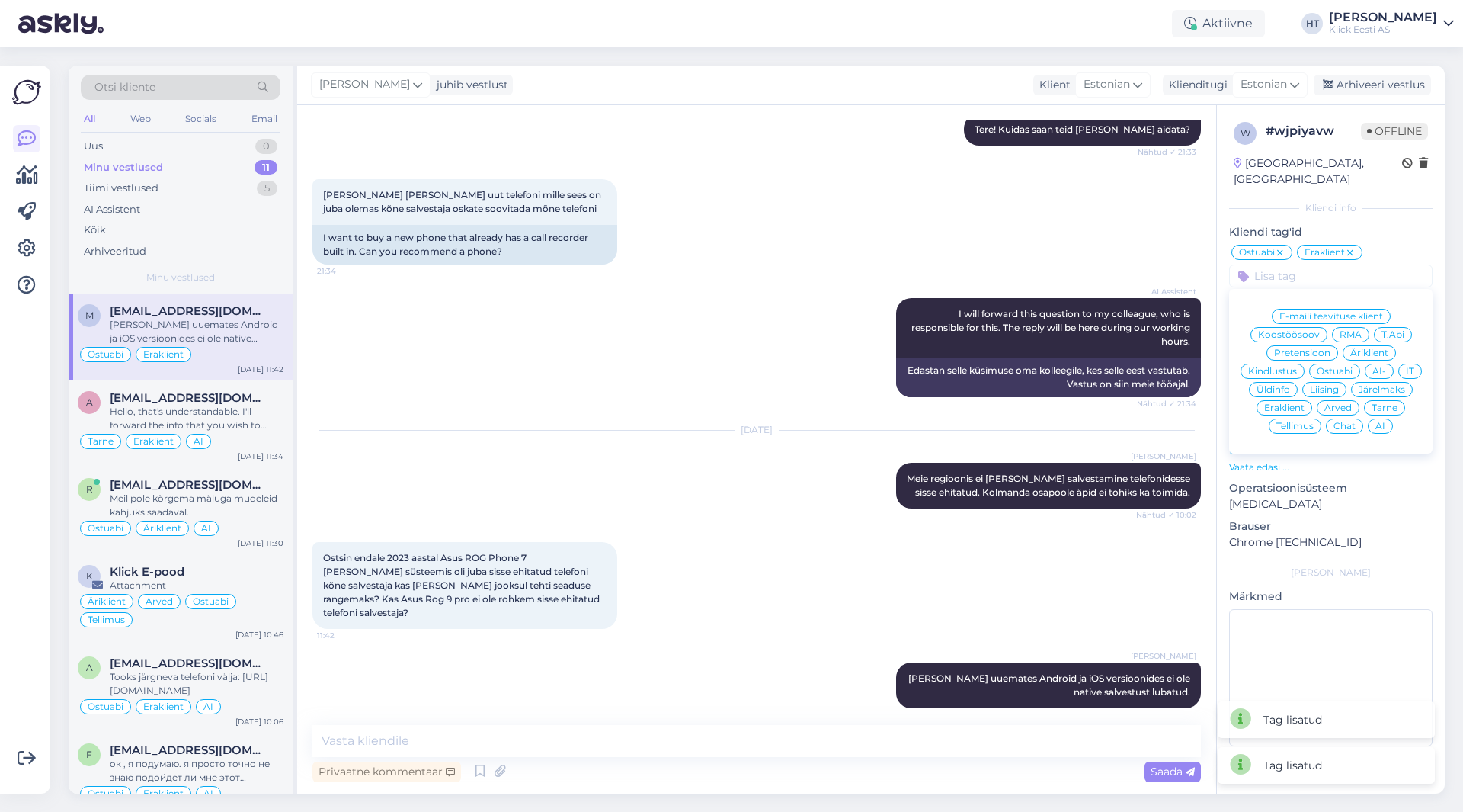
click at [1380, 422] on span "AI" at bounding box center [1380, 426] width 10 height 9
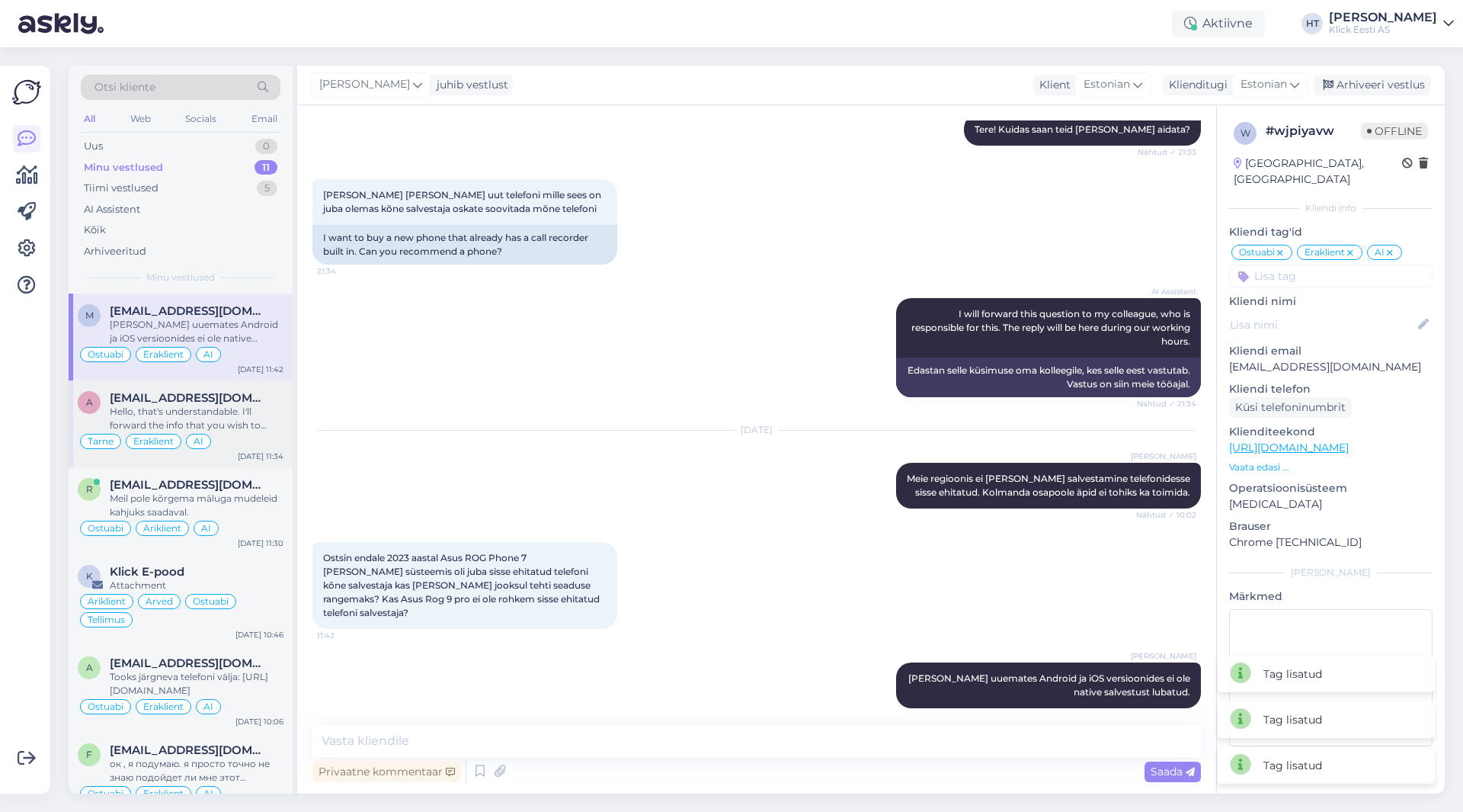
click at [184, 404] on span "[EMAIL_ADDRESS][DOMAIN_NAME]" at bounding box center [188, 398] width 158 height 14
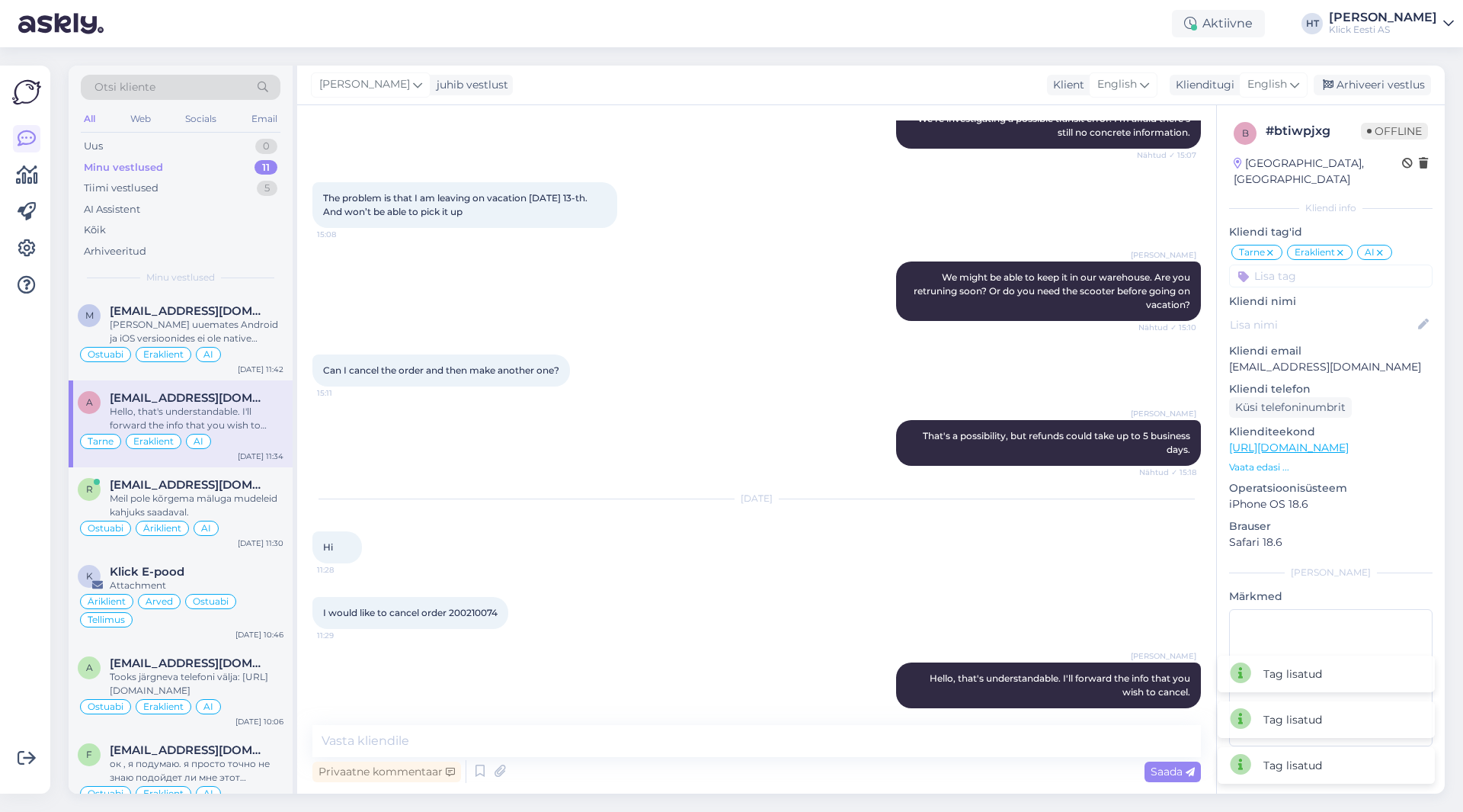
click at [31, 534] on div at bounding box center [26, 429] width 29 height 704
click at [175, 210] on div "AI Assistent" at bounding box center [181, 210] width 200 height 21
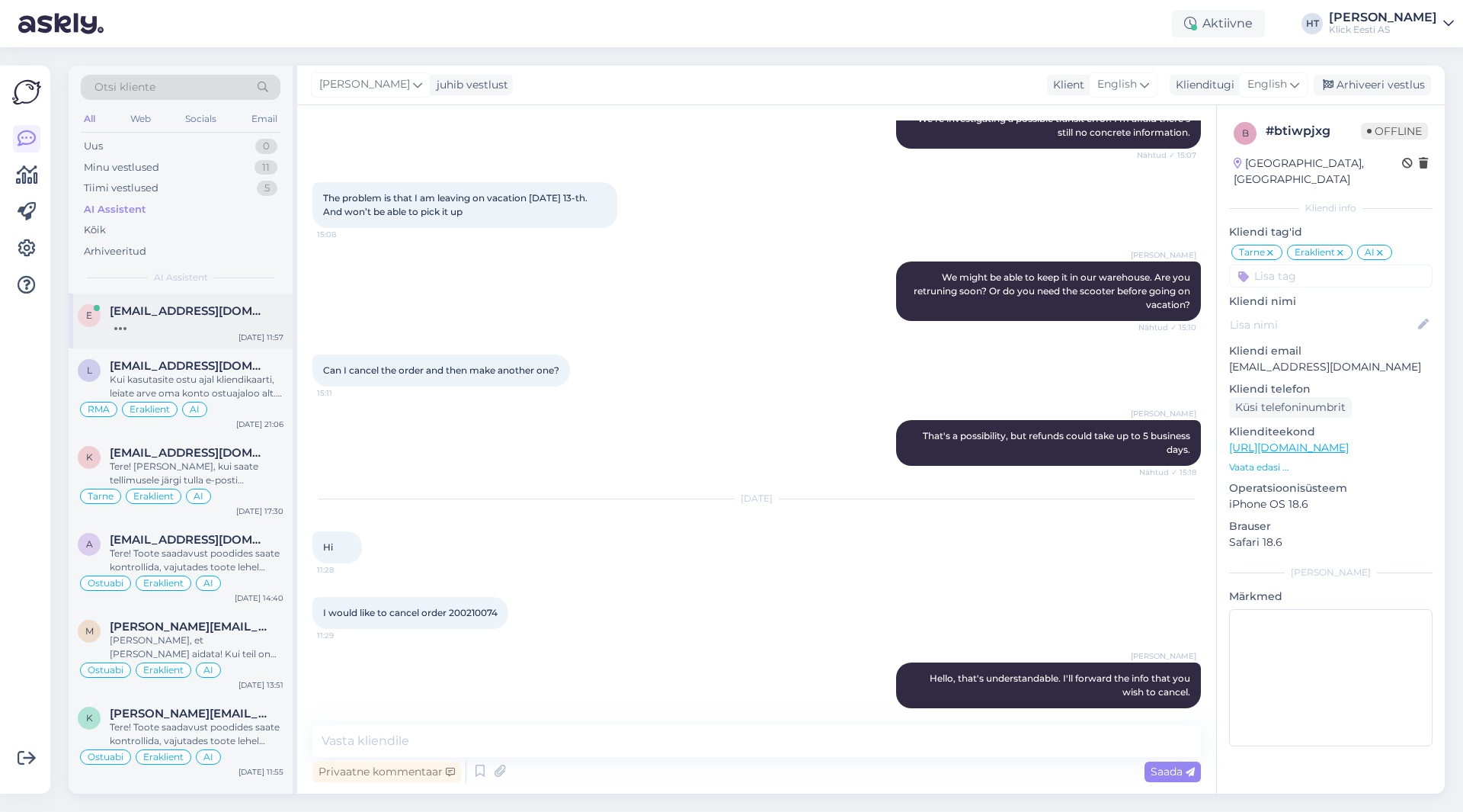
click at [222, 307] on span "[EMAIL_ADDRESS][DOMAIN_NAME]" at bounding box center [188, 311] width 158 height 14
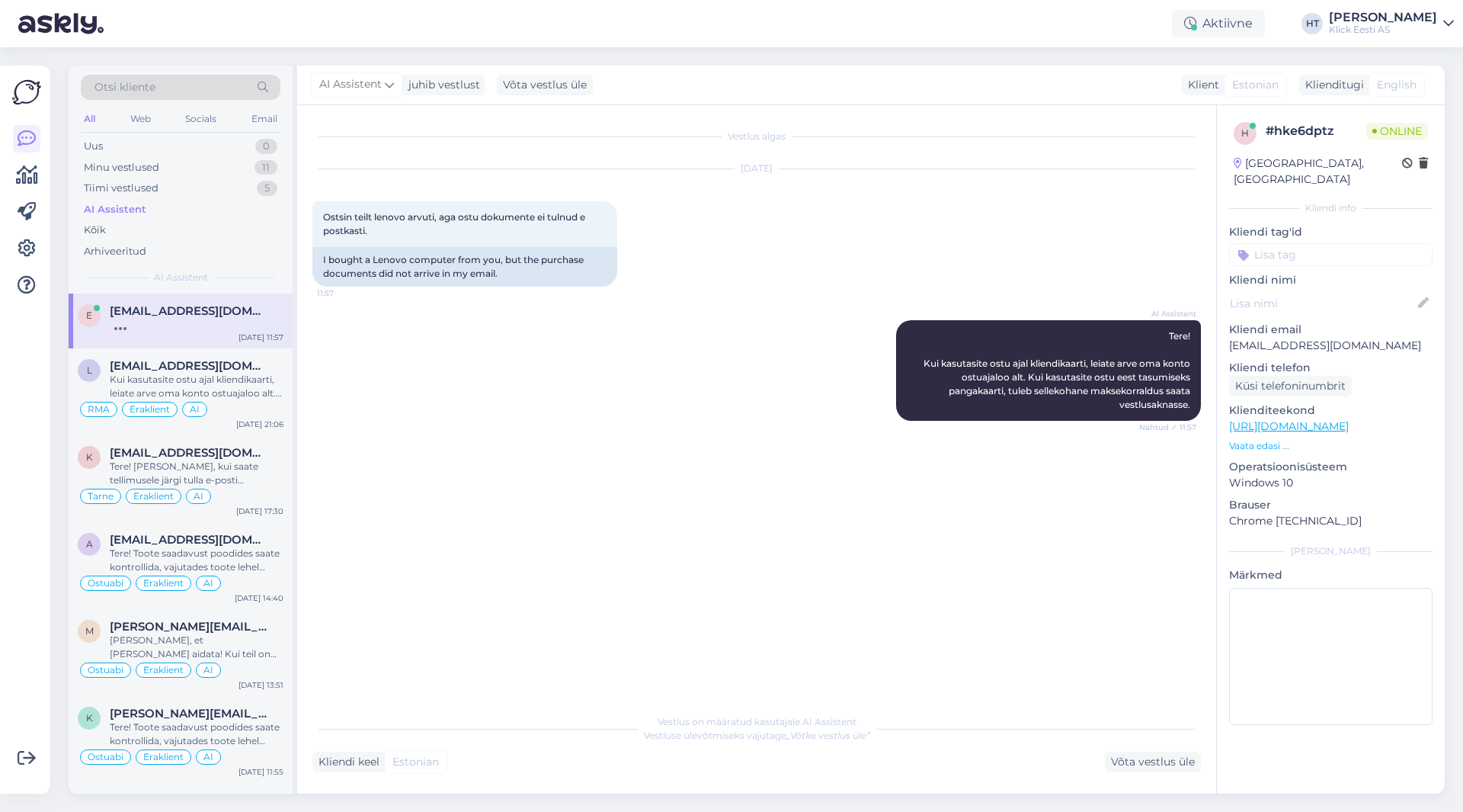
scroll to position [0, 0]
click at [233, 446] on span "[EMAIL_ADDRESS][DOMAIN_NAME]" at bounding box center [188, 453] width 158 height 14
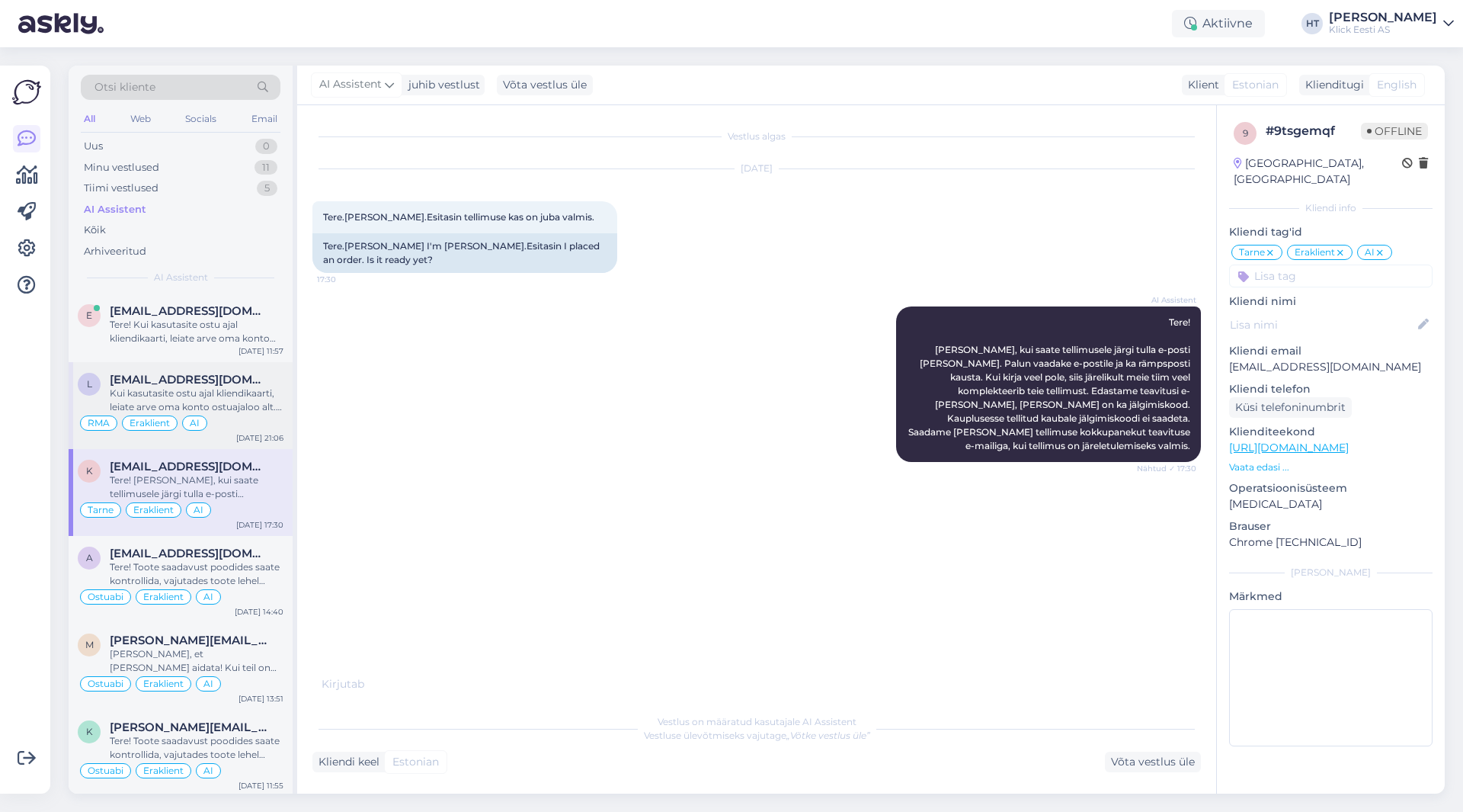
click at [246, 381] on div "[EMAIL_ADDRESS][DOMAIN_NAME]" at bounding box center [196, 380] width 174 height 14
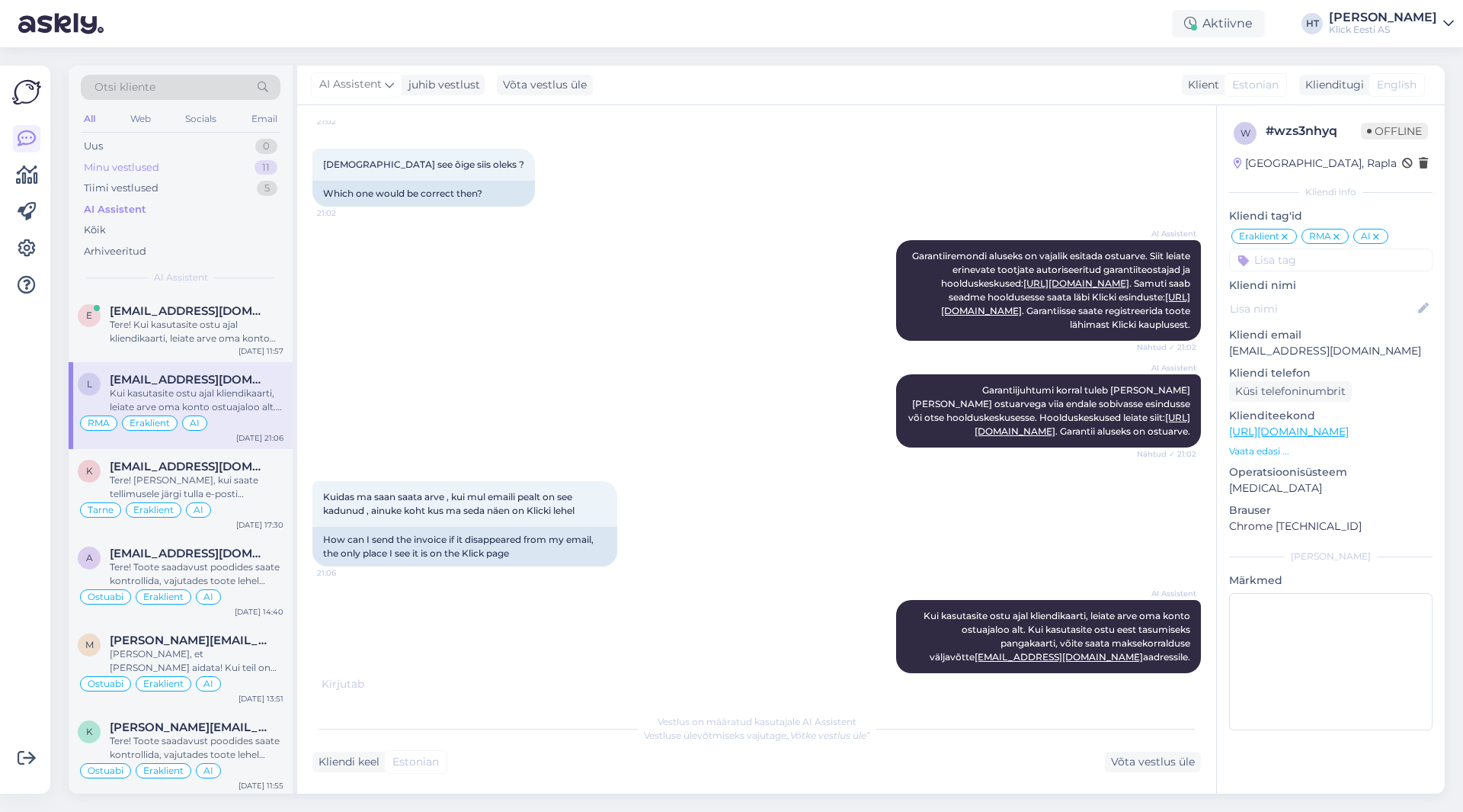
click at [231, 162] on div "Minu vestlused 11" at bounding box center [181, 168] width 200 height 21
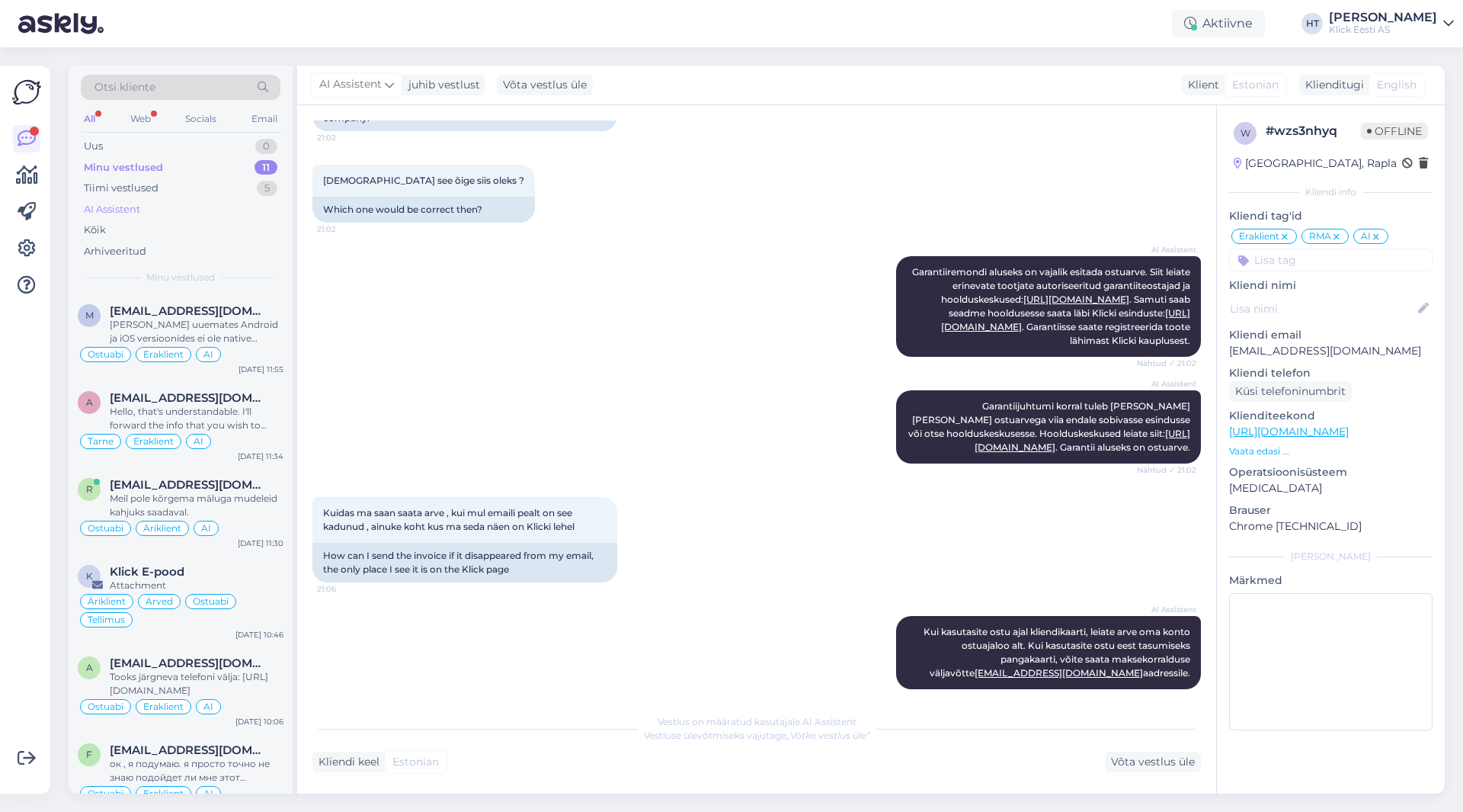
click at [171, 210] on div "AI Assistent" at bounding box center [181, 210] width 200 height 21
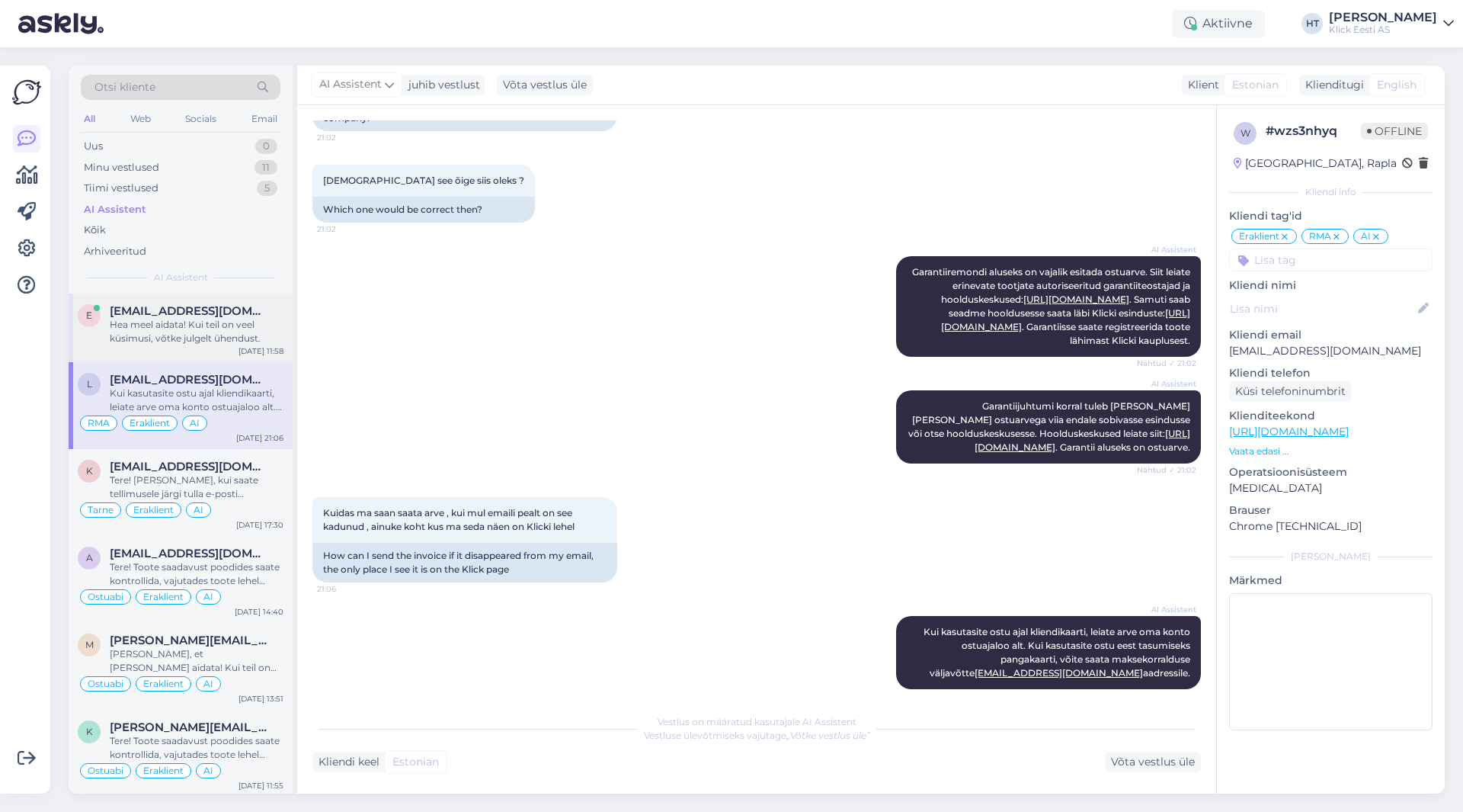
click at [249, 295] on div "e [EMAIL_ADDRESS][DOMAIN_NAME] [PERSON_NAME]! Kui teil on veel küsimusi, võtke …" at bounding box center [181, 328] width 224 height 68
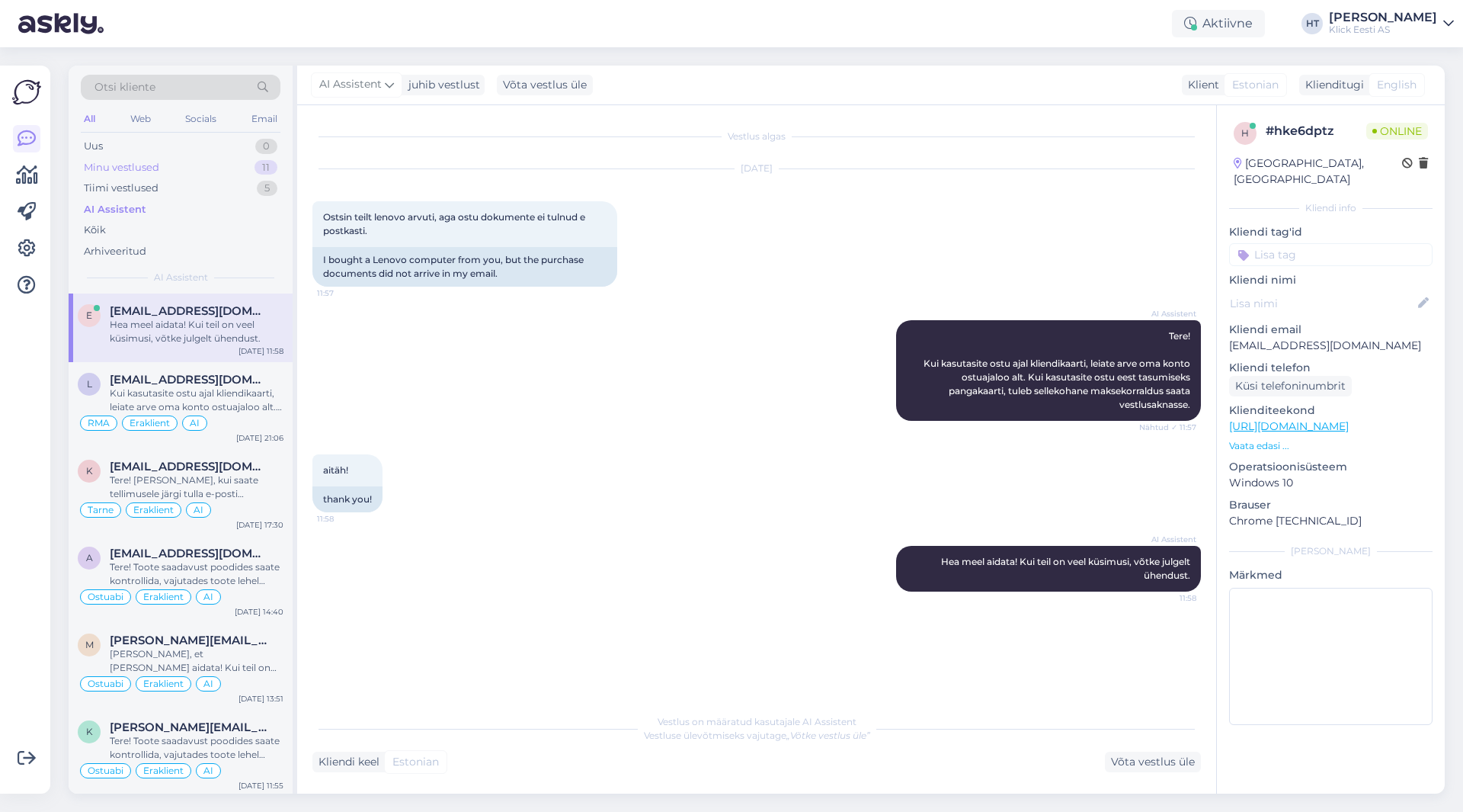
click at [253, 172] on div "Minu vestlused 11" at bounding box center [181, 168] width 200 height 21
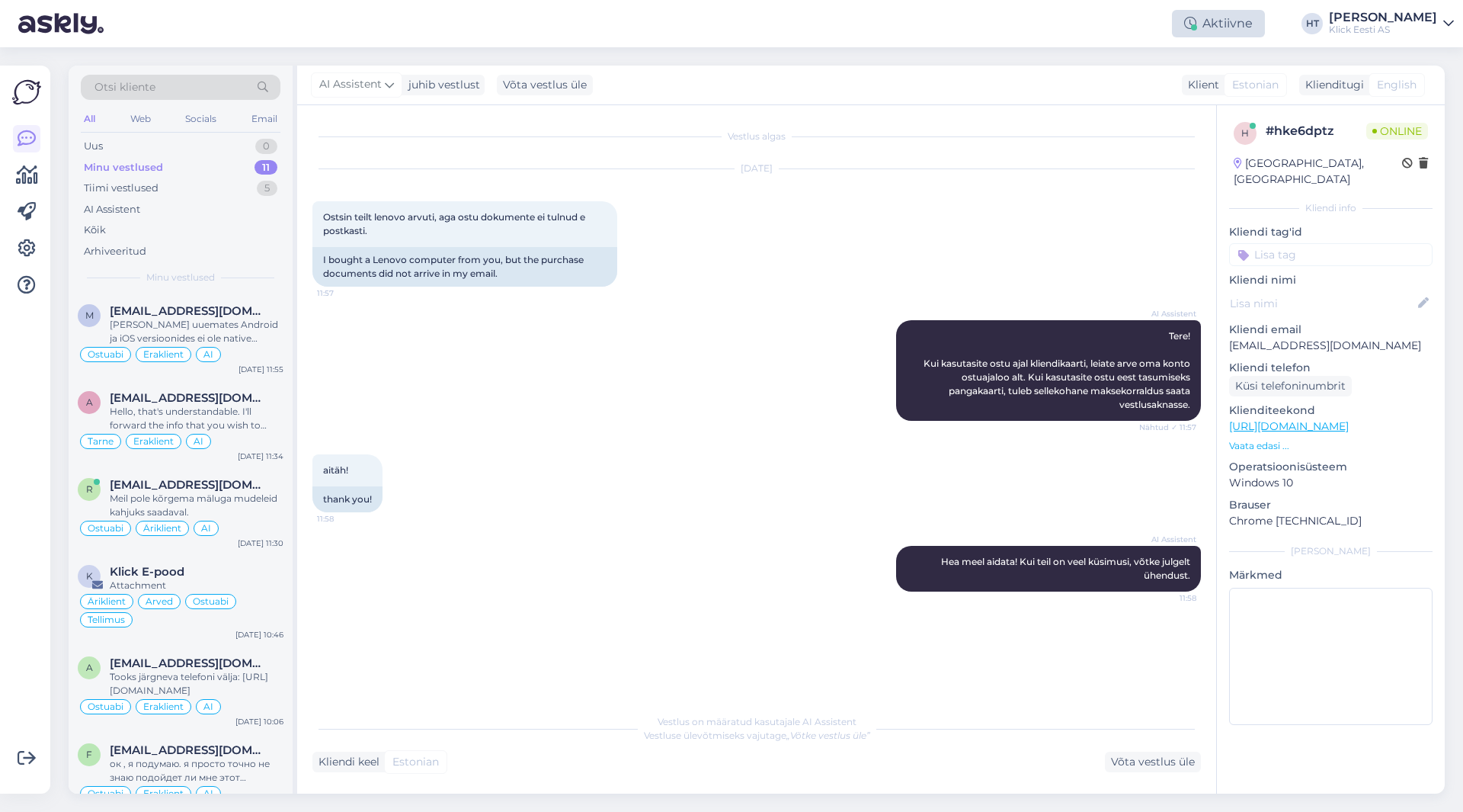
click at [1244, 21] on div "Aktiivne" at bounding box center [1218, 23] width 93 height 27
click at [1139, 116] on button "1 tund" at bounding box center [1116, 117] width 44 height 17
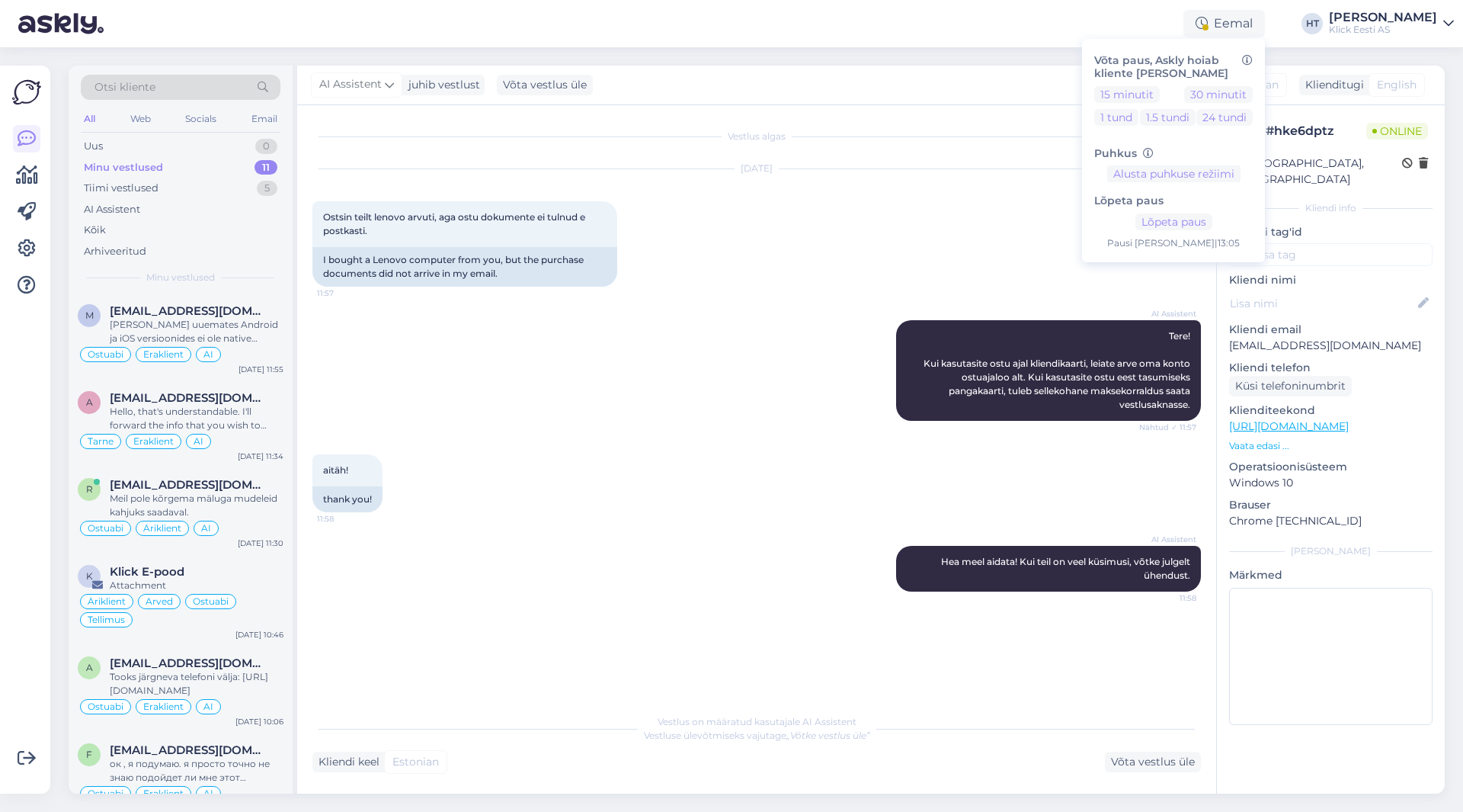
click at [927, 54] on div "Otsi kliente All Web Socials Email Uus 0 Minu vestlused 11 Tiimi vestlused 5 AI…" at bounding box center [761, 428] width 1403 height 764
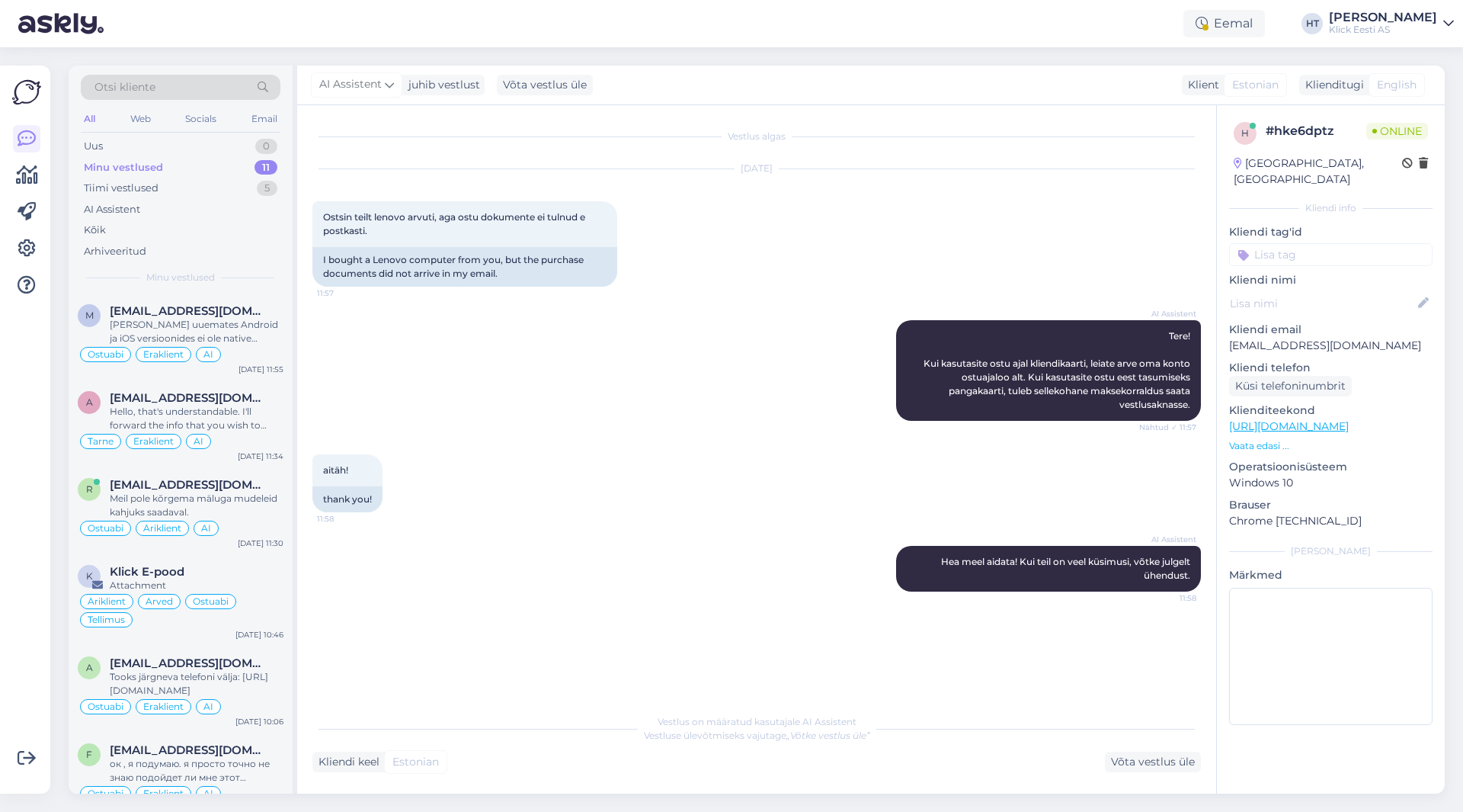
click at [1071, 39] on div "Eemal Võta paus, Askly hoiab kliente [PERSON_NAME] 15 minutit 30 minutit 1 tund…" at bounding box center [731, 23] width 1463 height 47
